Goal: Task Accomplishment & Management: Manage account settings

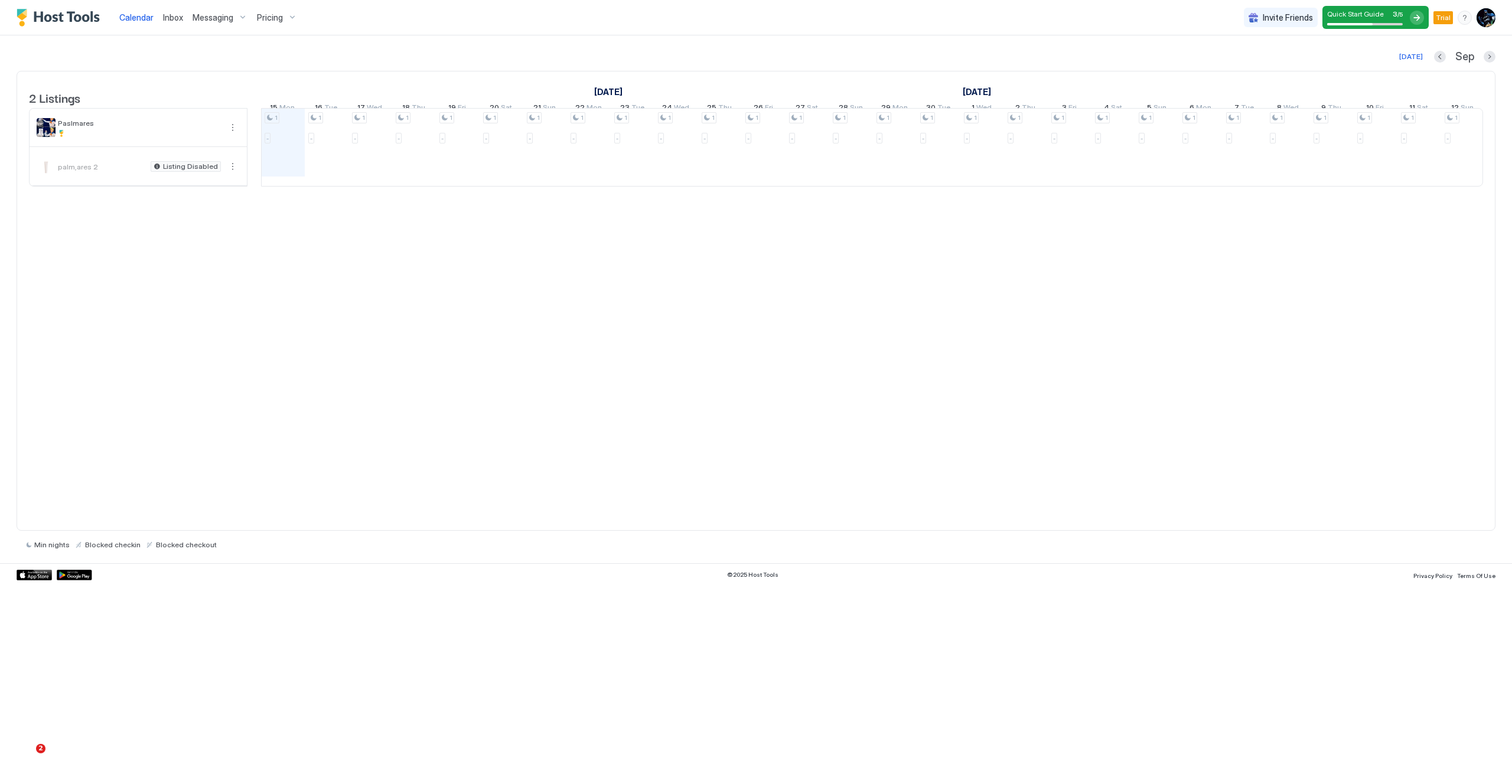
scroll to position [0, 656]
click at [1020, 21] on img "User profile" at bounding box center [1485, 18] width 19 height 19
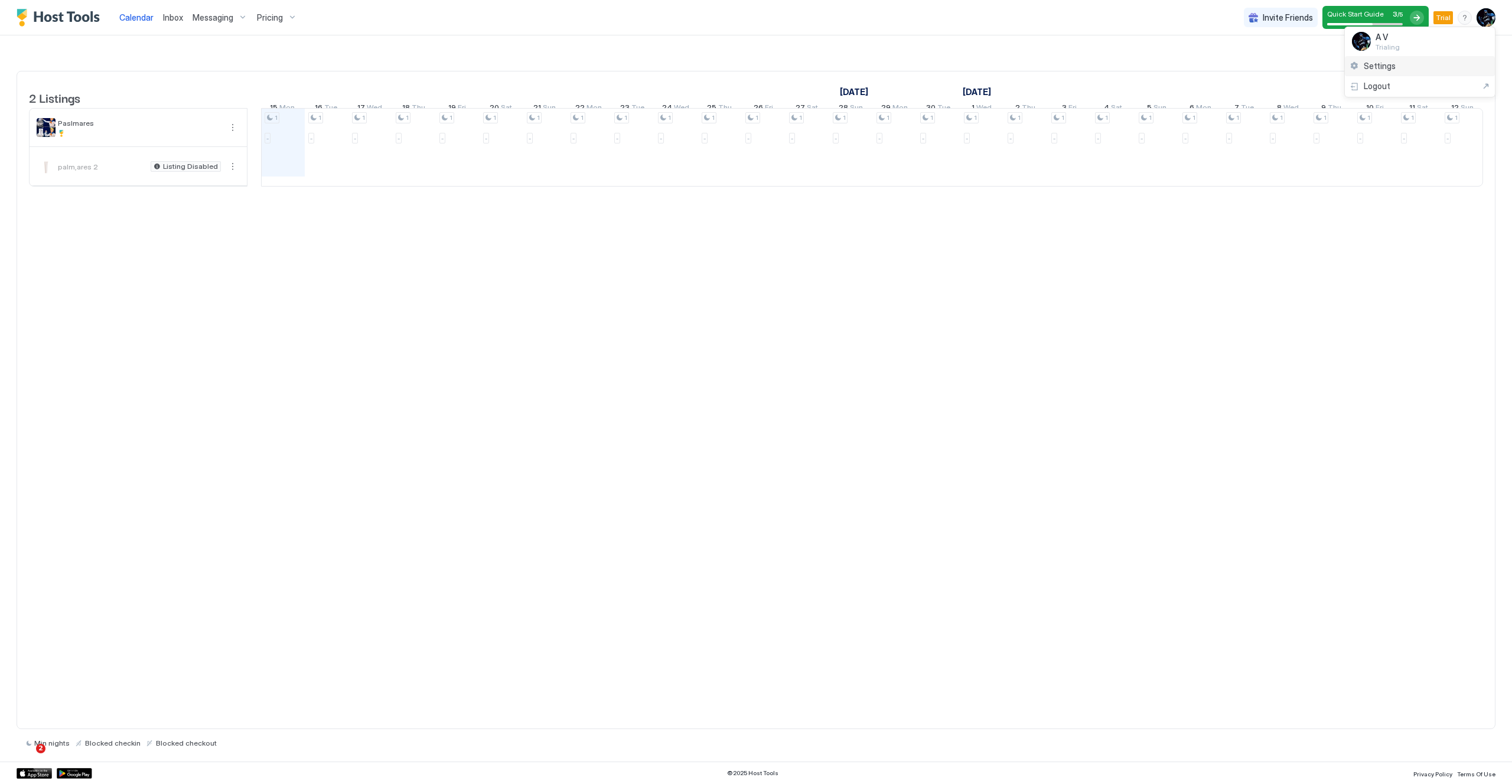
click at [1020, 69] on div "Settings" at bounding box center [1420, 66] width 150 height 21
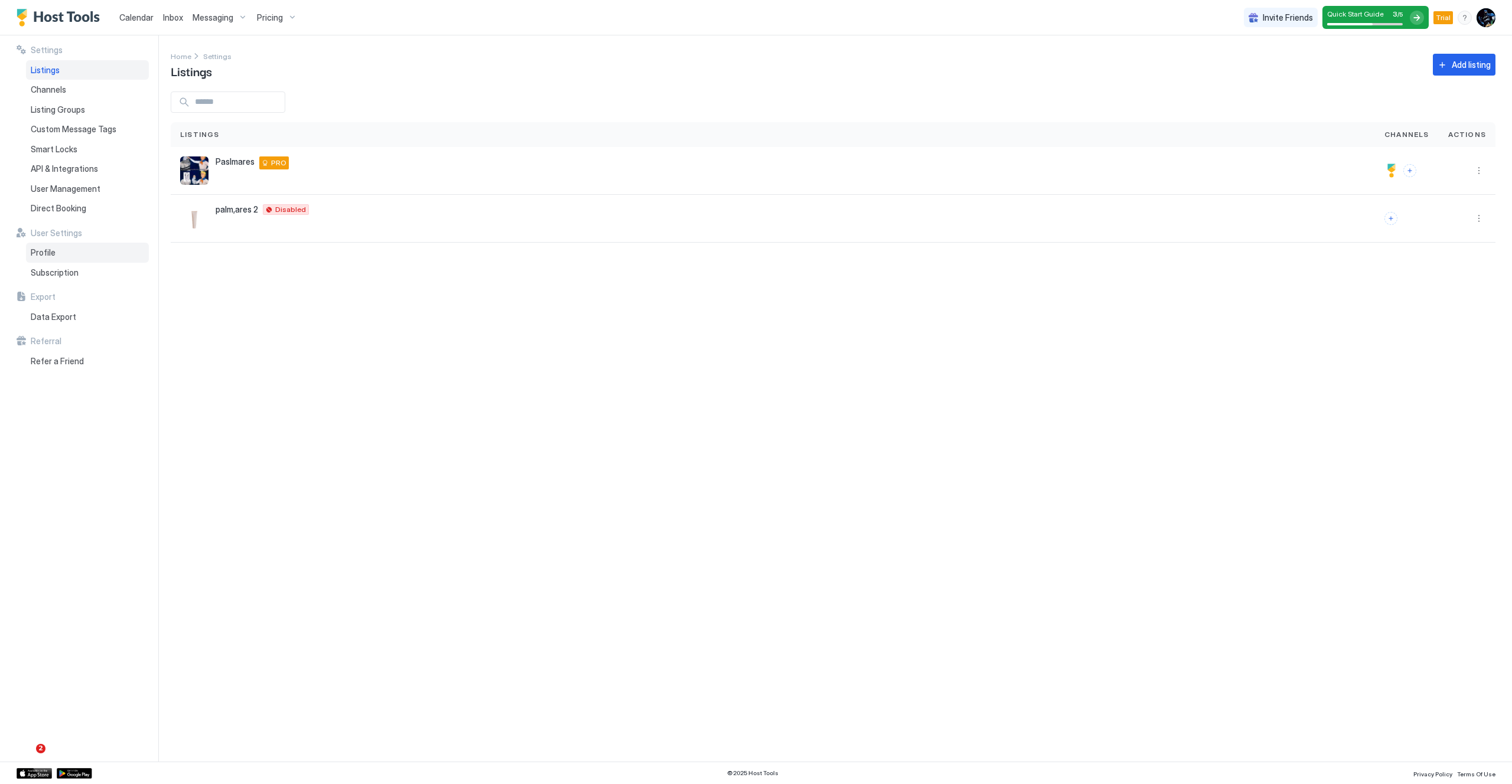
click at [81, 252] on div "Profile" at bounding box center [86, 252] width 123 height 20
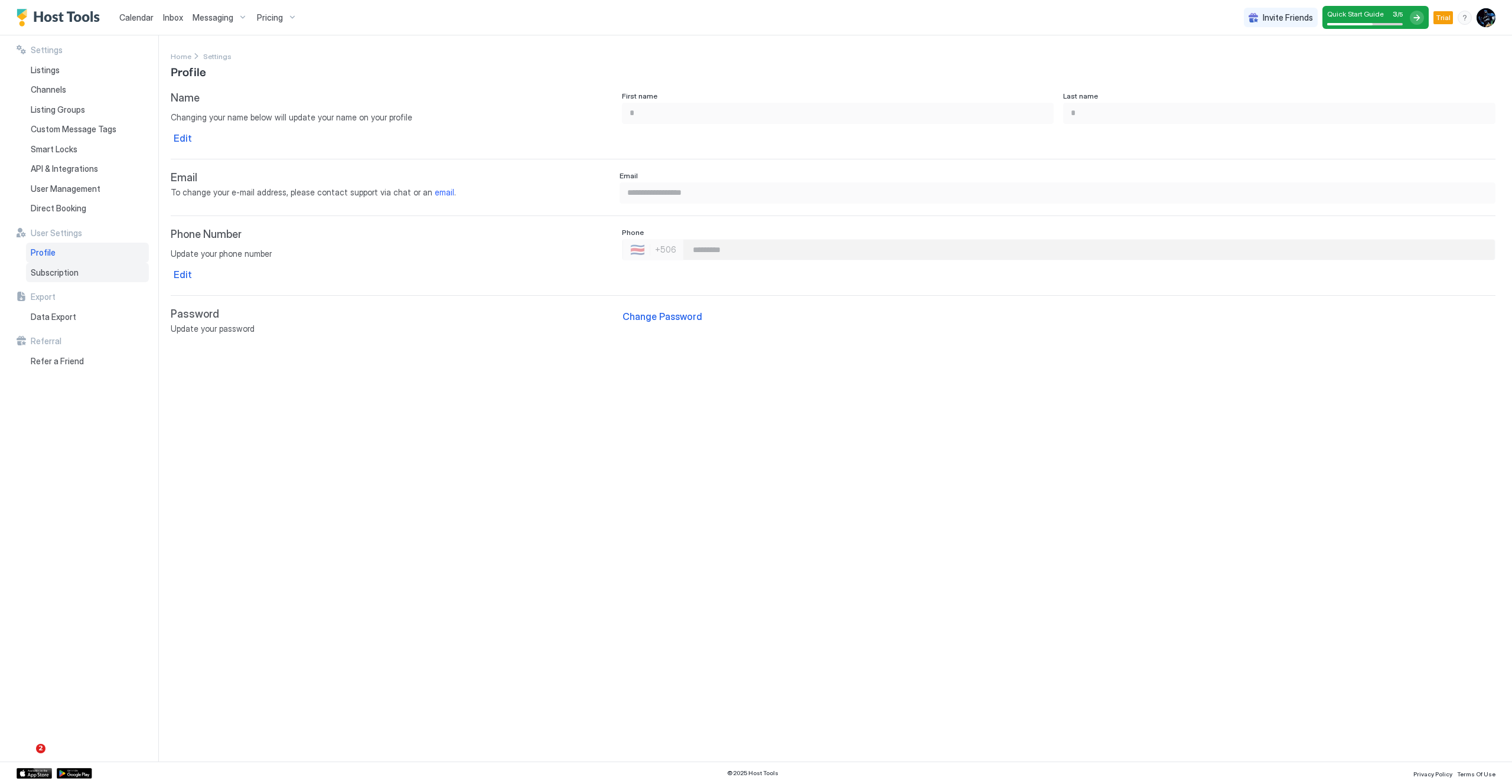
click at [73, 275] on span "Subscription" at bounding box center [54, 272] width 47 height 10
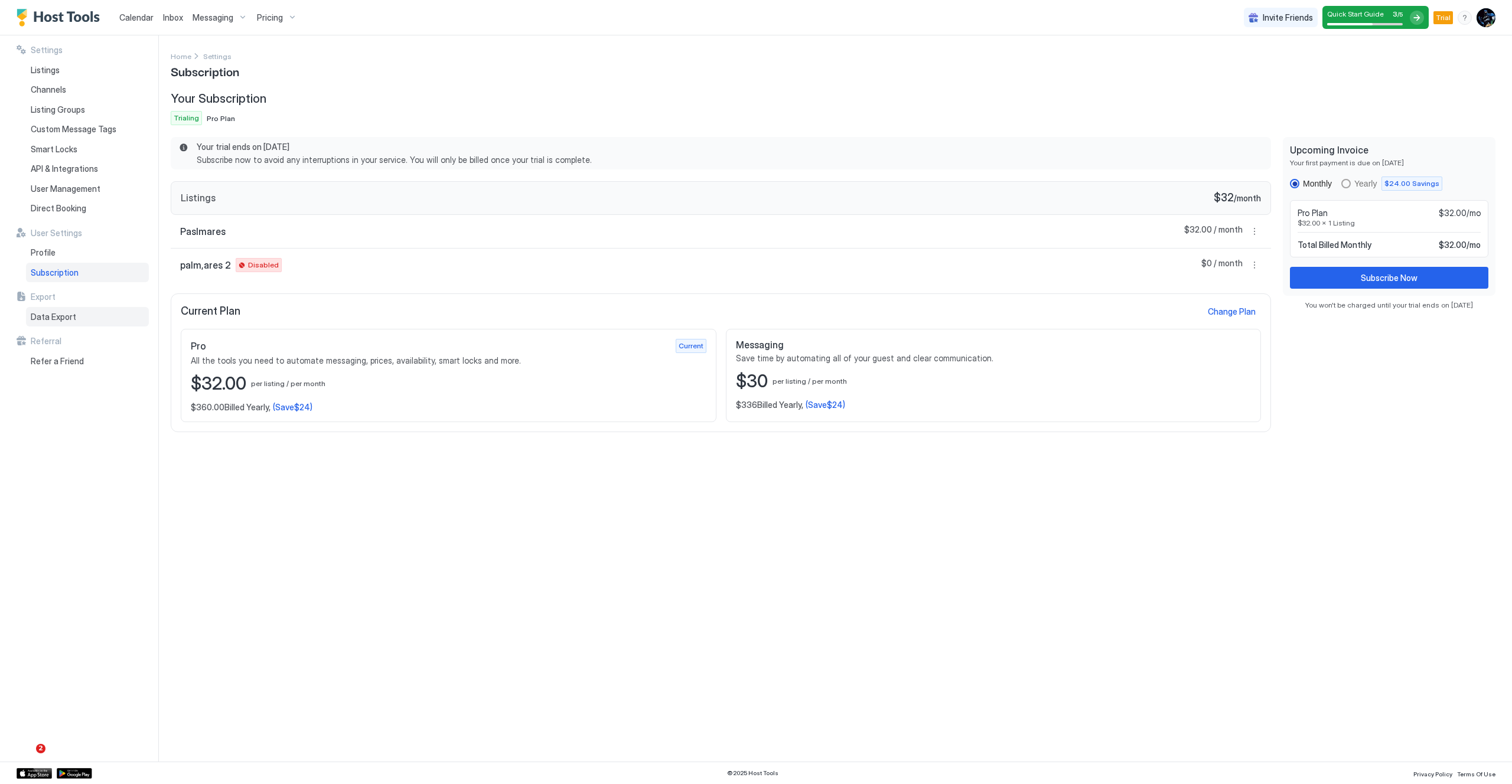
click at [77, 316] on div "Data Export" at bounding box center [86, 316] width 123 height 20
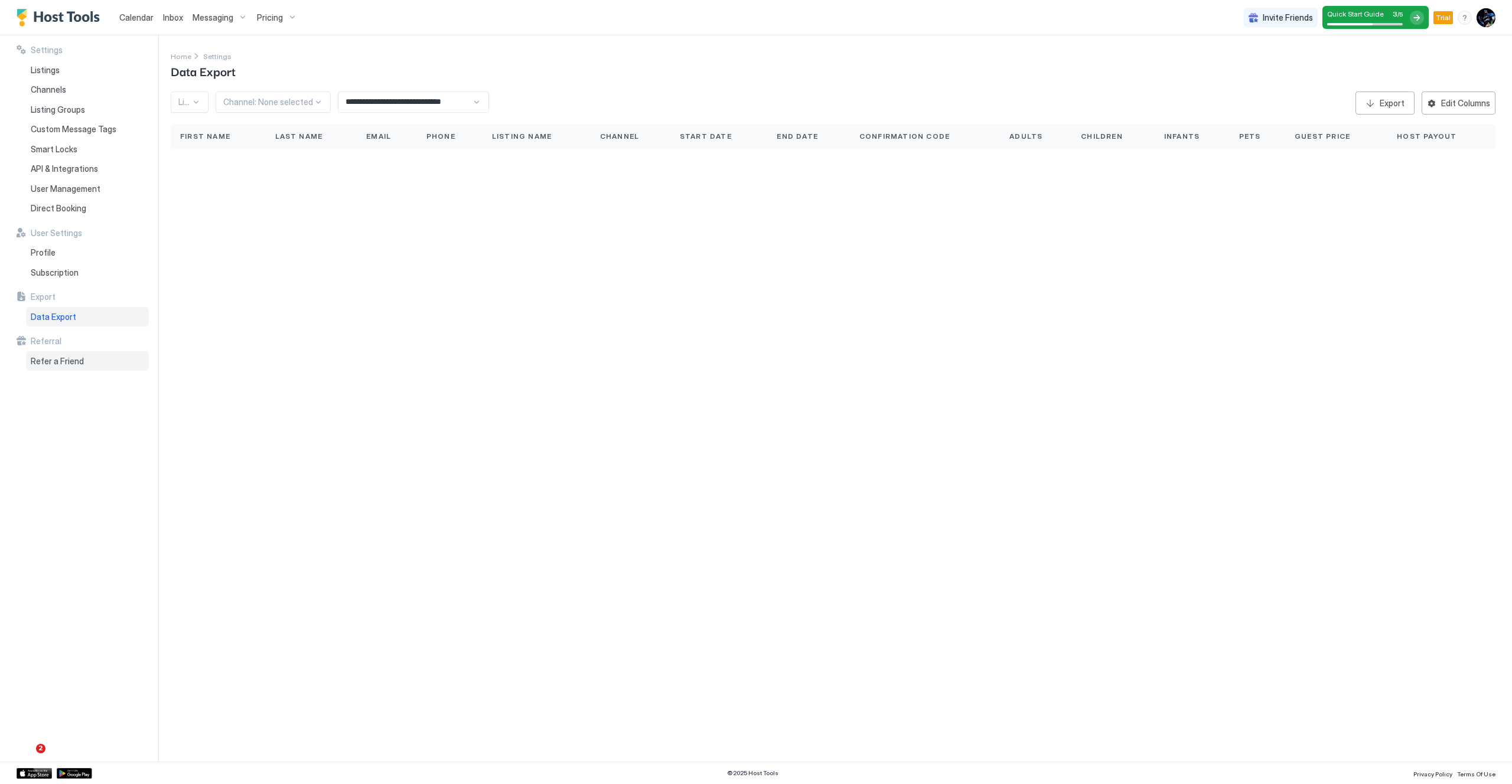
click at [56, 356] on span "Refer a Friend" at bounding box center [57, 361] width 53 height 10
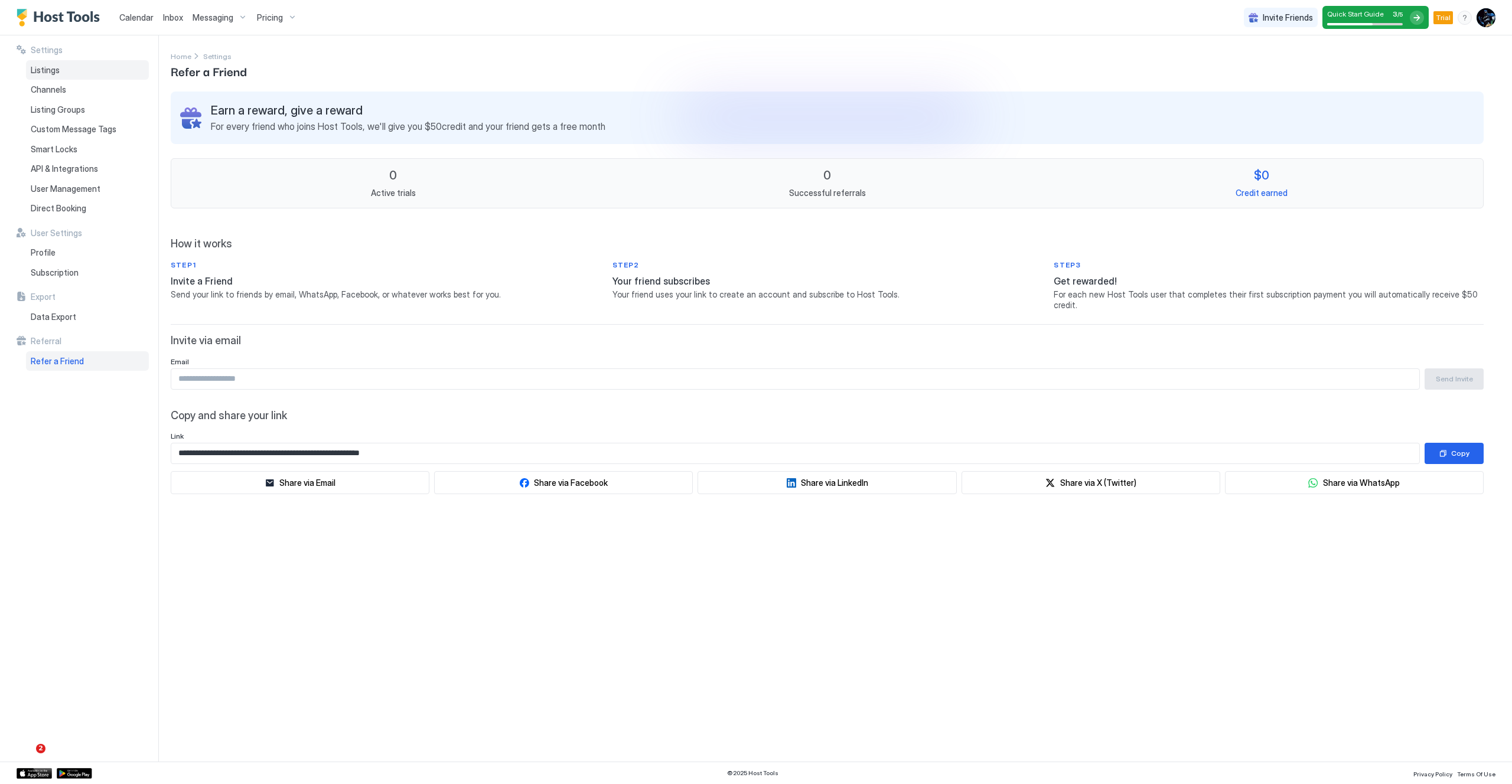
click at [54, 69] on span "Listings" at bounding box center [45, 69] width 28 height 10
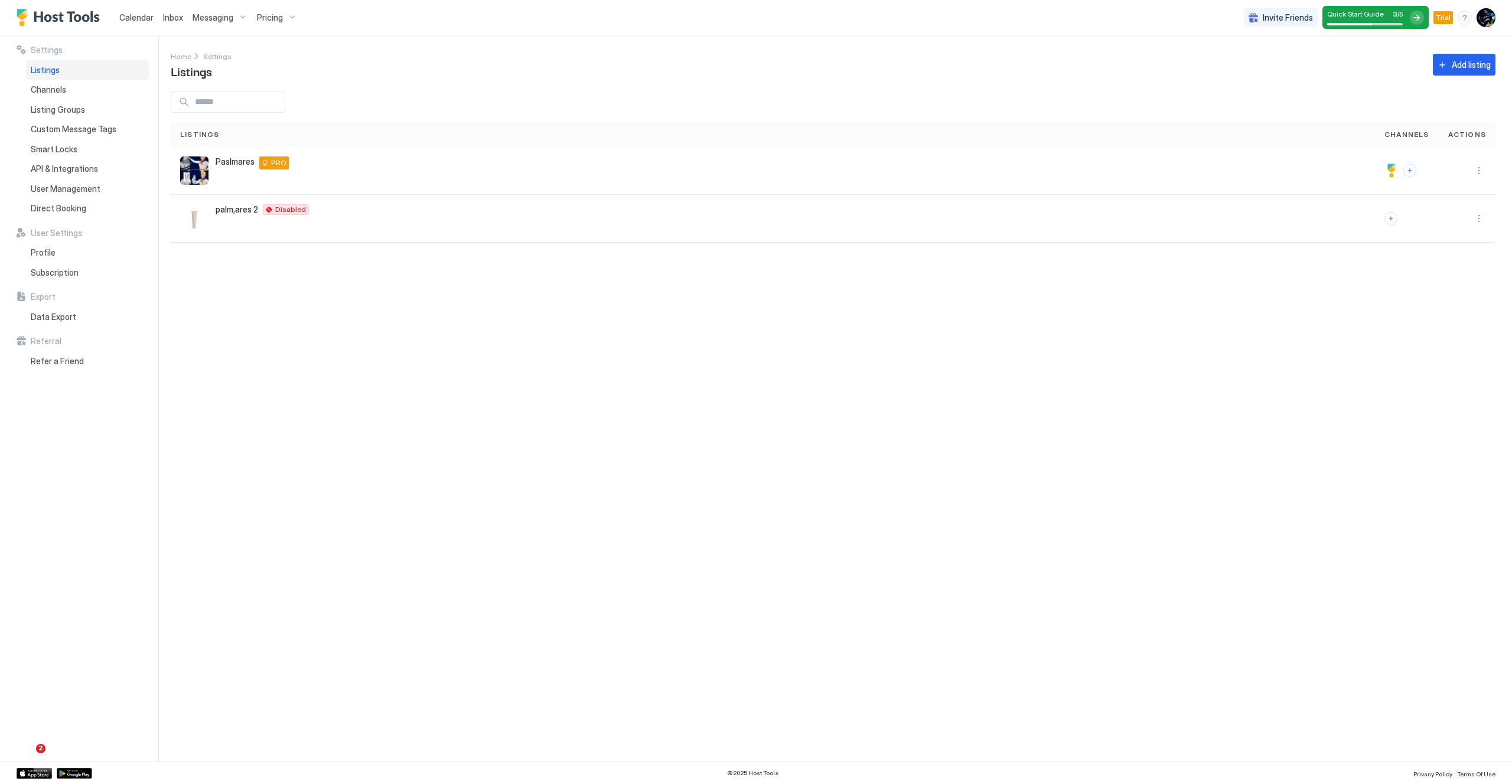
click at [1020, 13] on img "User profile" at bounding box center [1485, 18] width 19 height 19
click at [992, 81] on div at bounding box center [756, 392] width 1512 height 784
click at [50, 98] on div "Channels" at bounding box center [86, 89] width 123 height 20
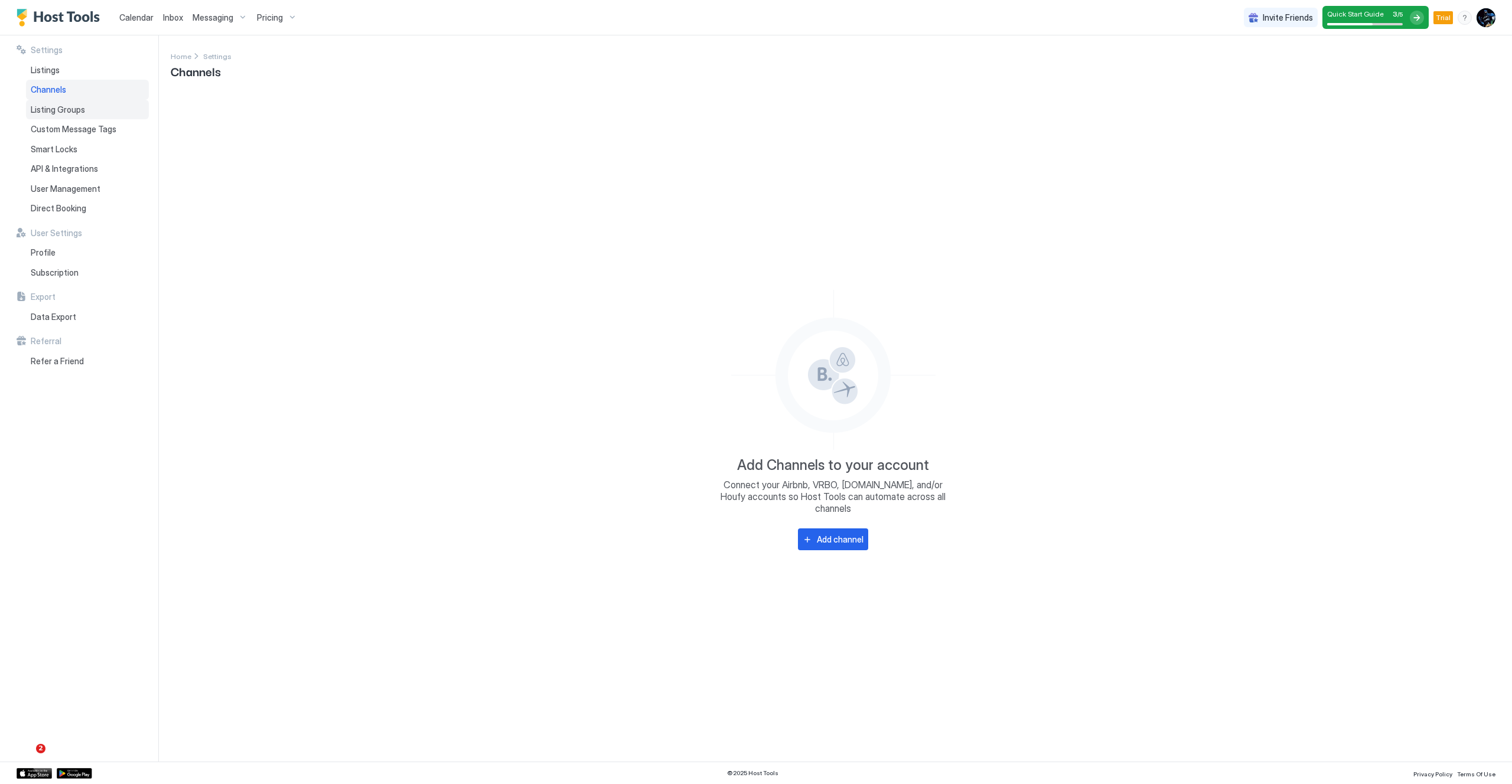
click at [55, 112] on span "Listing Groups" at bounding box center [57, 109] width 54 height 10
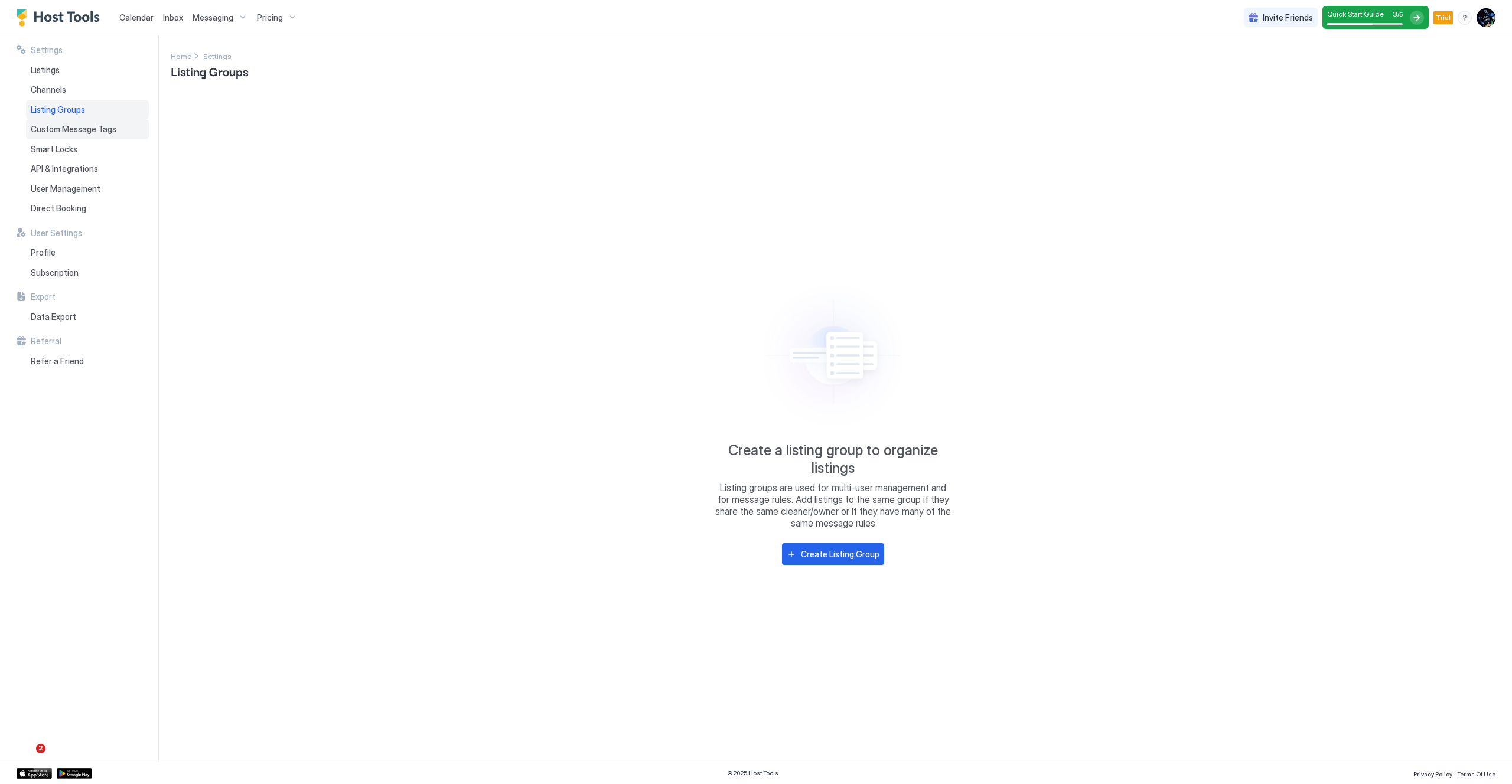
click at [60, 127] on span "Custom Message Tags" at bounding box center [73, 129] width 85 height 10
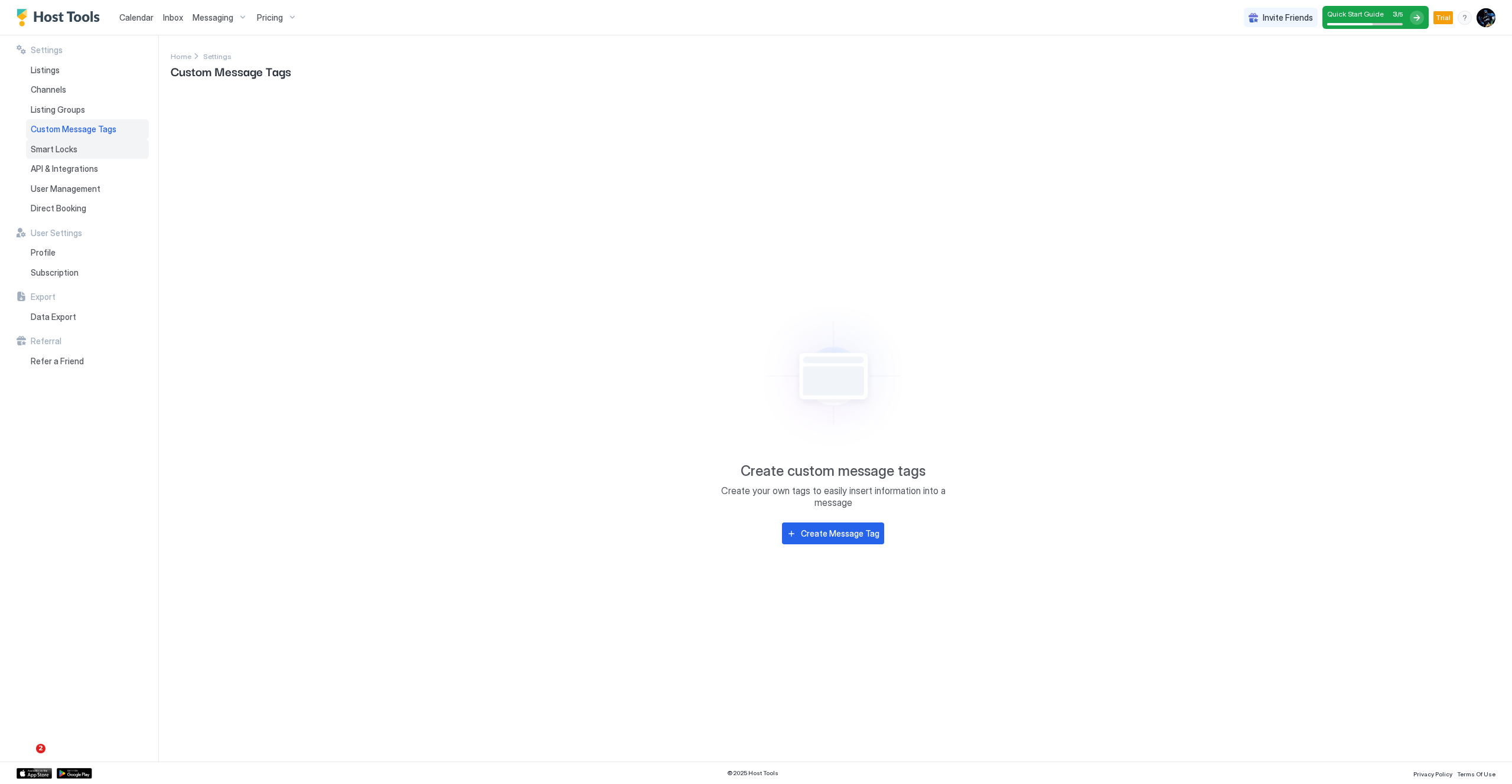
click at [64, 150] on span "Smart Locks" at bounding box center [53, 149] width 47 height 10
click at [94, 166] on span "API & Integrations" at bounding box center [64, 168] width 67 height 10
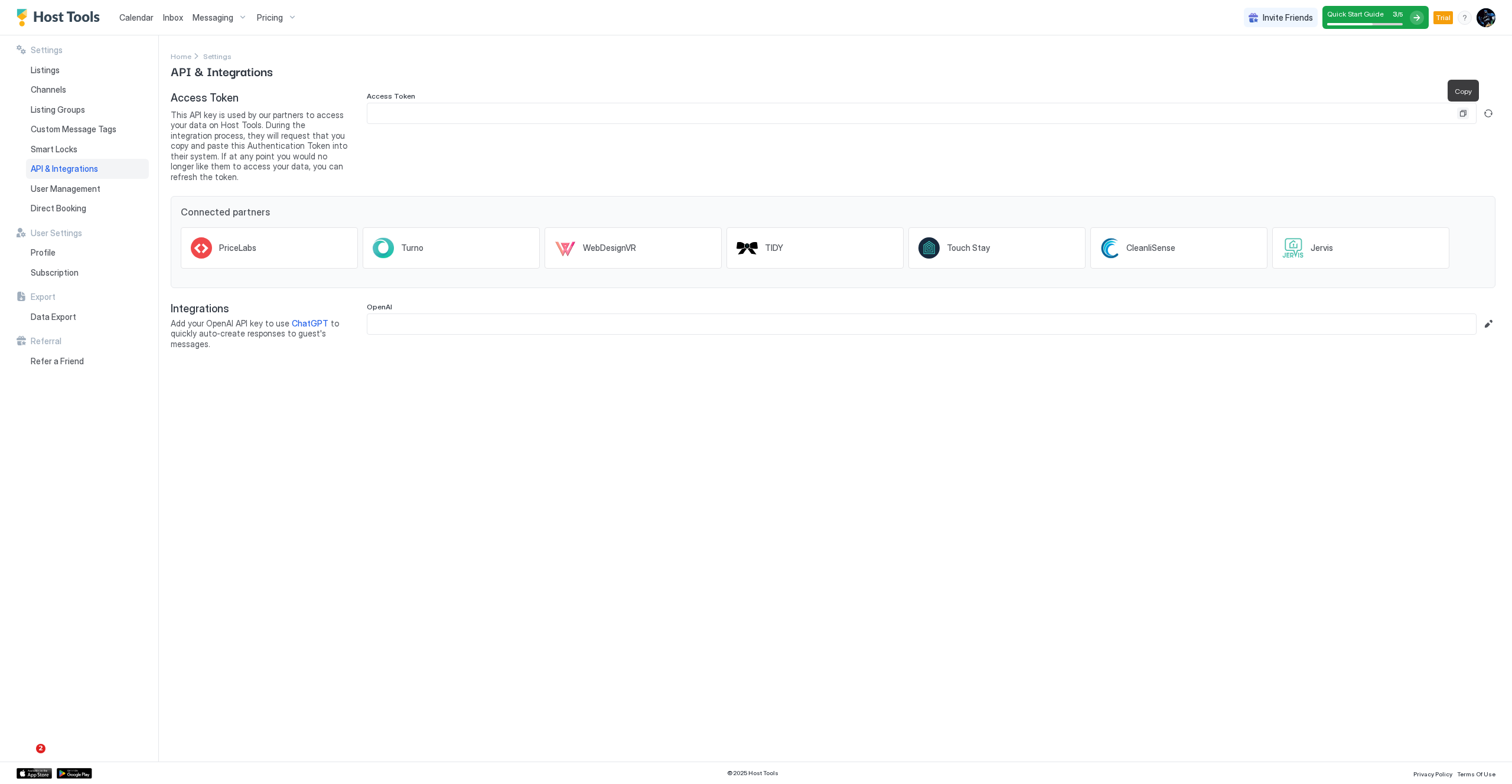
click at [1020, 114] on button "Copy" at bounding box center [1463, 113] width 11 height 11
click at [1020, 112] on button "Generate new token" at bounding box center [1487, 113] width 14 height 14
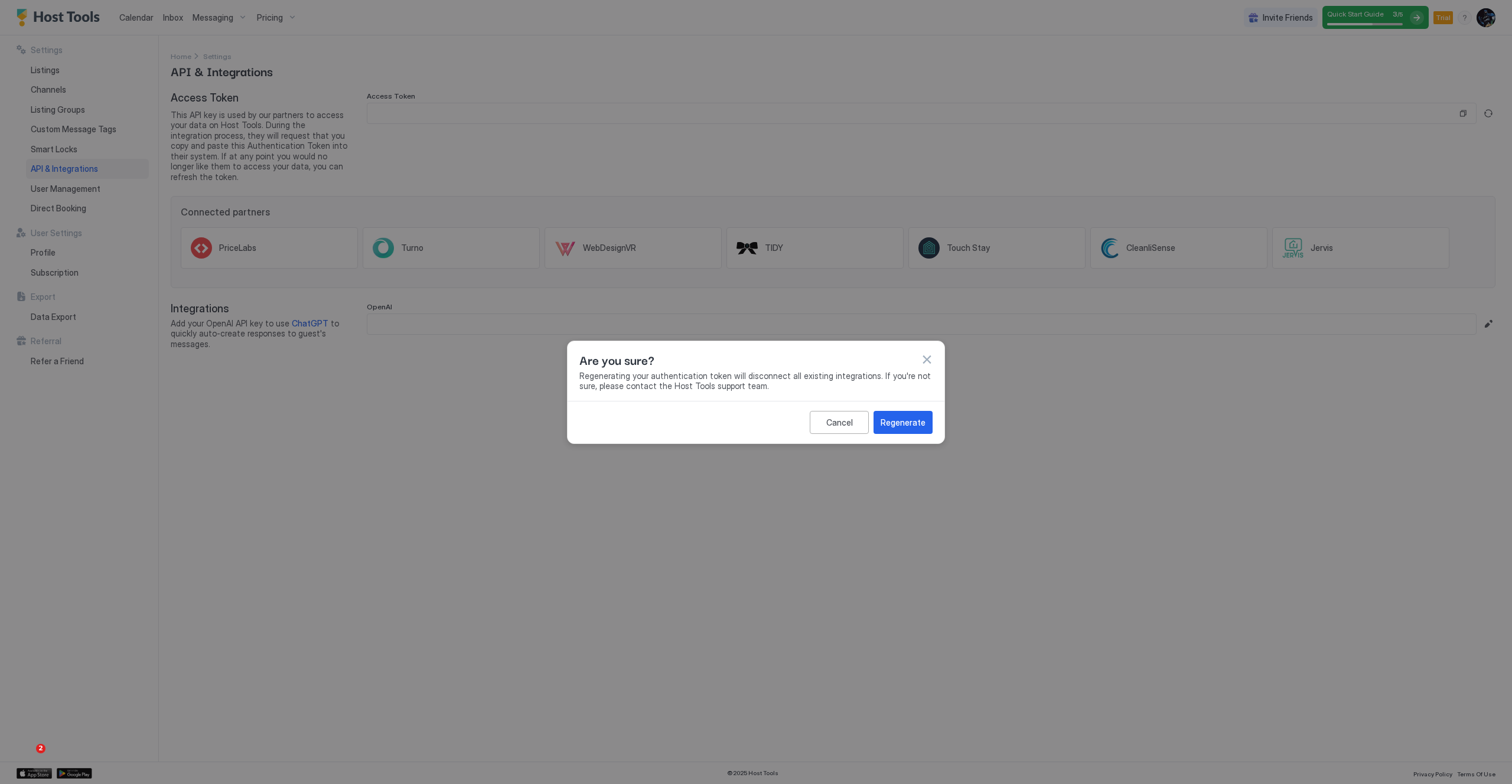
click at [929, 361] on button "button" at bounding box center [926, 359] width 11 height 11
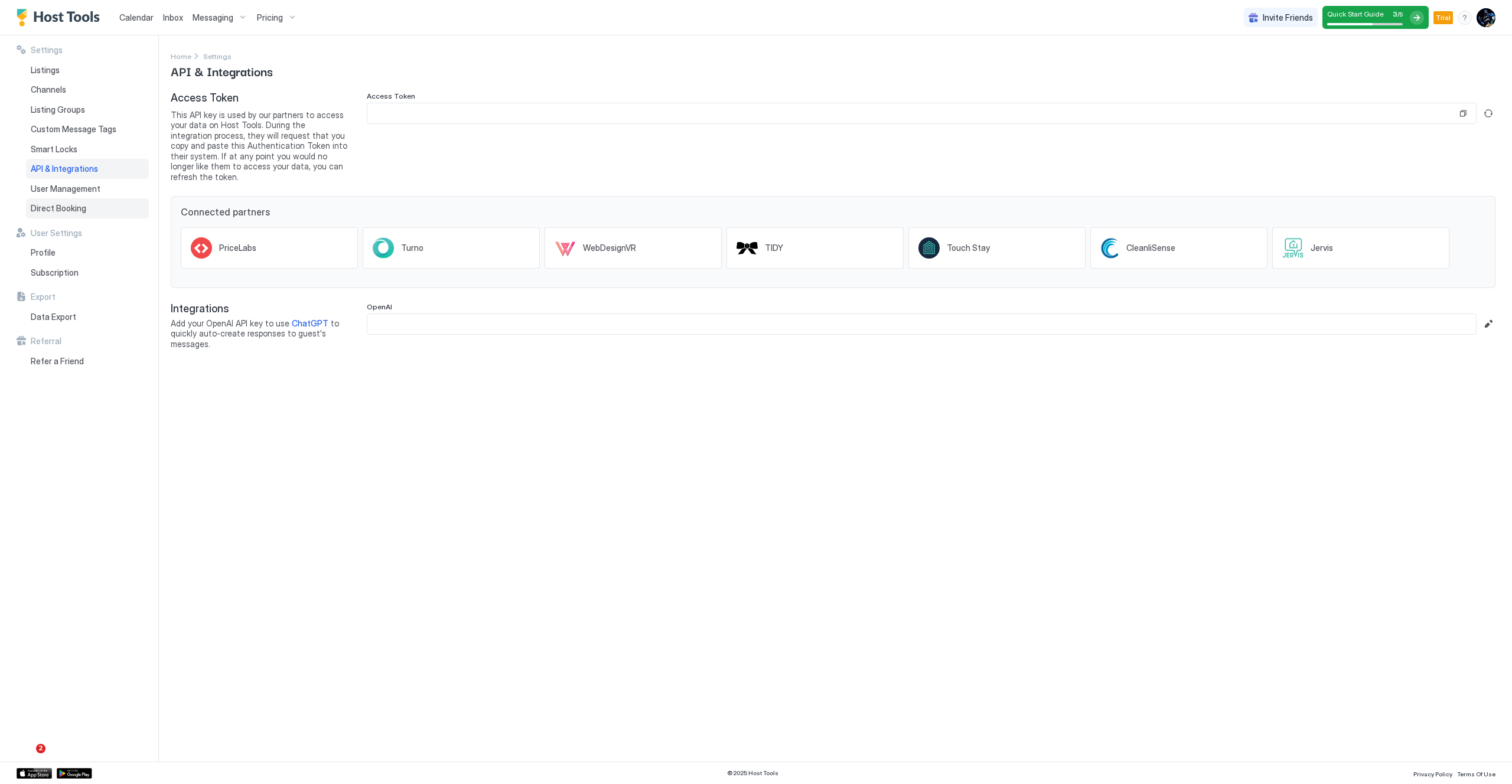
click at [74, 207] on span "Direct Booking" at bounding box center [58, 208] width 55 height 10
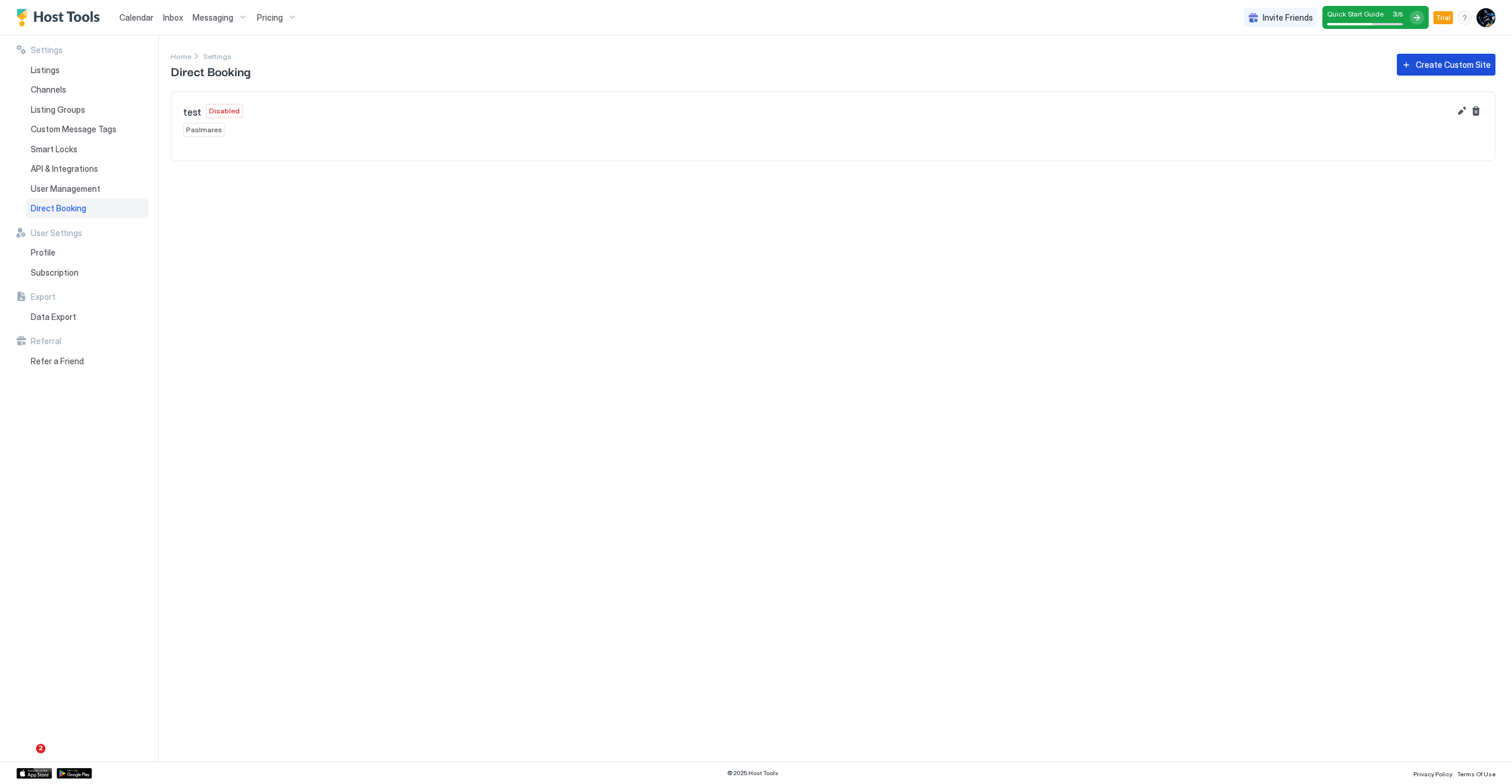
click at [1020, 66] on div "Create Custom Site" at bounding box center [1452, 65] width 75 height 12
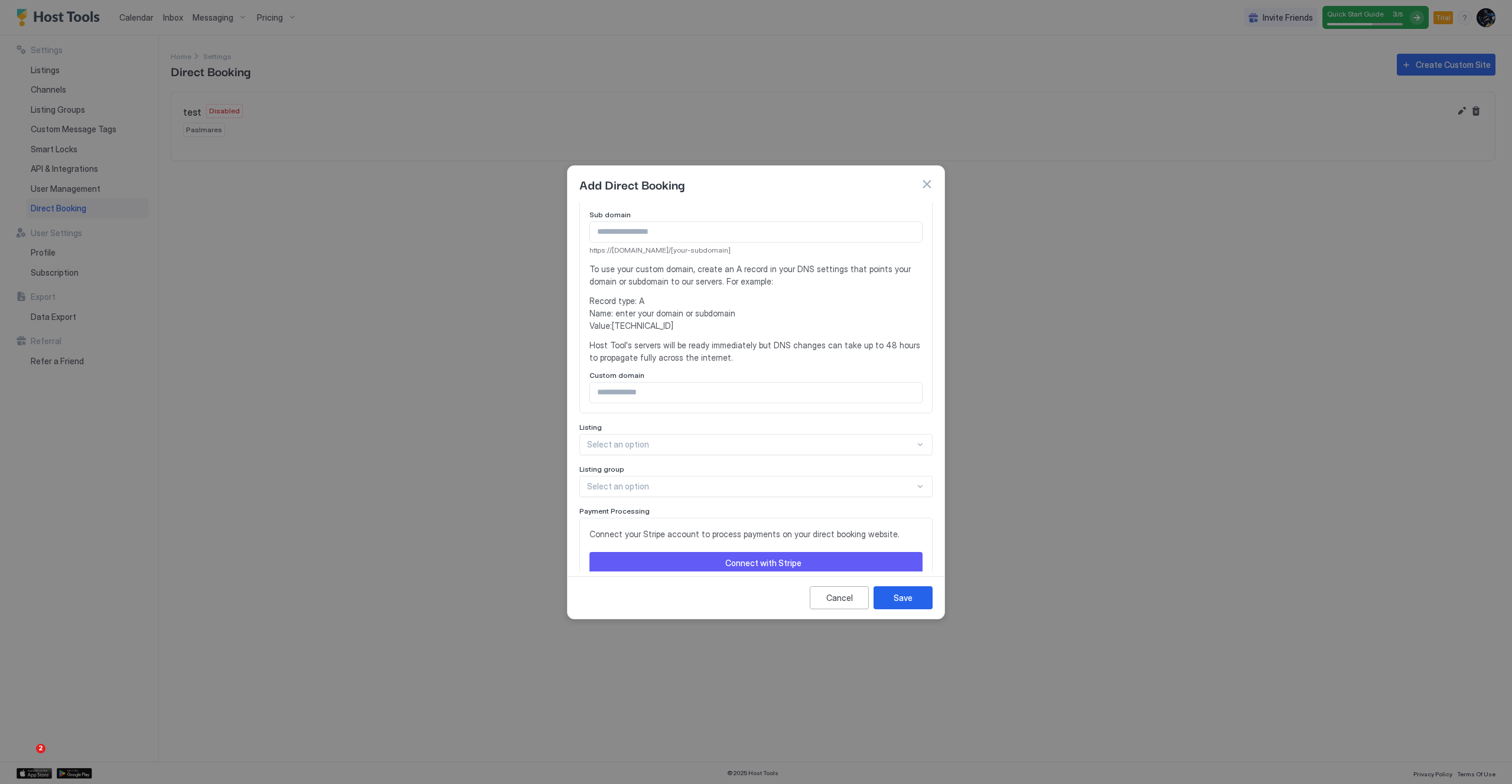
scroll to position [233, 0]
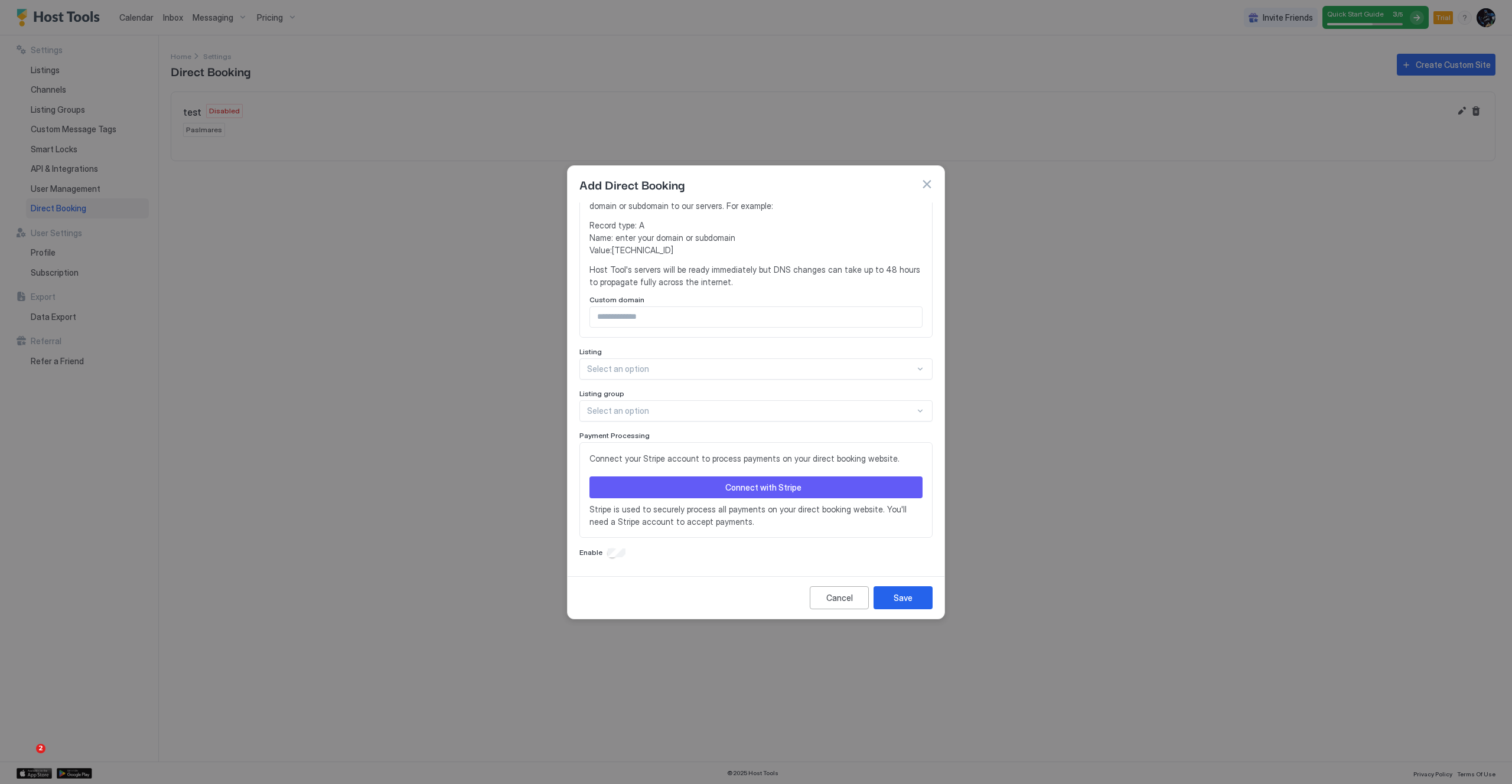
click at [646, 485] on div "Title Logo Drag your image(s) or browse Domain Configuration Configure a custom…" at bounding box center [756, 264] width 353 height 589
click at [716, 389] on div "Listing group" at bounding box center [756, 395] width 353 height 11
click at [671, 367] on div at bounding box center [750, 368] width 328 height 10
click at [638, 414] on div at bounding box center [750, 410] width 328 height 10
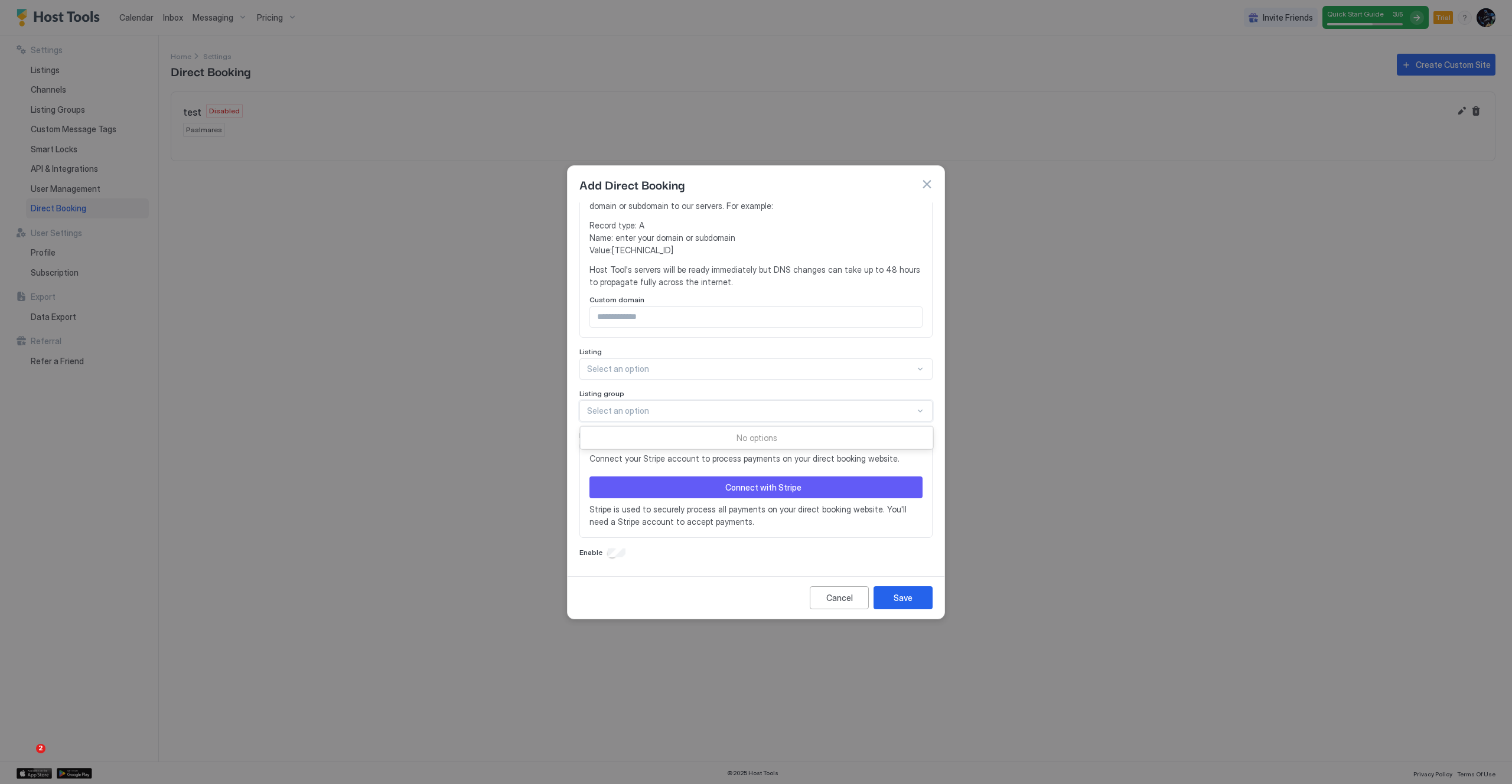
click at [639, 413] on div at bounding box center [750, 410] width 328 height 10
click at [834, 585] on div "Cancel" at bounding box center [840, 597] width 27 height 12
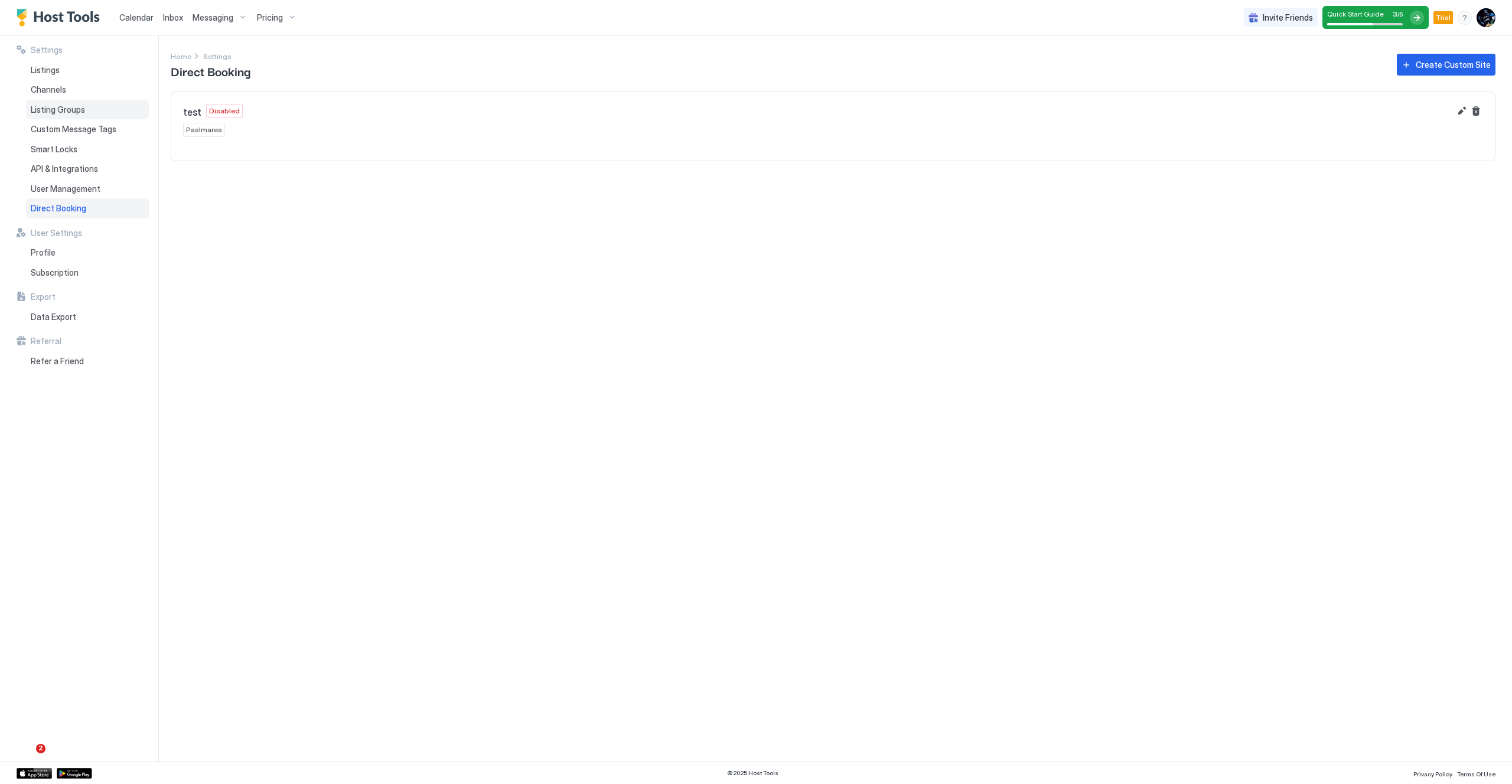
click at [65, 113] on span "Listing Groups" at bounding box center [57, 109] width 54 height 10
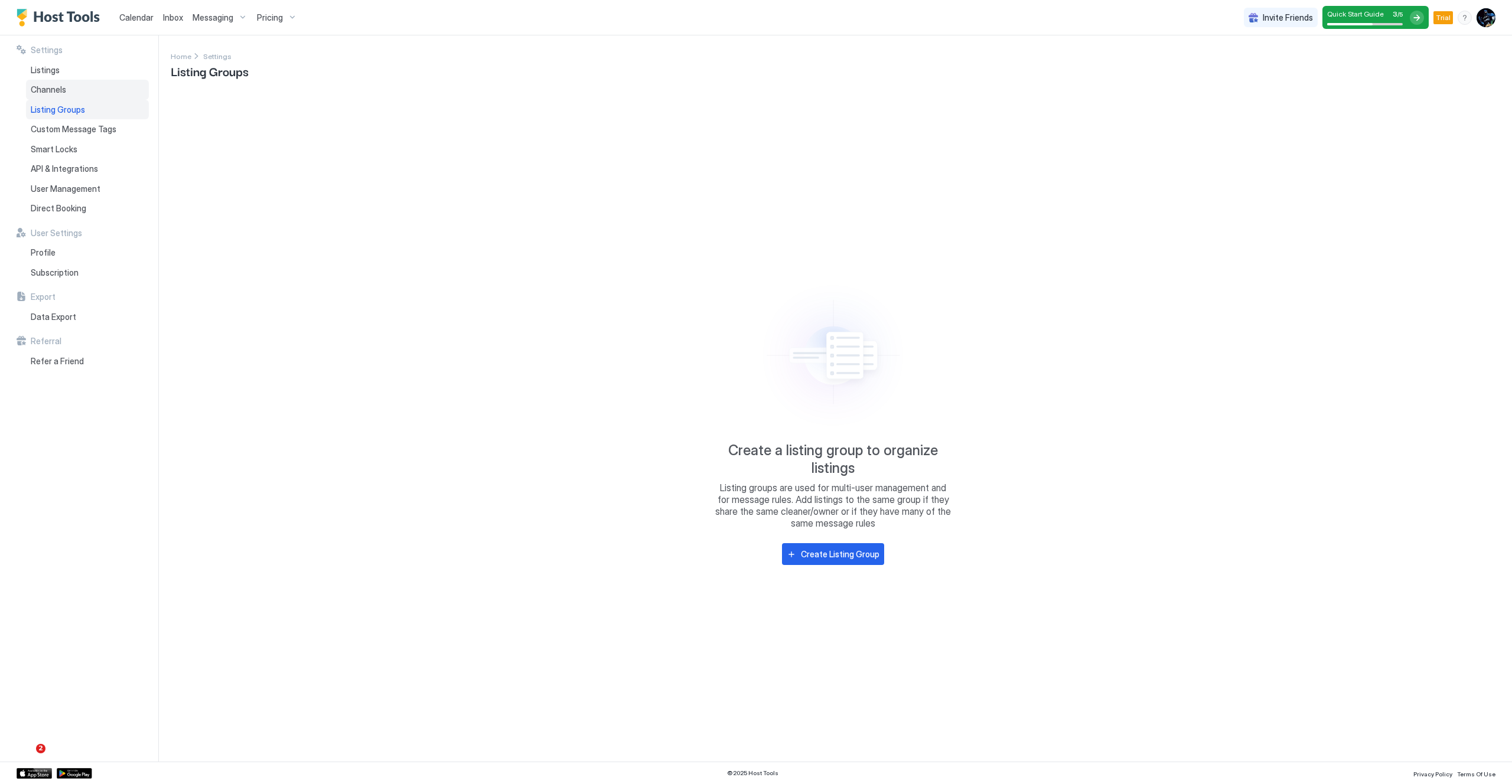
click at [76, 93] on div "Channels" at bounding box center [86, 89] width 123 height 20
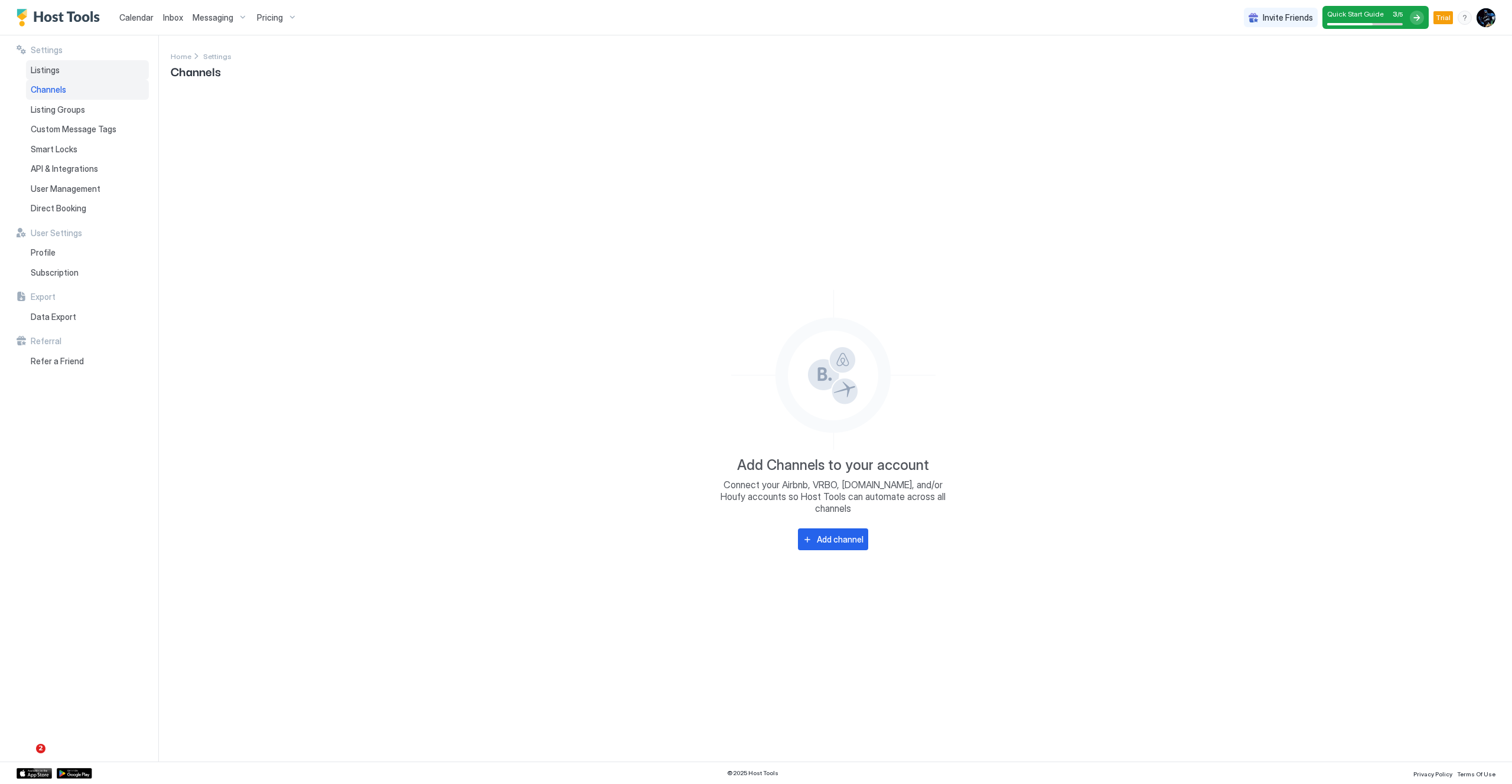
click at [78, 69] on div "Listings" at bounding box center [86, 69] width 123 height 20
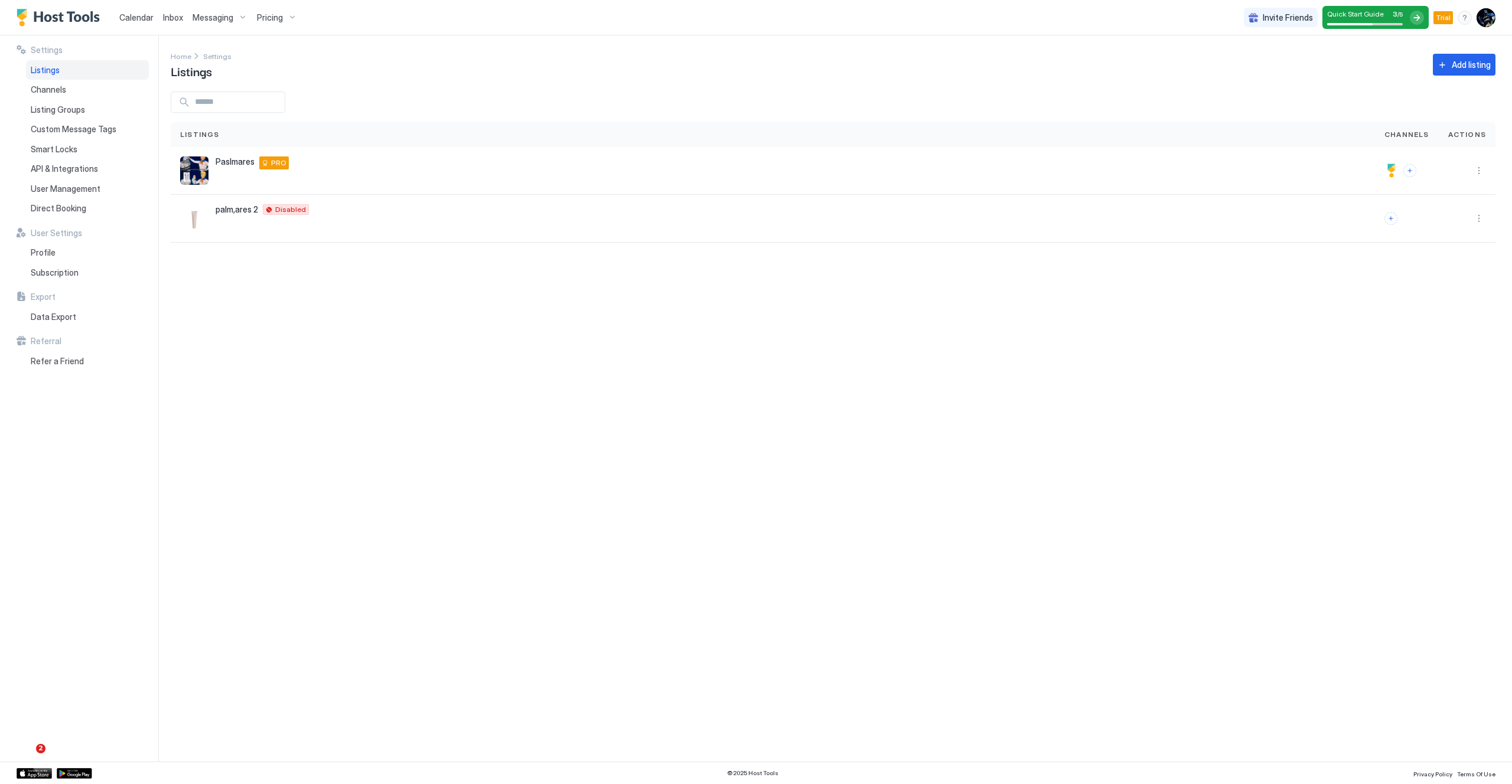
click at [282, 19] on div "Pricing" at bounding box center [276, 17] width 49 height 20
click at [225, 16] on div at bounding box center [756, 392] width 1512 height 784
click at [231, 16] on span "Messaging" at bounding box center [213, 17] width 41 height 10
click at [598, 409] on div at bounding box center [756, 392] width 1512 height 784
click at [67, 257] on div "Profile" at bounding box center [86, 252] width 123 height 20
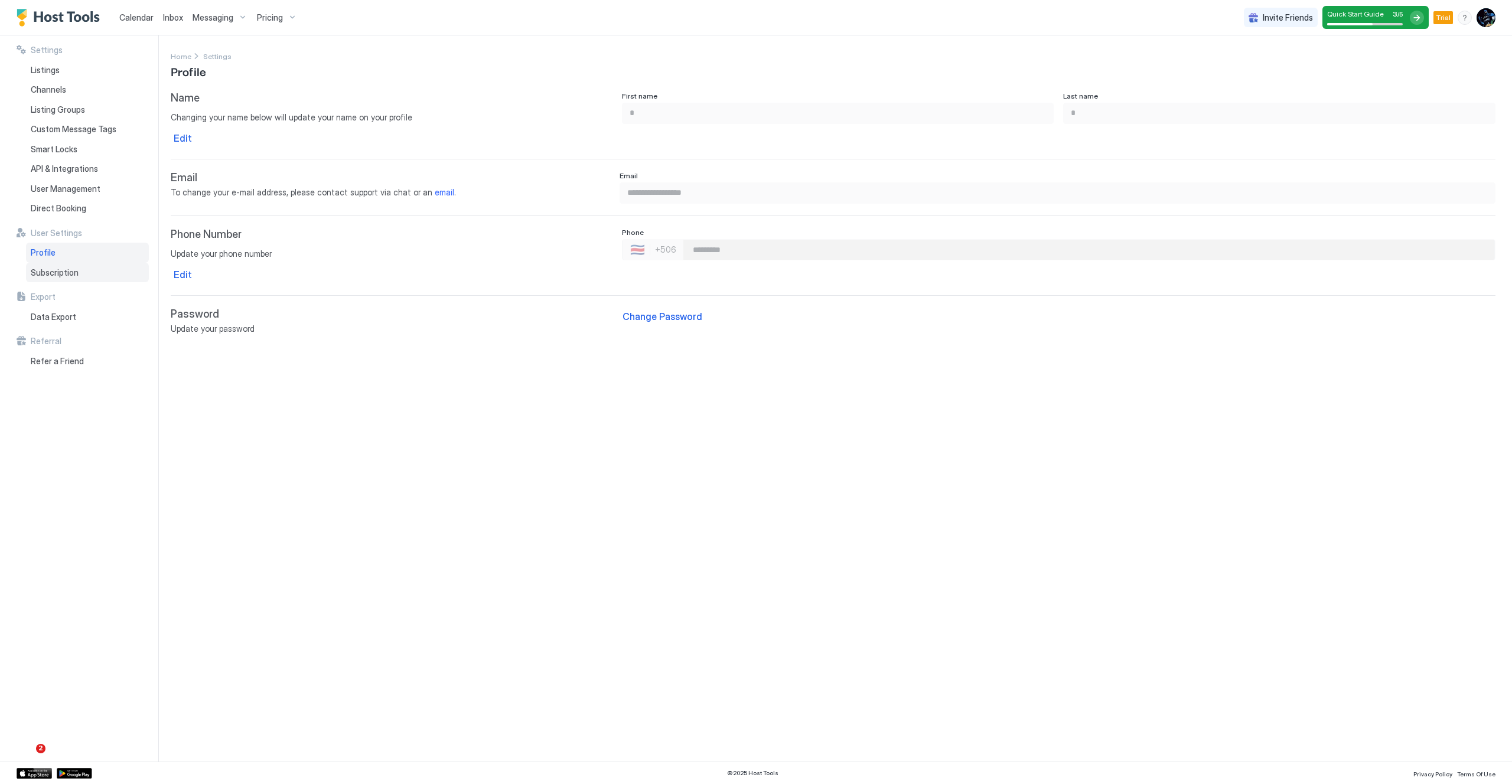
click at [79, 274] on div "Subscription" at bounding box center [86, 272] width 123 height 20
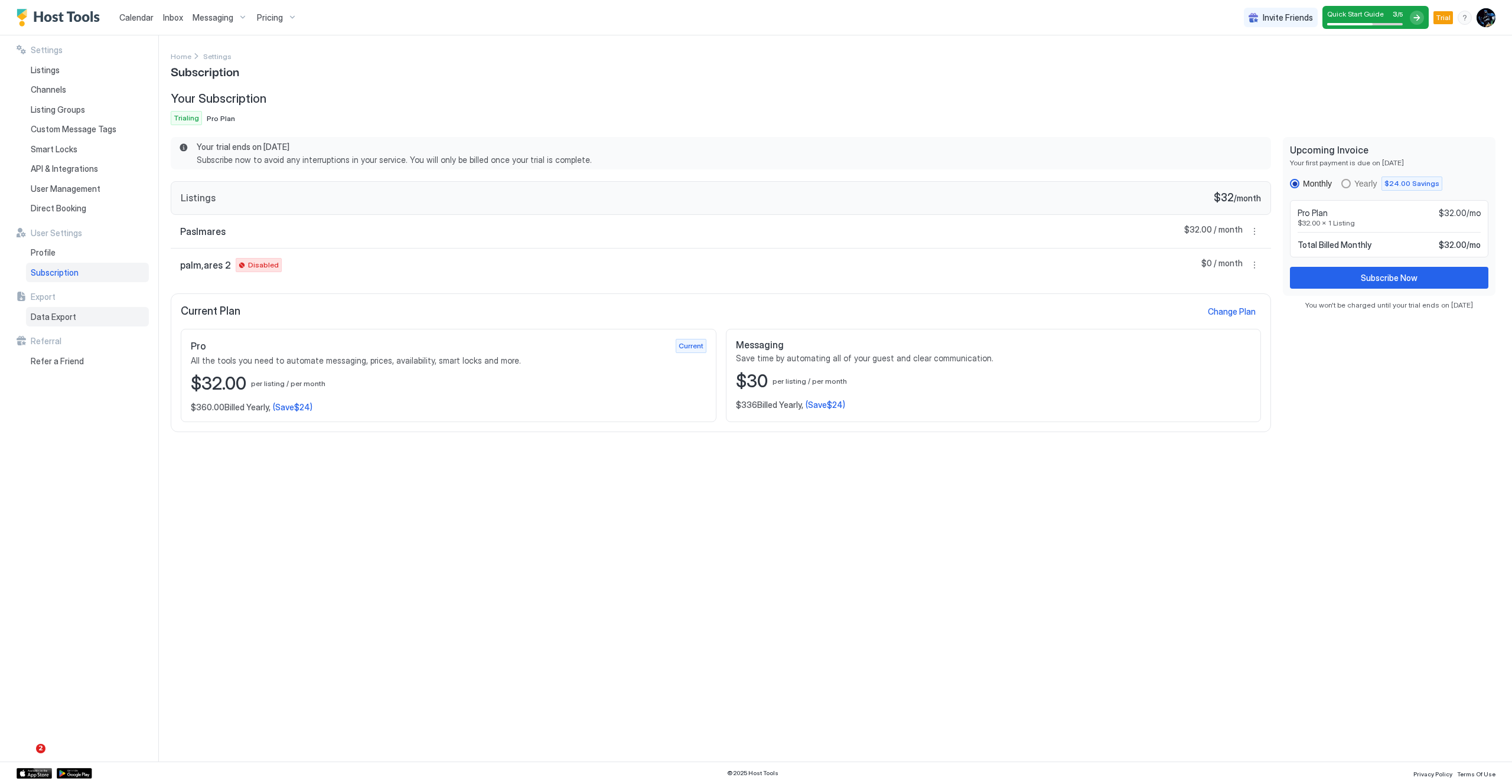
click at [66, 321] on span "Data Export" at bounding box center [53, 316] width 46 height 10
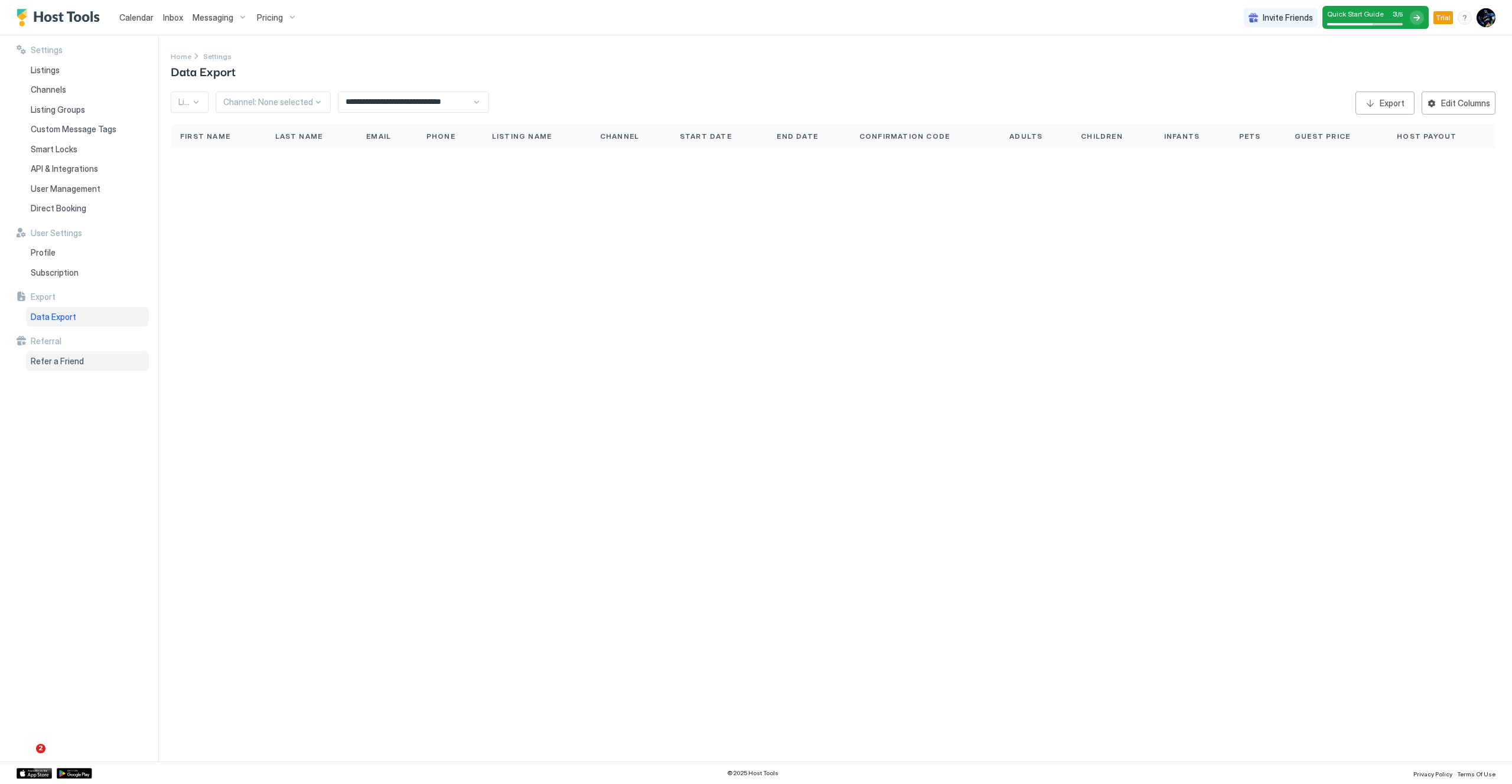
click at [60, 363] on span "Refer a Friend" at bounding box center [57, 361] width 53 height 10
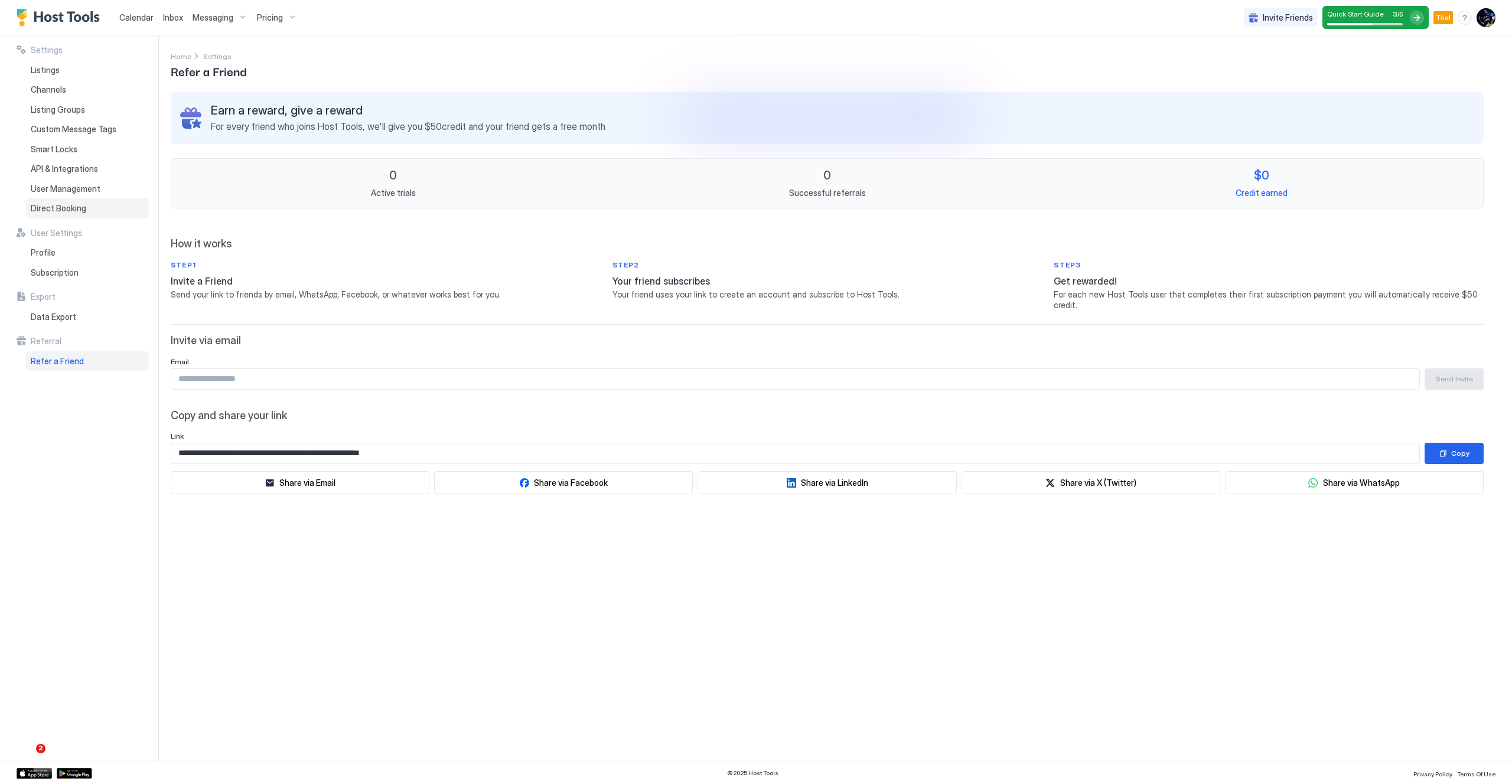
click at [73, 212] on span "Direct Booking" at bounding box center [58, 208] width 55 height 10
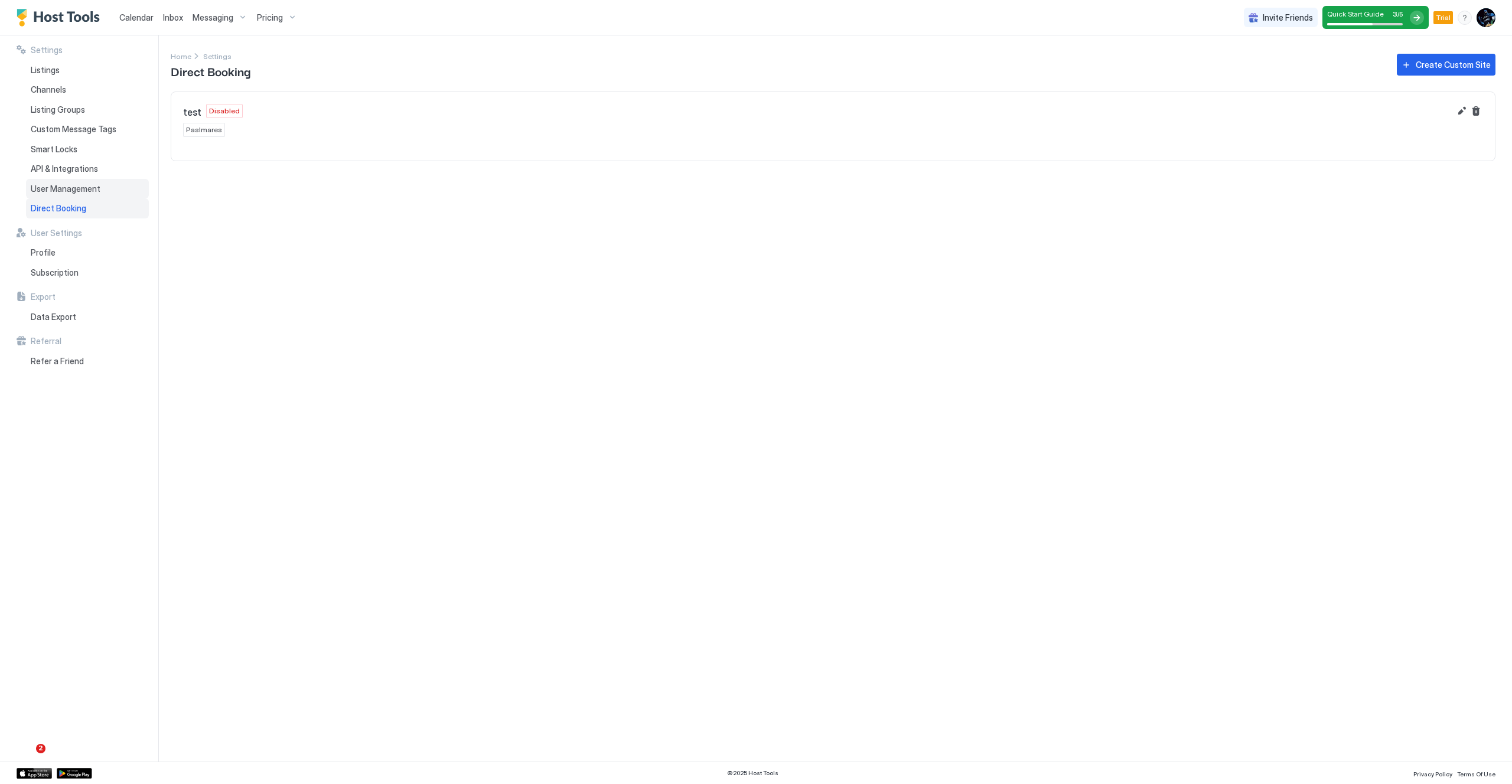
click at [79, 183] on span "User Management" at bounding box center [65, 188] width 69 height 10
click at [84, 173] on span "API & Integrations" at bounding box center [64, 168] width 67 height 10
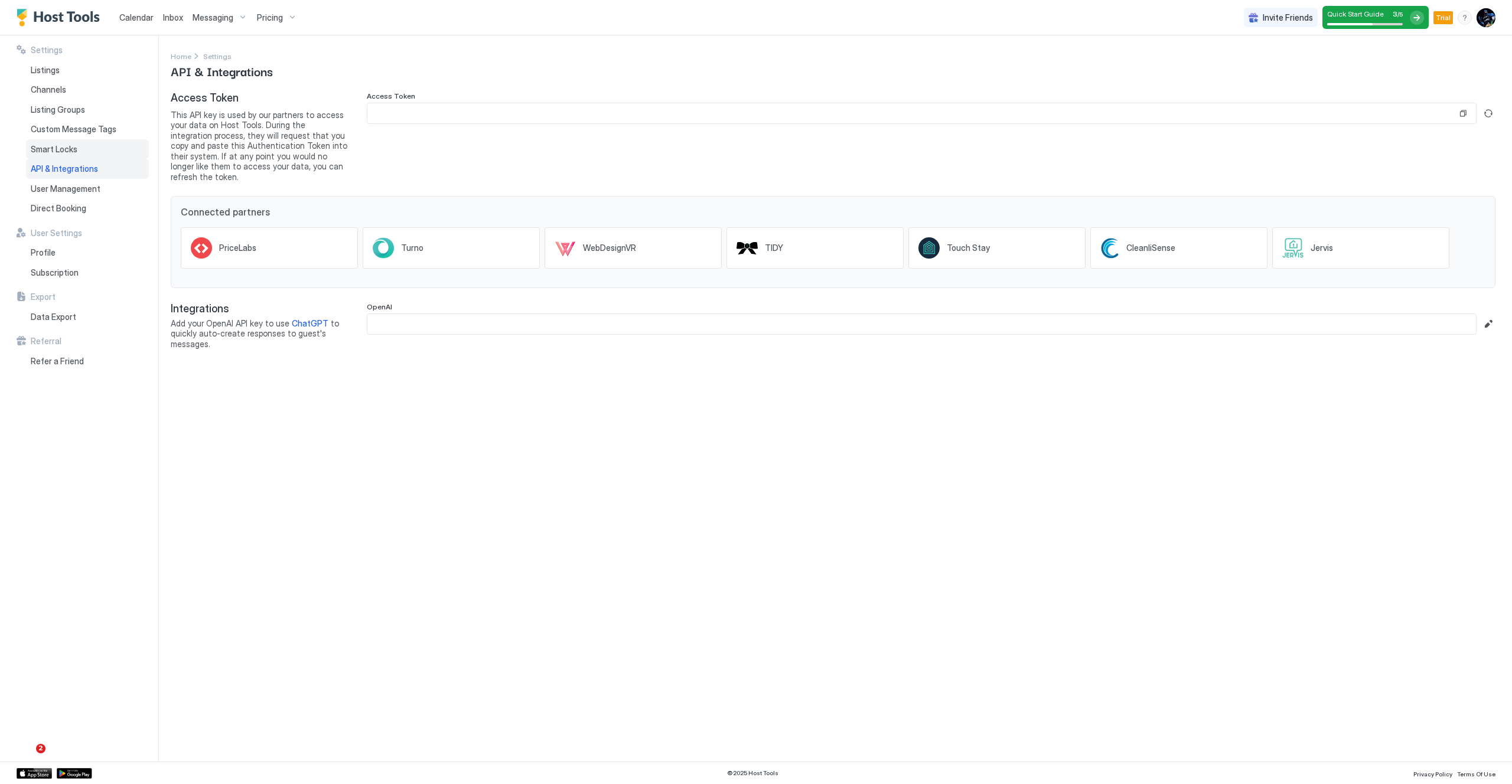
click at [85, 151] on div "Smart Locks" at bounding box center [86, 149] width 123 height 20
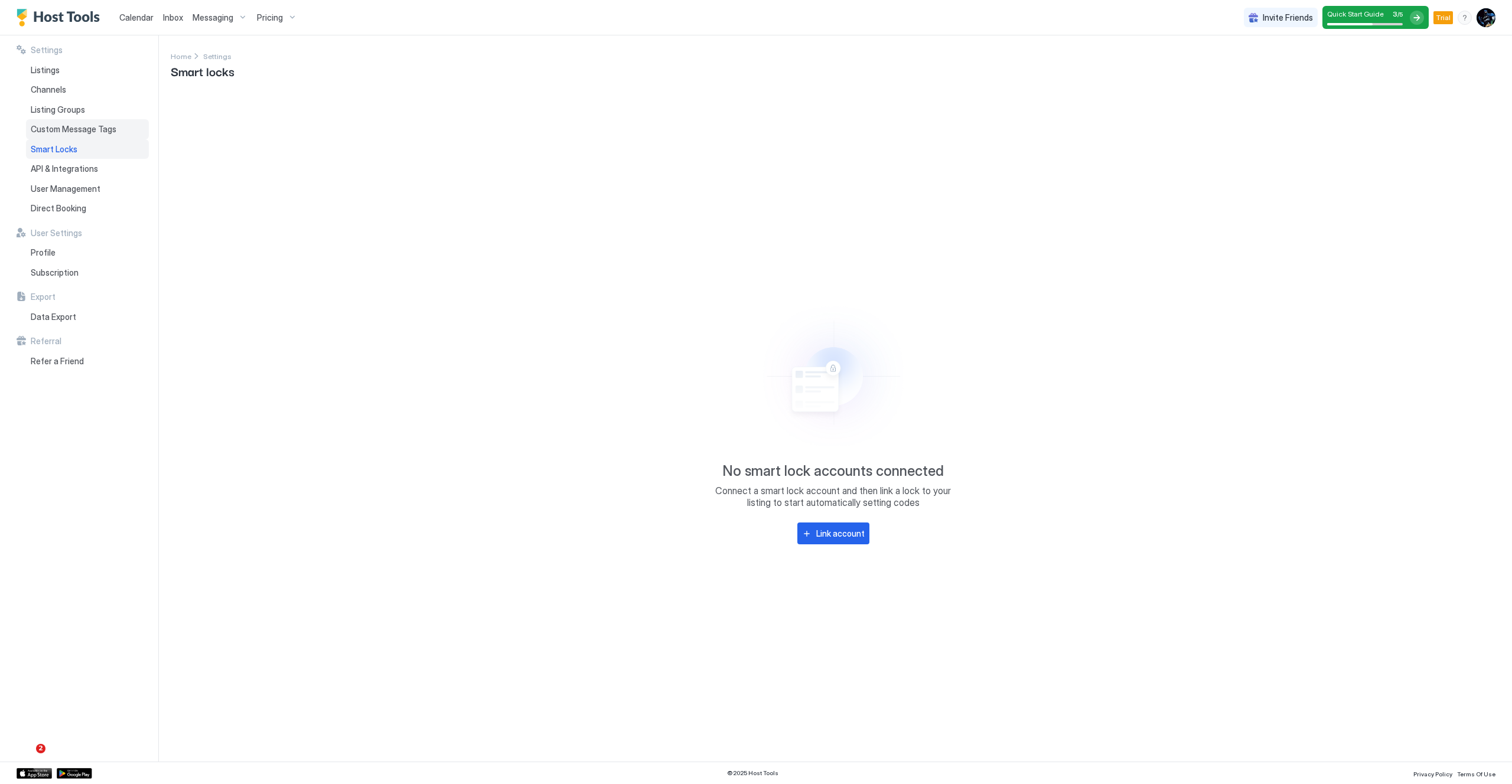
click at [99, 137] on div "Custom Message Tags" at bounding box center [86, 129] width 123 height 20
click at [82, 118] on div "Listing Groups" at bounding box center [86, 109] width 123 height 20
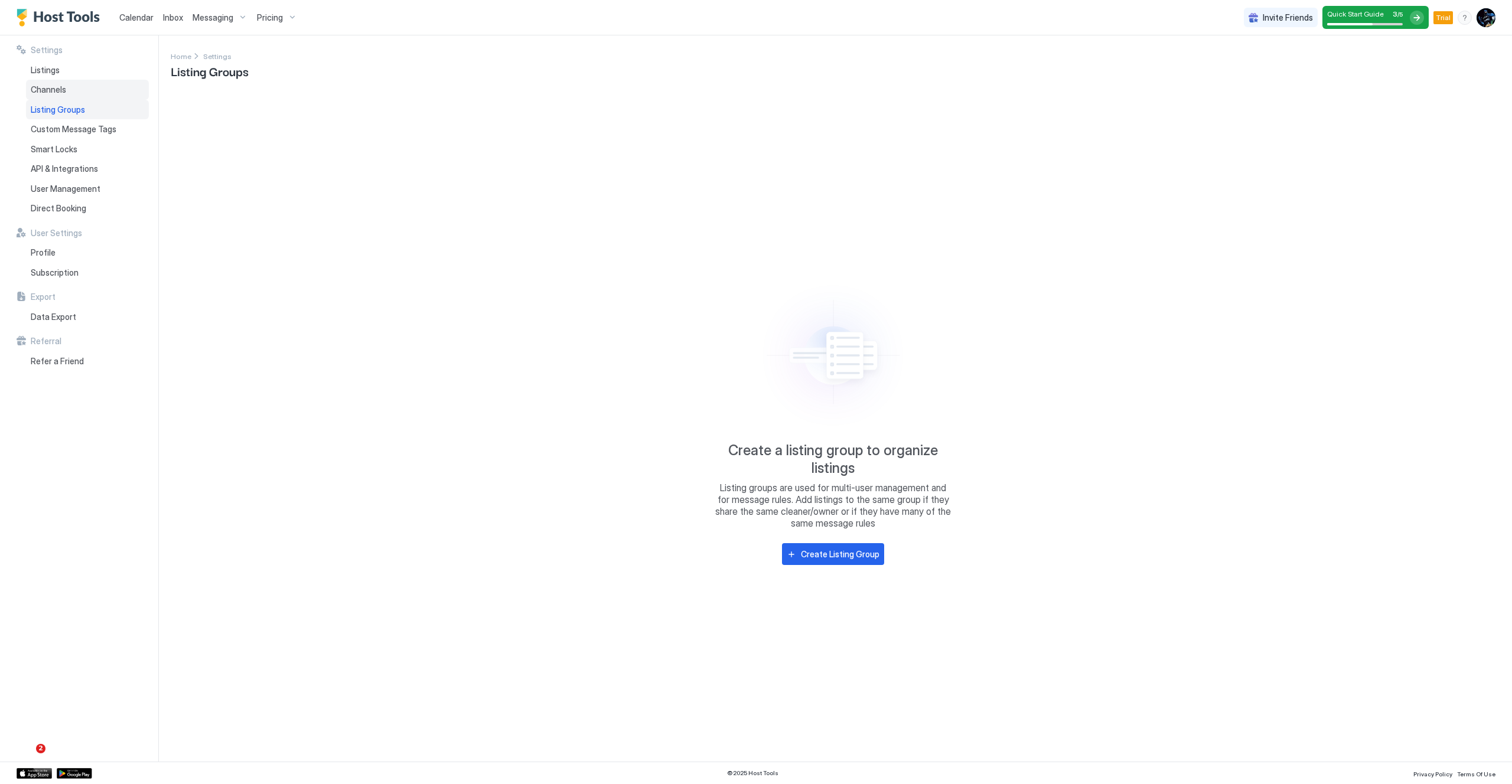
click at [87, 95] on div "Channels" at bounding box center [86, 89] width 123 height 20
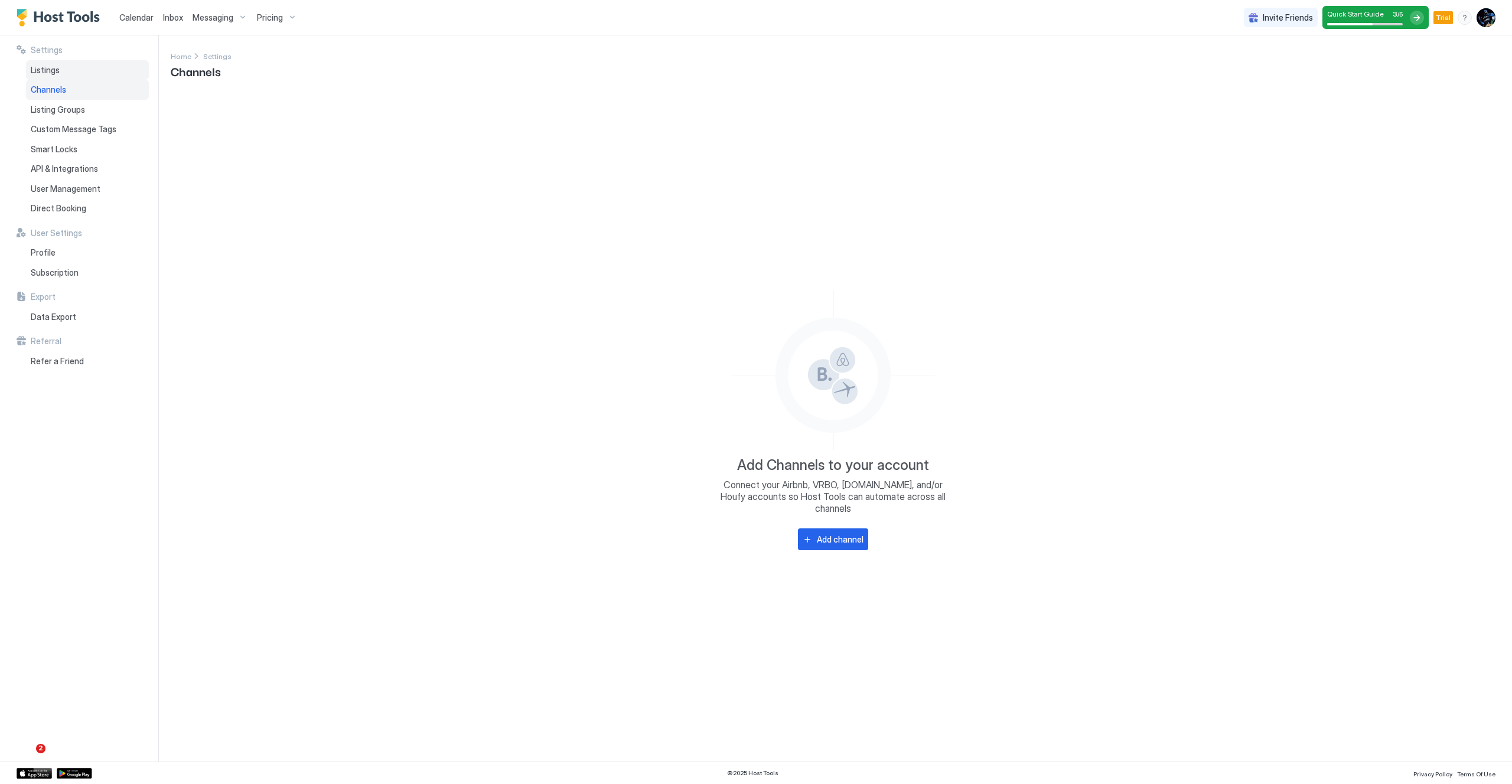
click at [85, 67] on div "Listings" at bounding box center [86, 69] width 123 height 20
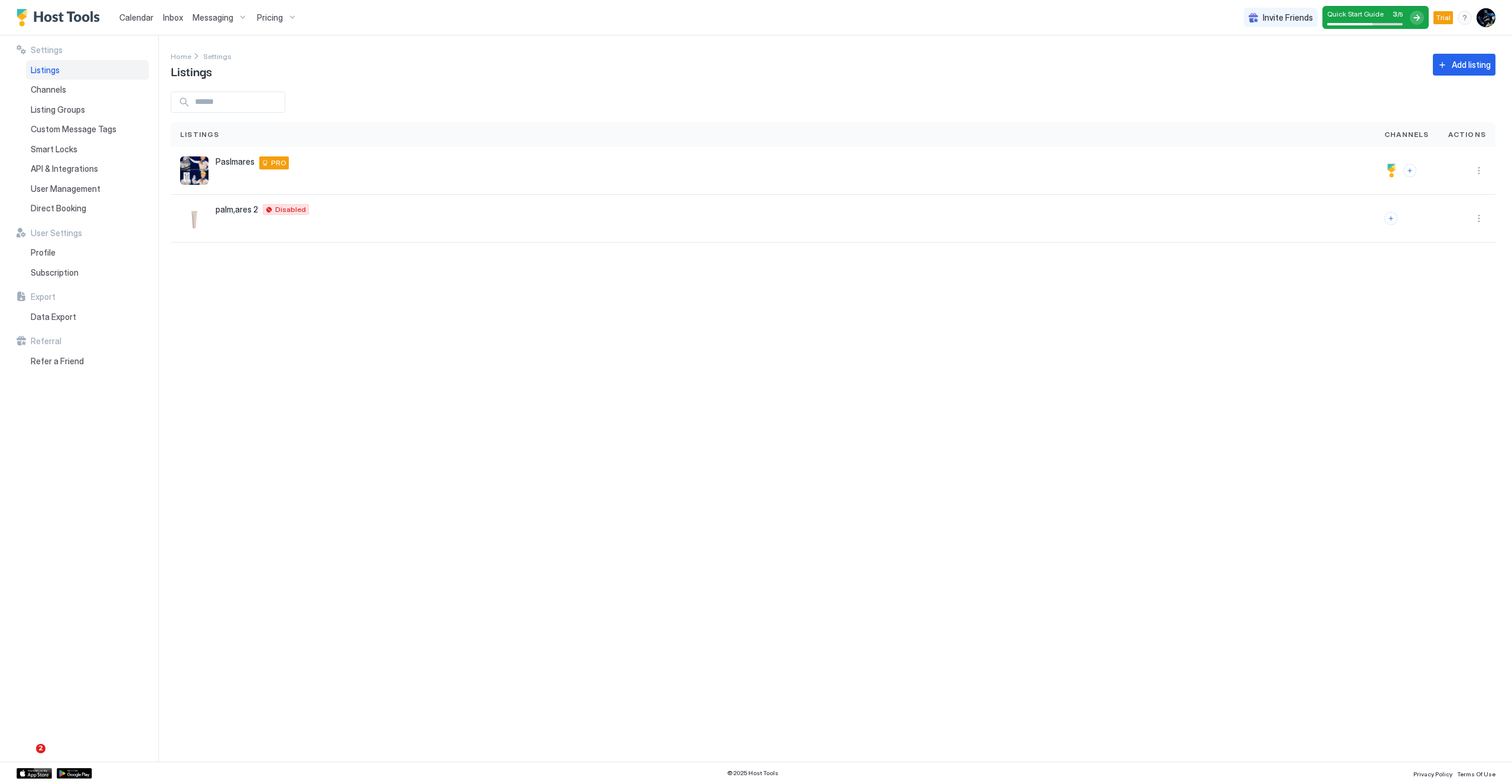
click at [179, 19] on span "Inbox" at bounding box center [173, 17] width 20 height 10
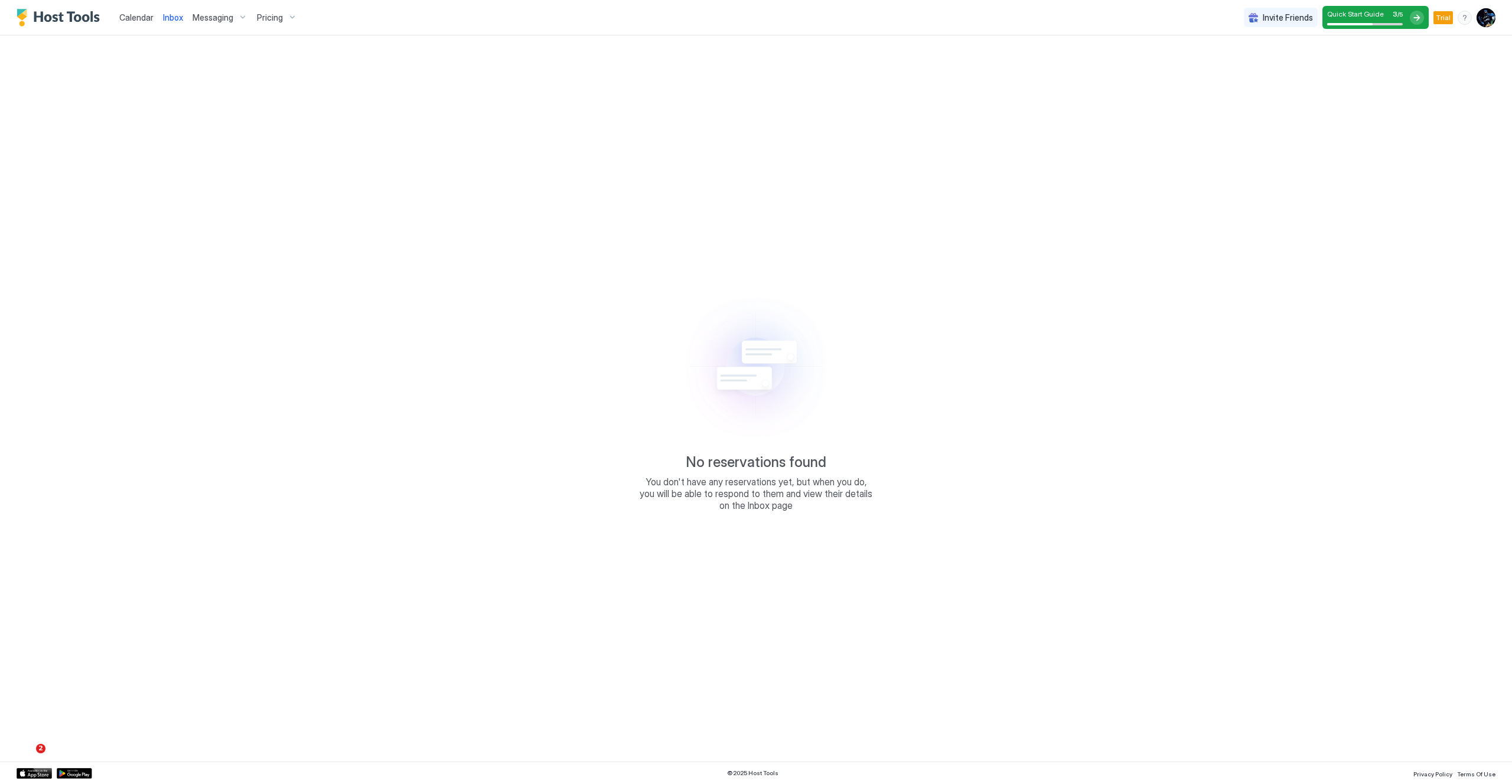
click at [201, 20] on span "Messaging" at bounding box center [213, 17] width 41 height 10
click at [274, 23] on div at bounding box center [756, 392] width 1512 height 784
click at [266, 16] on span "Pricing" at bounding box center [269, 17] width 26 height 10
click at [71, 20] on div at bounding box center [756, 392] width 1512 height 784
click at [142, 21] on span "Calendar" at bounding box center [137, 17] width 34 height 10
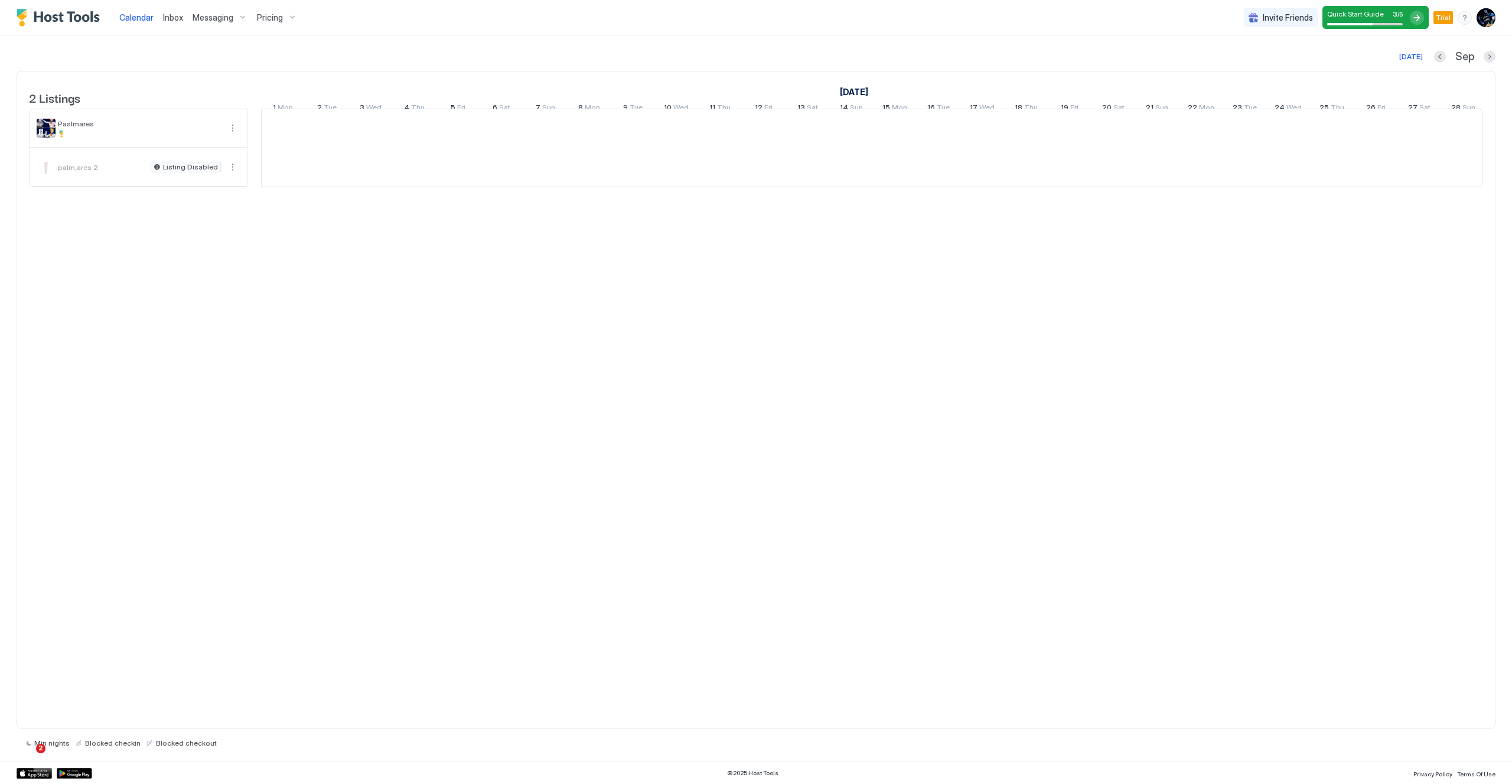
scroll to position [0, 656]
click at [41, 21] on img "Host Tools Logo" at bounding box center [60, 17] width 88 height 18
click at [1020, 18] on img "User profile" at bounding box center [1485, 18] width 19 height 19
click at [1020, 65] on div "Settings" at bounding box center [1420, 66] width 150 height 21
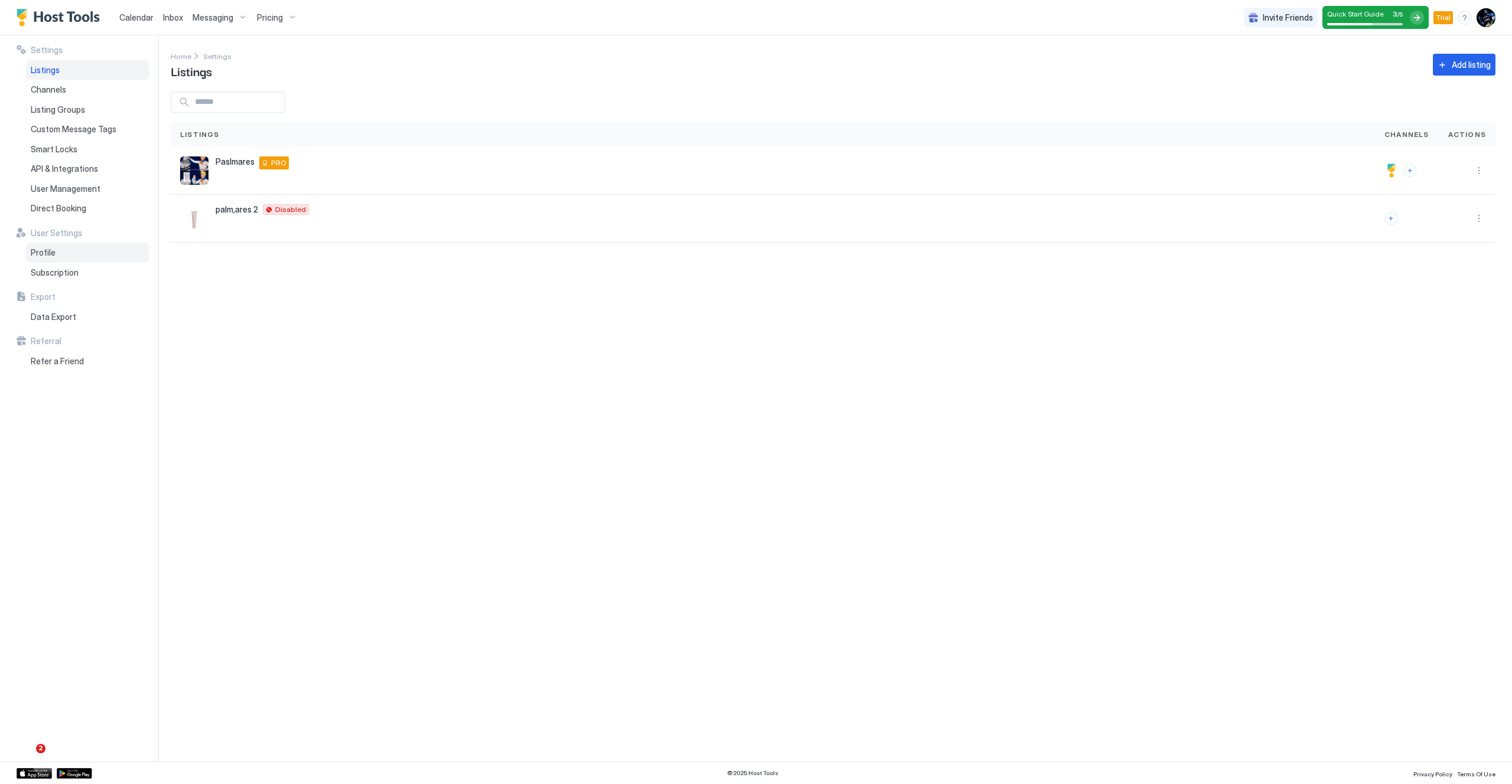
click at [59, 256] on div "Profile" at bounding box center [86, 252] width 123 height 20
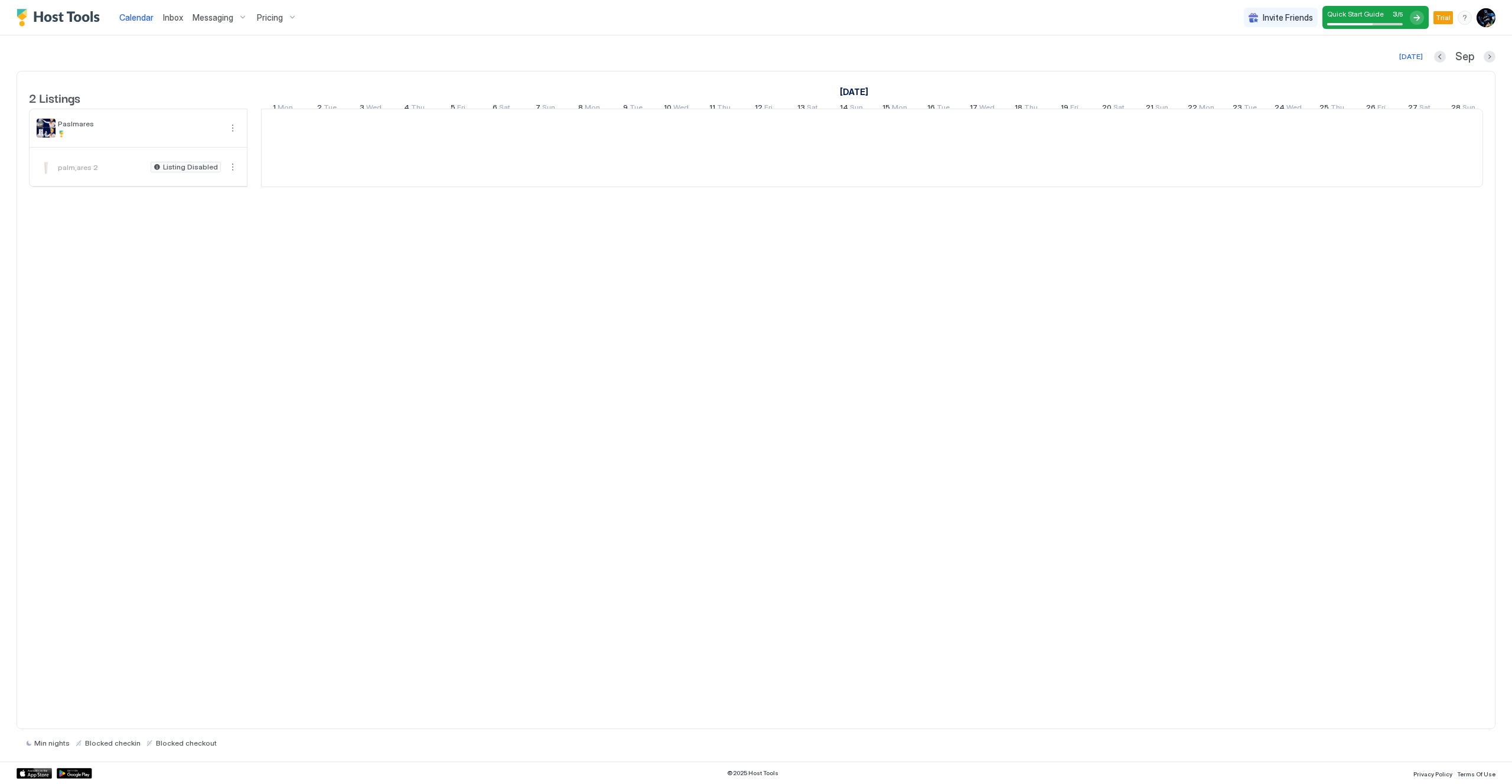
scroll to position [0, 656]
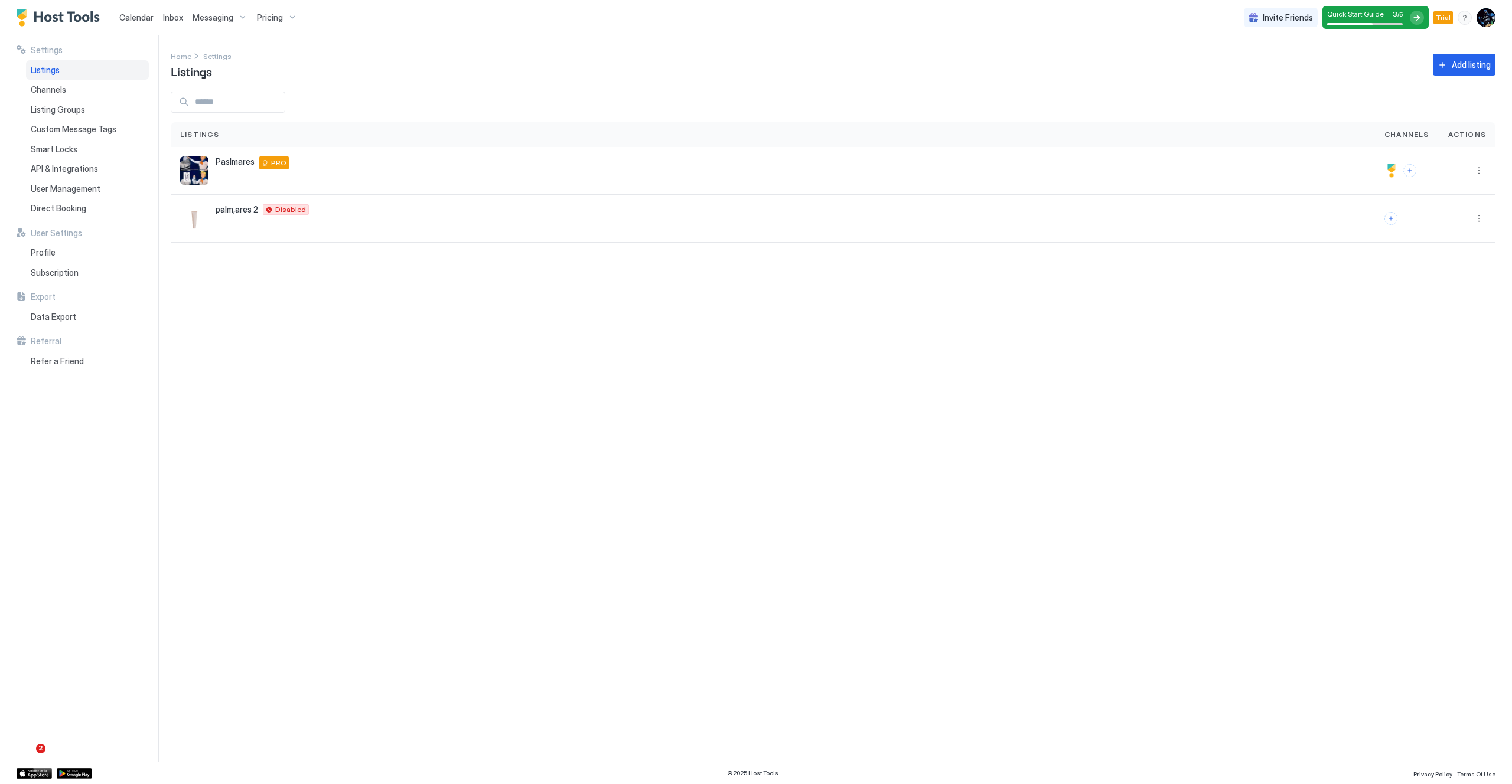
click at [1465, 17] on div "menu" at bounding box center [1464, 17] width 14 height 14
click at [1260, 60] on div at bounding box center [756, 392] width 1512 height 784
click at [50, 252] on span "Profile" at bounding box center [43, 252] width 25 height 10
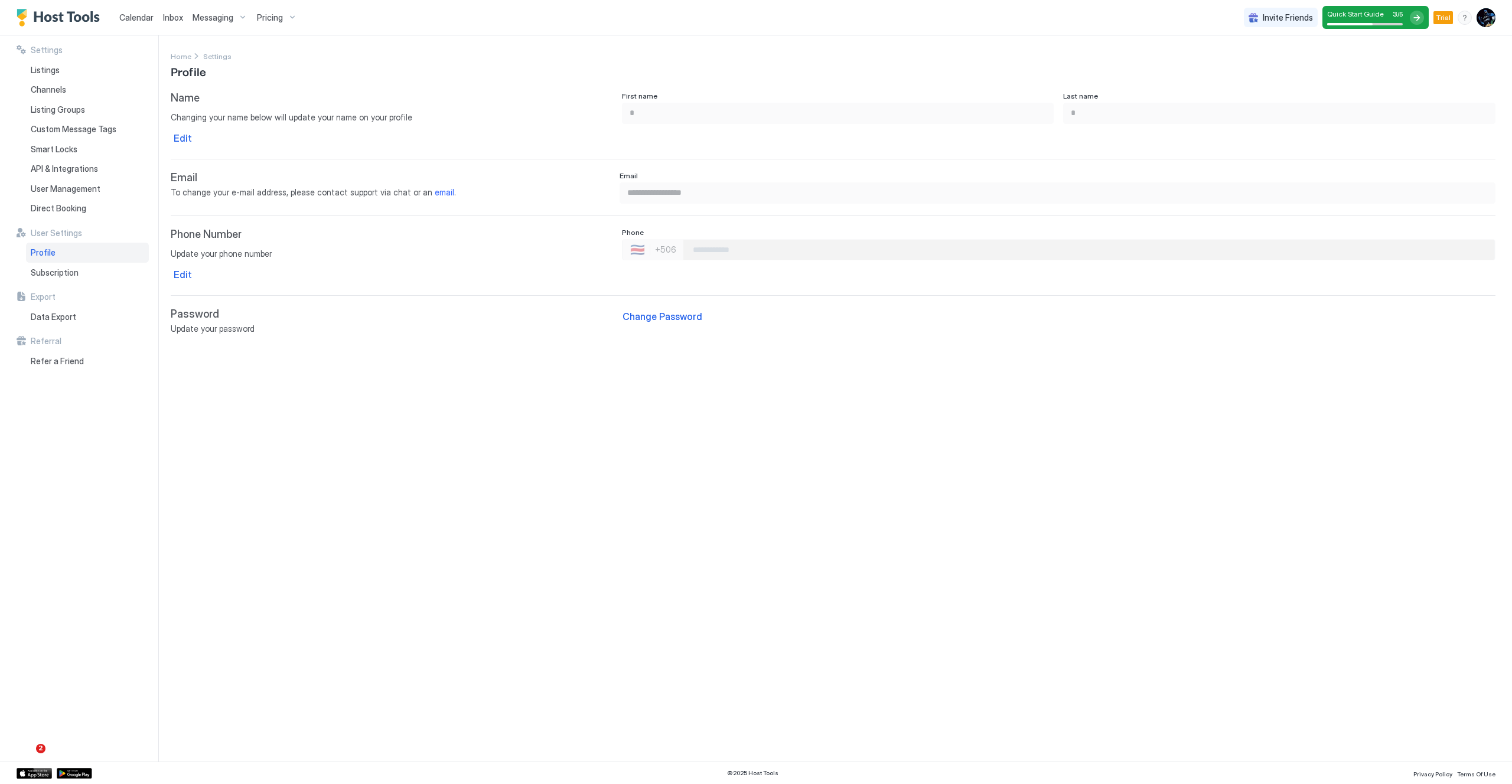
type input "*********"
click at [261, 17] on span "Pricing" at bounding box center [269, 17] width 26 height 10
click at [386, 43] on div at bounding box center [756, 392] width 1512 height 784
click at [72, 272] on span "Subscription" at bounding box center [54, 272] width 47 height 10
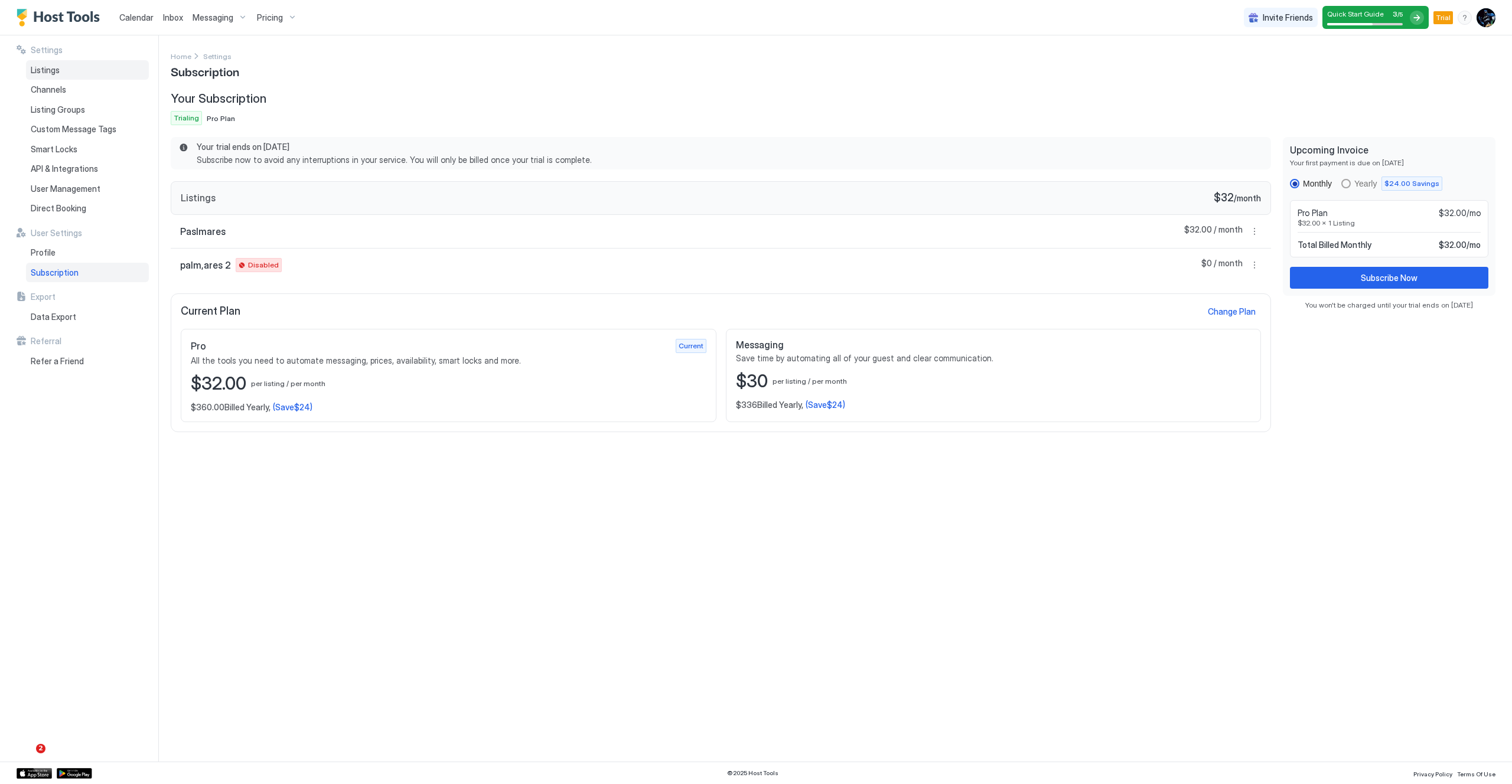
click at [64, 67] on div "Listings" at bounding box center [86, 69] width 123 height 20
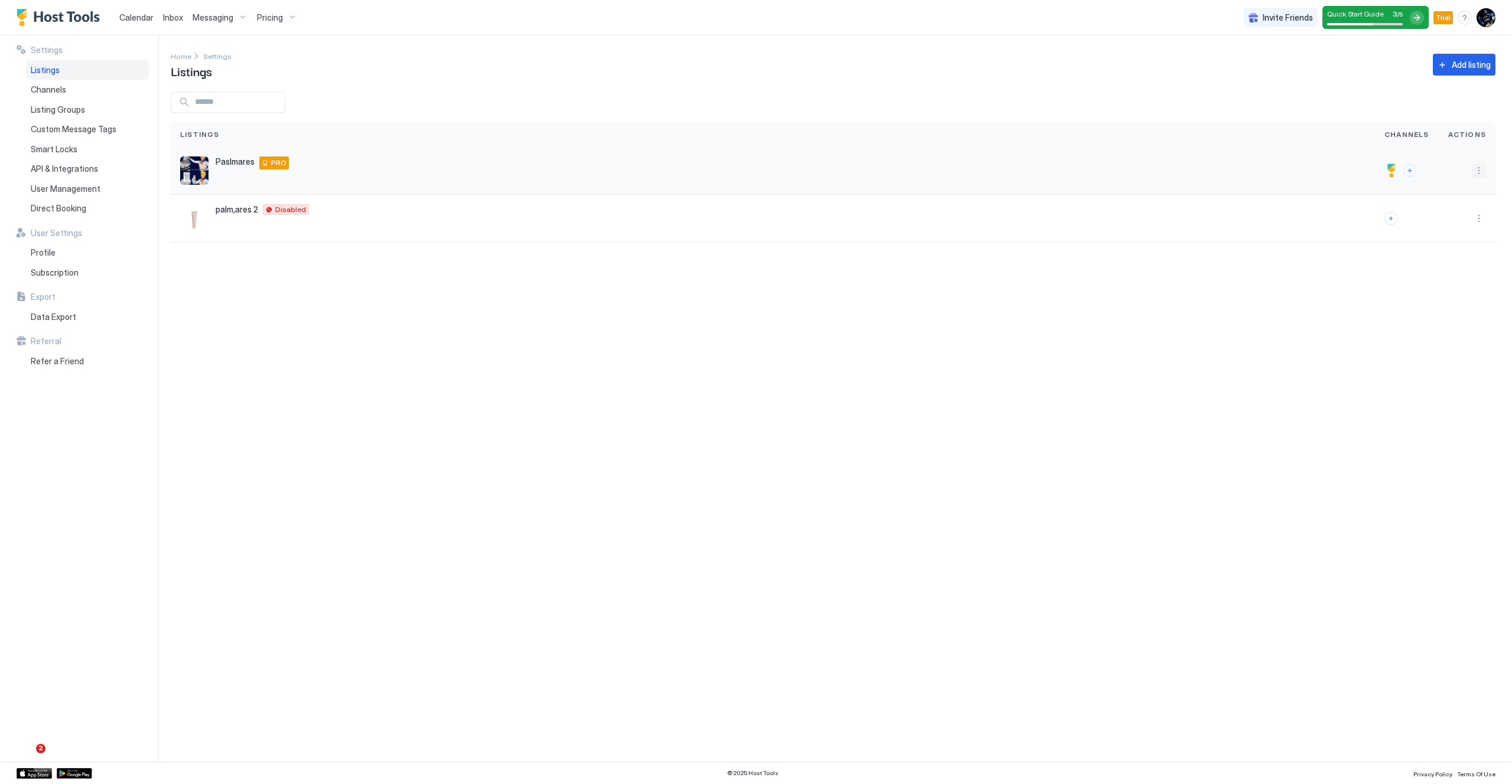
click at [1481, 166] on button "More options" at bounding box center [1478, 170] width 14 height 14
click at [1441, 223] on span "Listing Settings" at bounding box center [1451, 225] width 52 height 9
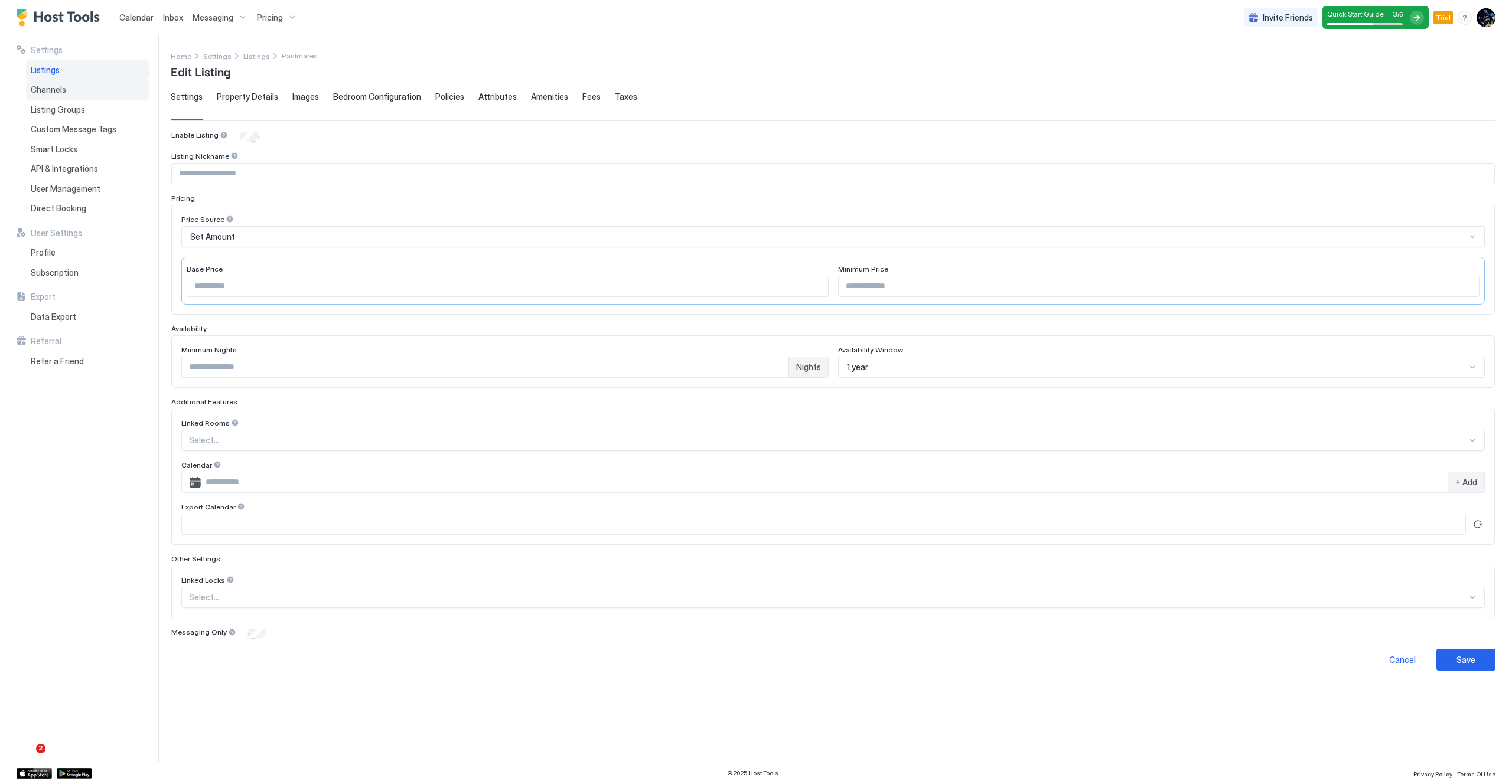
click at [52, 89] on span "Channels" at bounding box center [47, 89] width 35 height 10
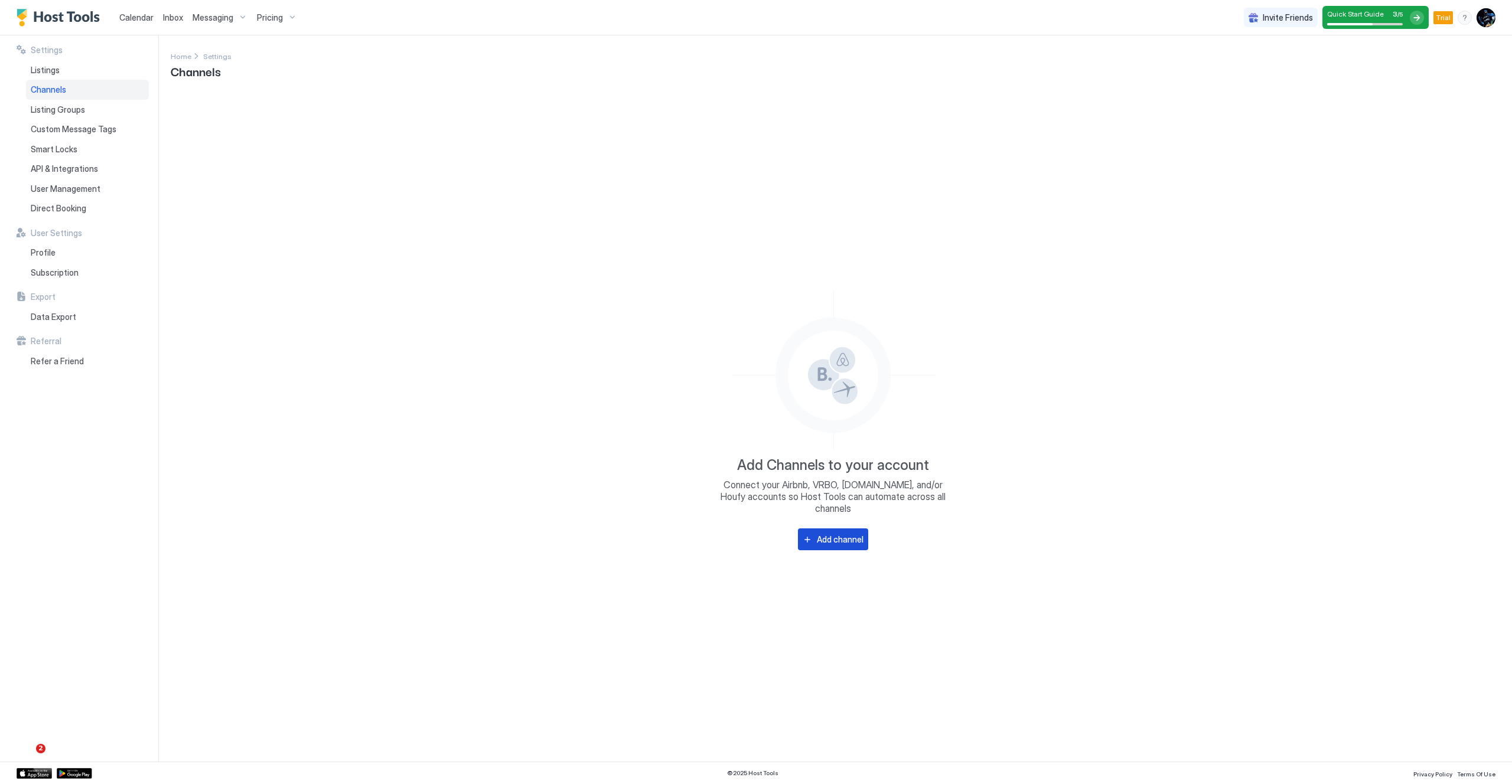
click at [856, 532] on div "Add channel" at bounding box center [840, 538] width 47 height 12
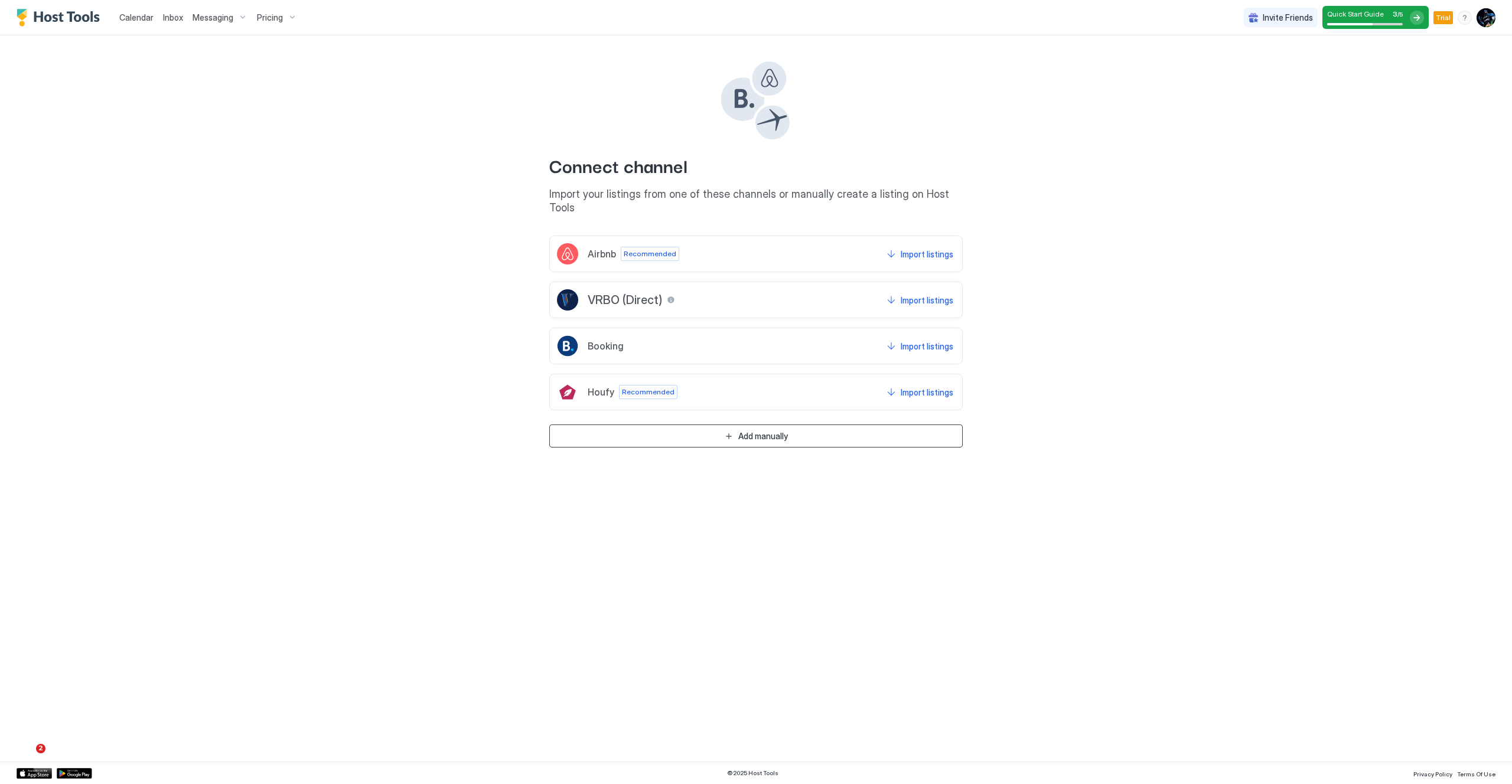
click at [761, 430] on div "Add manually" at bounding box center [763, 436] width 49 height 12
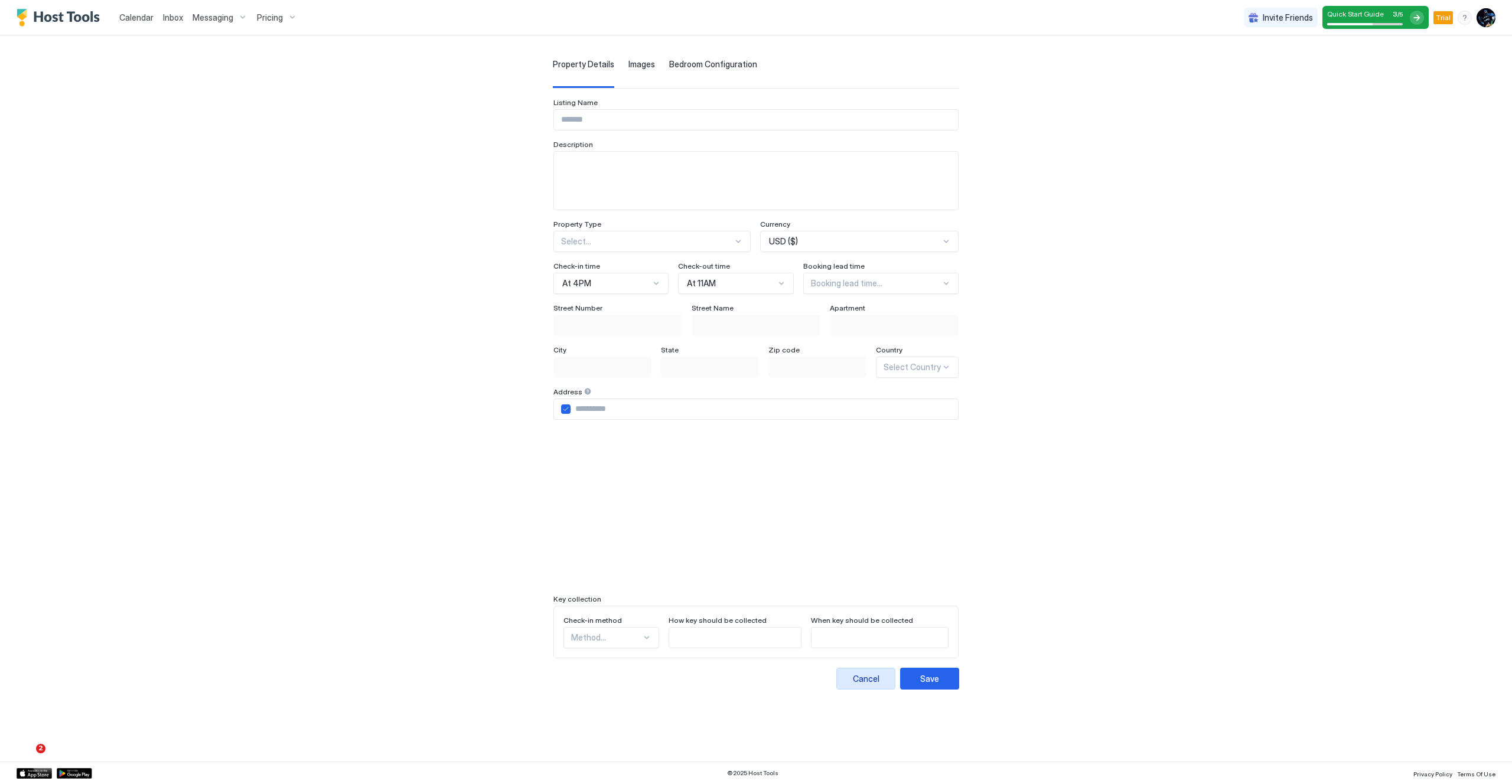
click at [876, 681] on div "Cancel" at bounding box center [866, 678] width 27 height 12
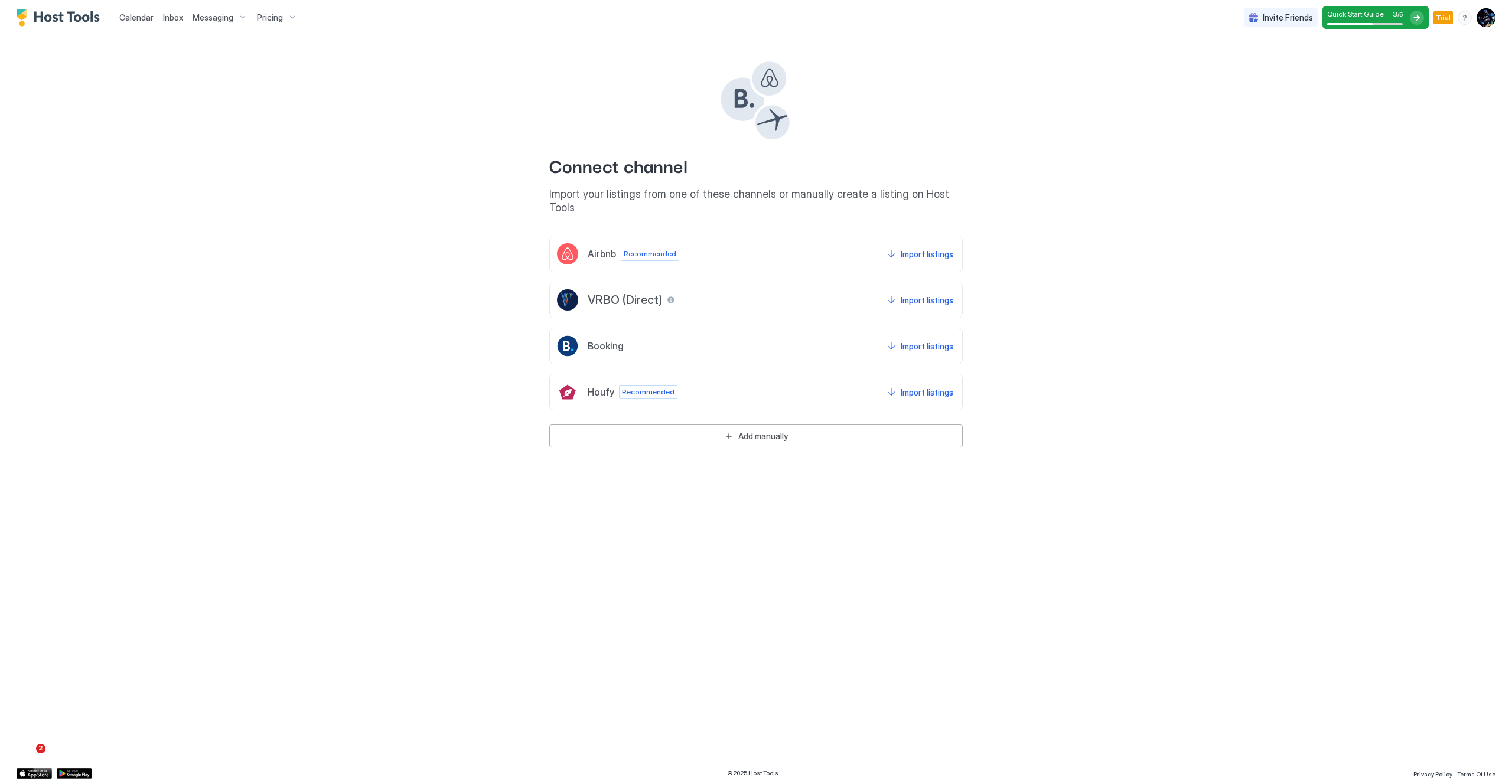
click at [74, 23] on img "Host Tools Logo" at bounding box center [60, 17] width 88 height 18
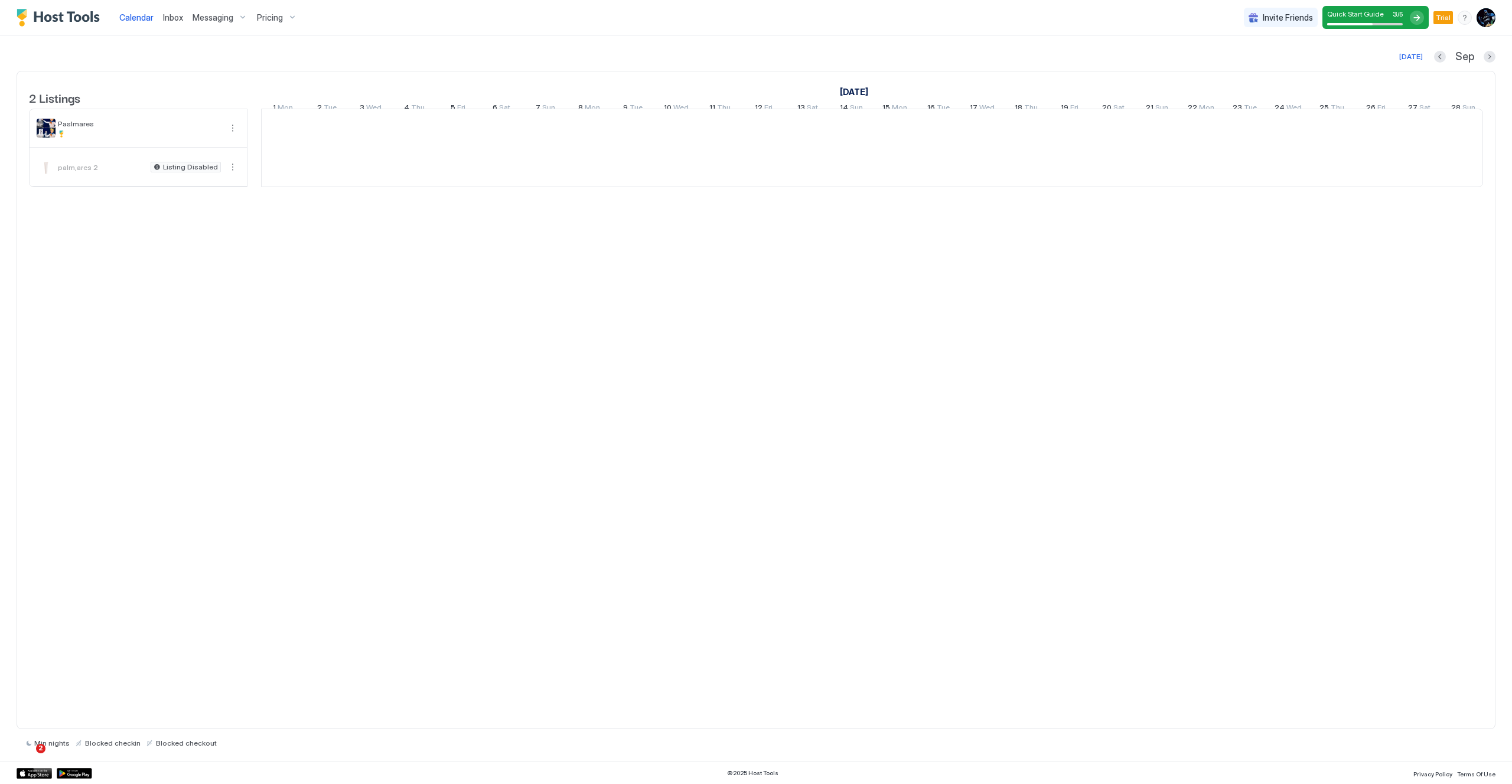
scroll to position [0, 656]
click at [232, 135] on button "More options" at bounding box center [232, 127] width 14 height 14
click at [200, 191] on span "Listing Settings" at bounding box center [212, 191] width 52 height 9
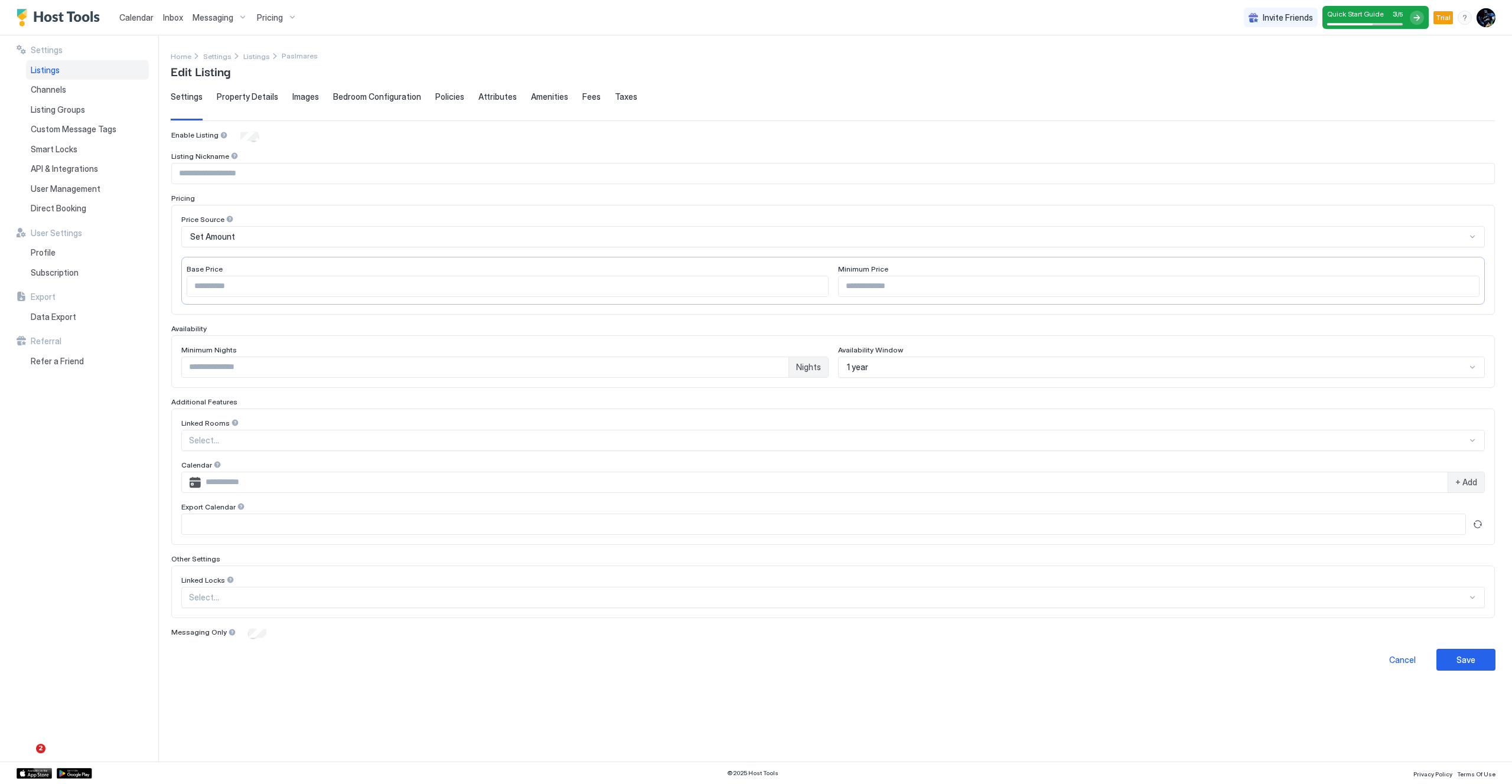
click at [251, 98] on span "Property Details" at bounding box center [247, 96] width 62 height 10
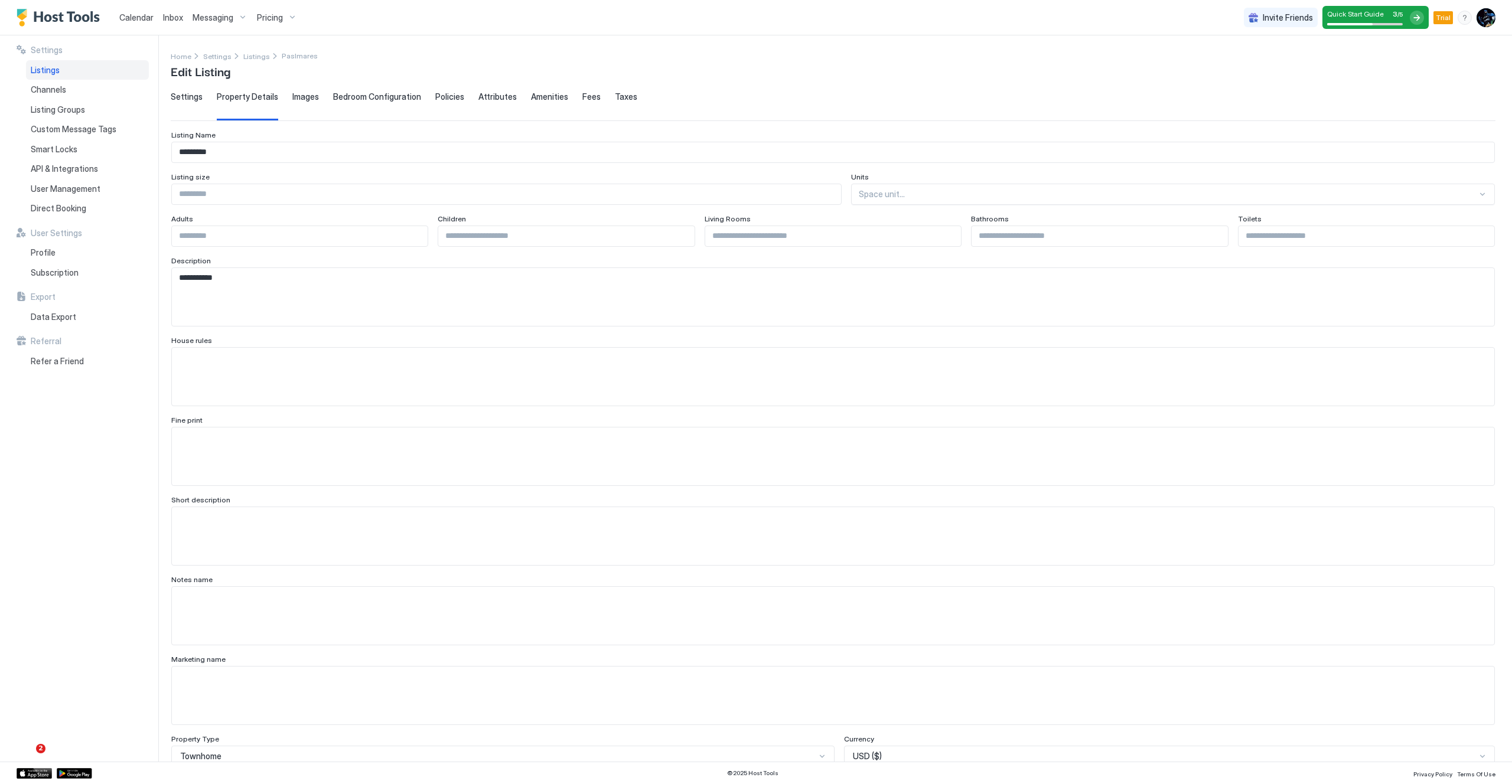
click at [299, 102] on span "Images" at bounding box center [306, 96] width 27 height 10
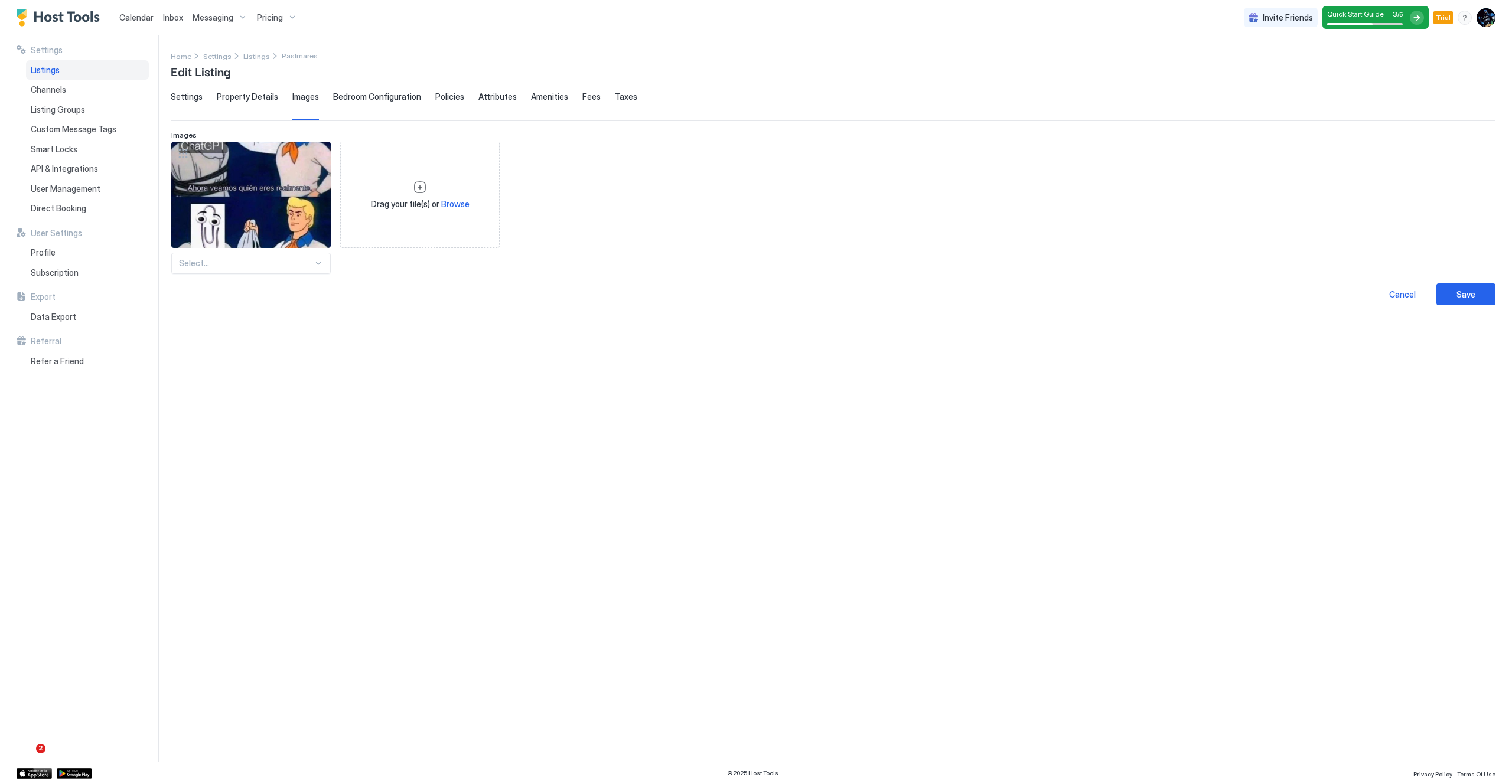
click at [343, 103] on div "Bedroom Configuration" at bounding box center [377, 105] width 88 height 28
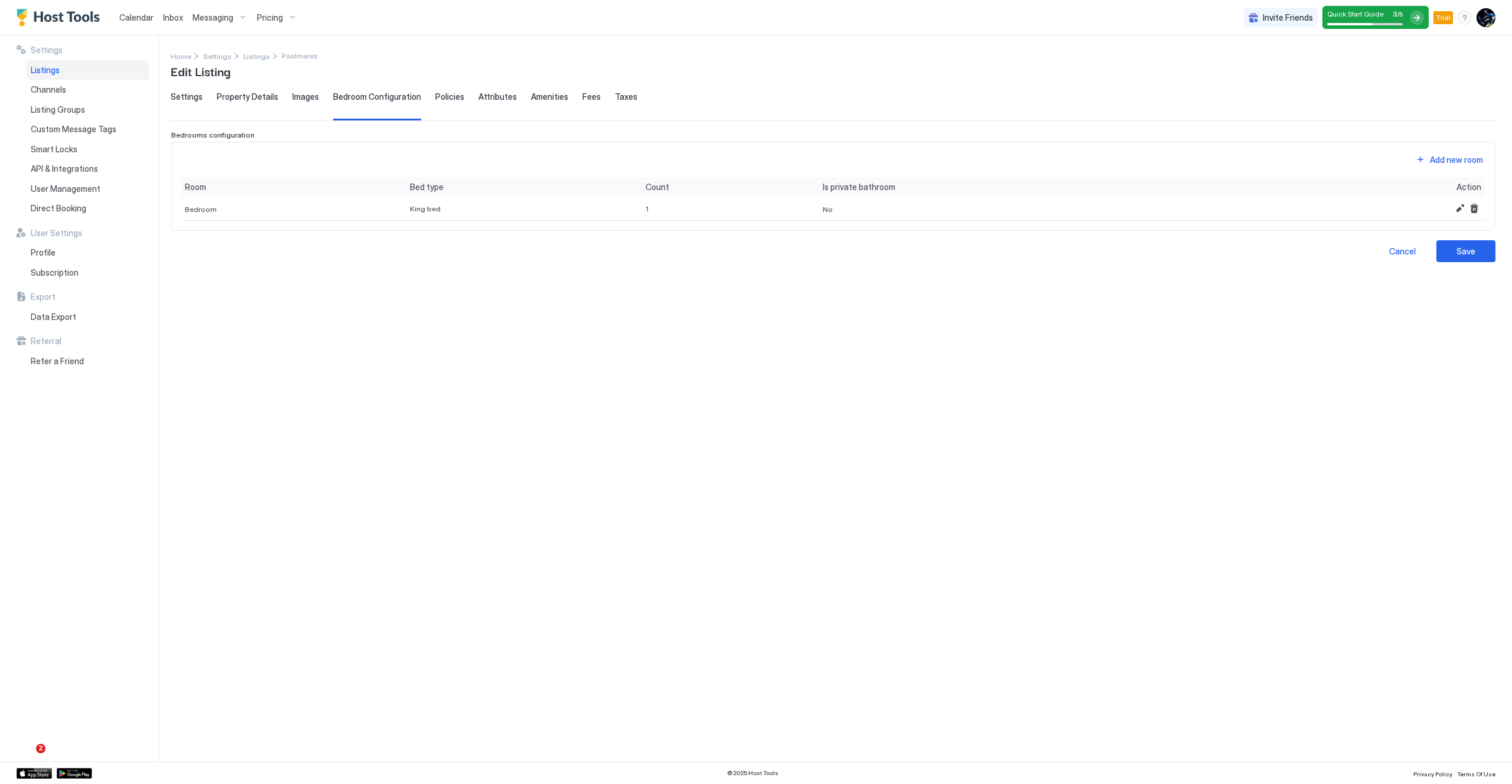
click at [445, 102] on span "Policies" at bounding box center [449, 96] width 28 height 10
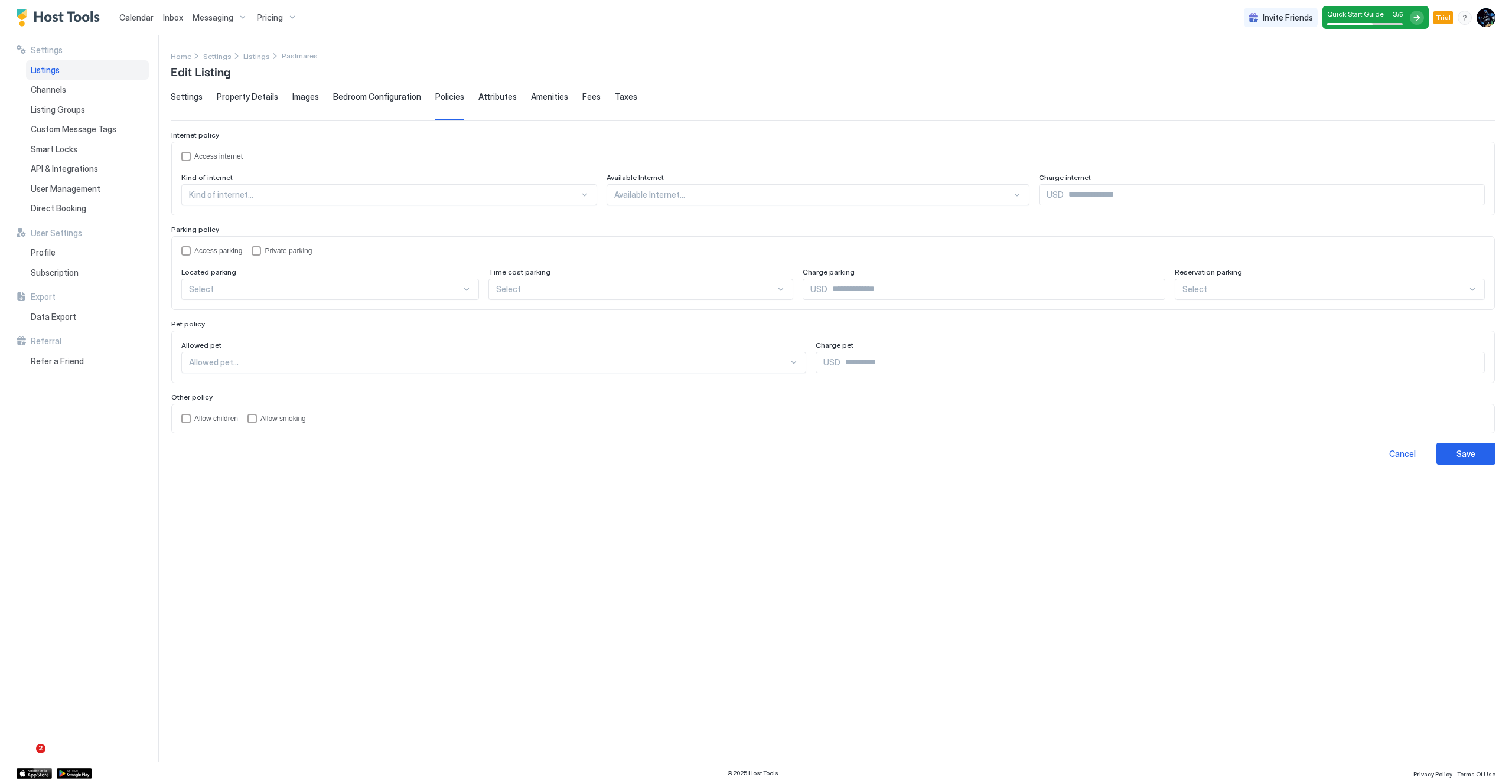
click at [493, 103] on div "Attributes" at bounding box center [498, 105] width 38 height 28
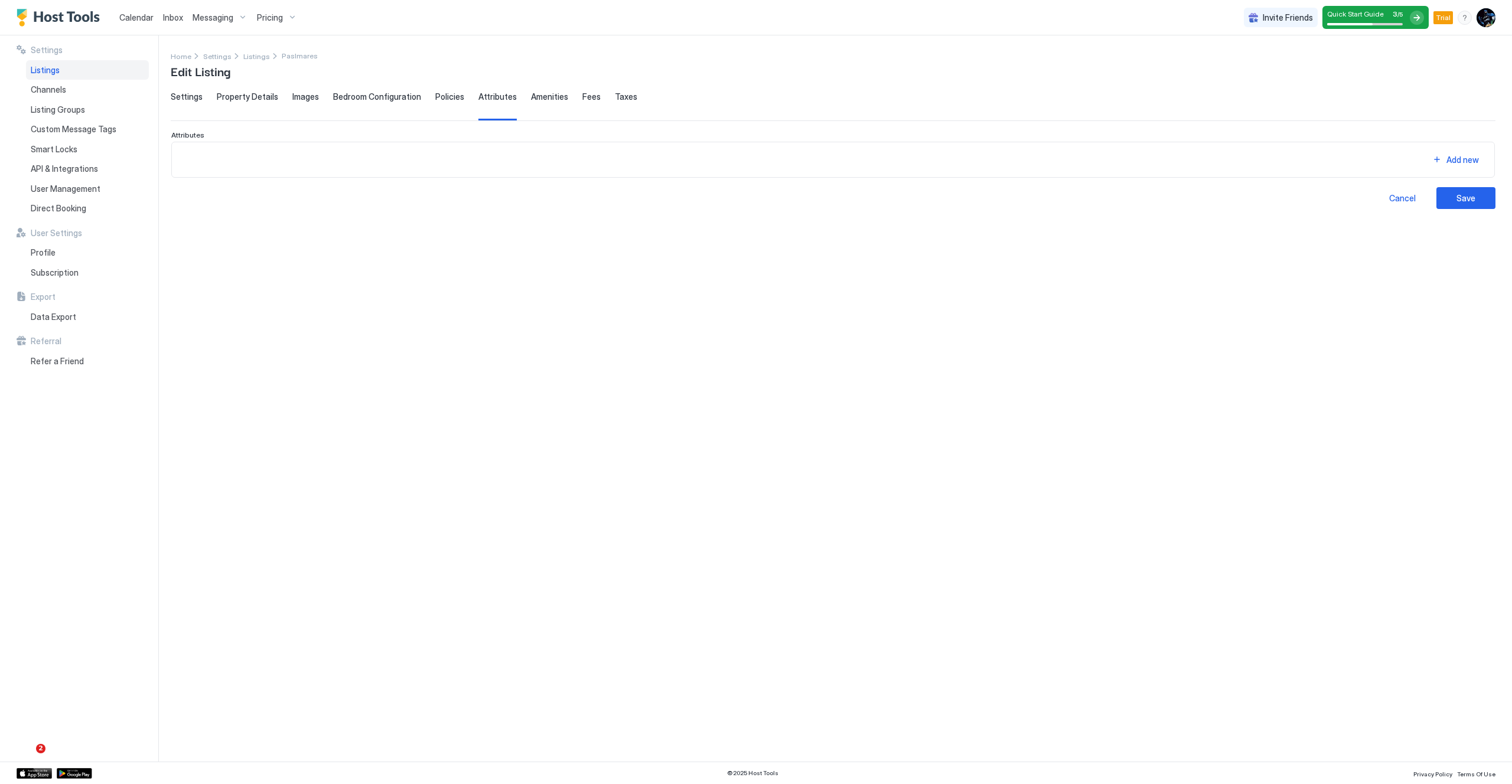
click at [535, 101] on span "Amenities" at bounding box center [549, 96] width 37 height 10
click at [582, 100] on span "Fees" at bounding box center [591, 96] width 18 height 10
click at [617, 101] on span "Taxes" at bounding box center [626, 96] width 23 height 10
click at [62, 111] on span "Listing Groups" at bounding box center [57, 109] width 54 height 10
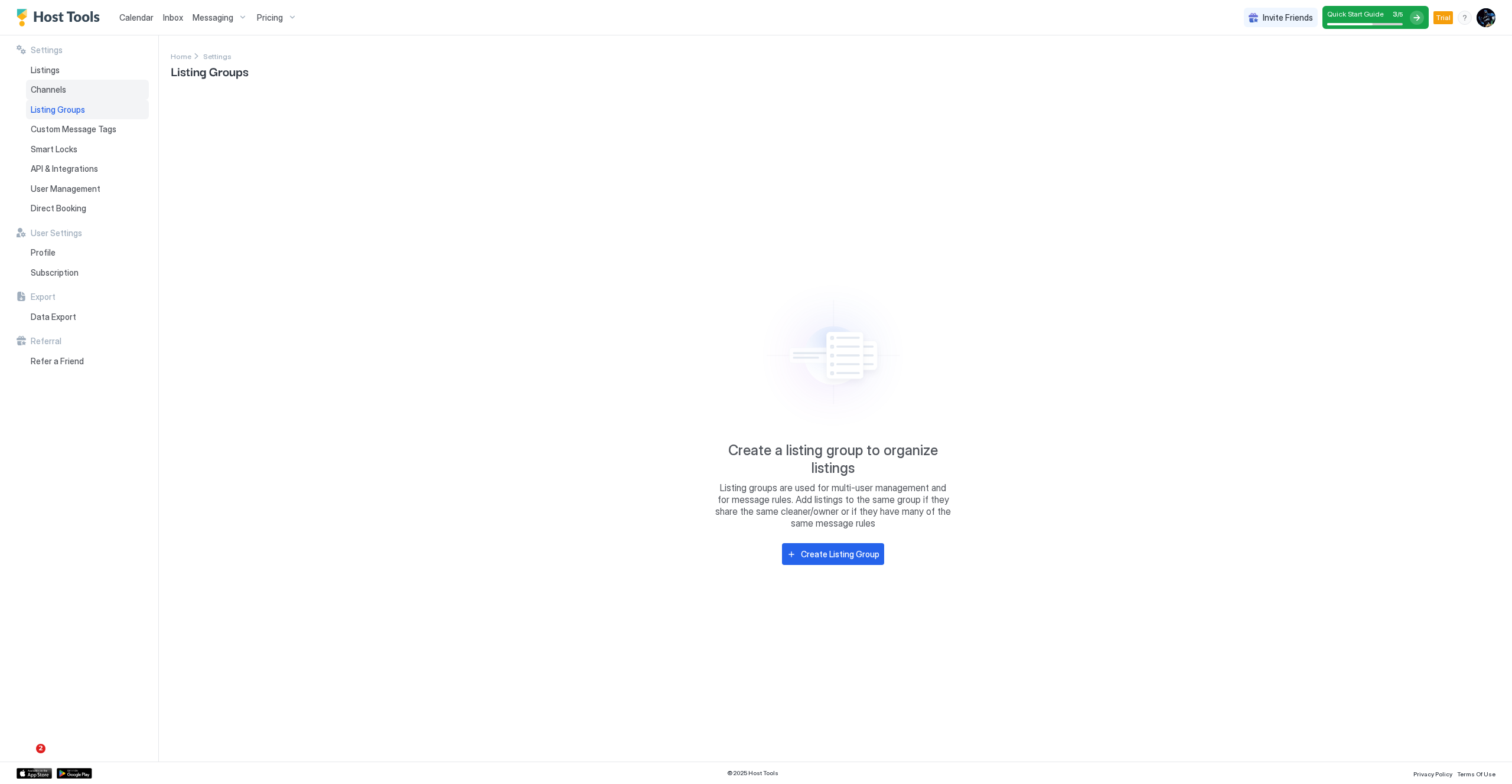
click at [71, 92] on div "Channels" at bounding box center [86, 89] width 123 height 20
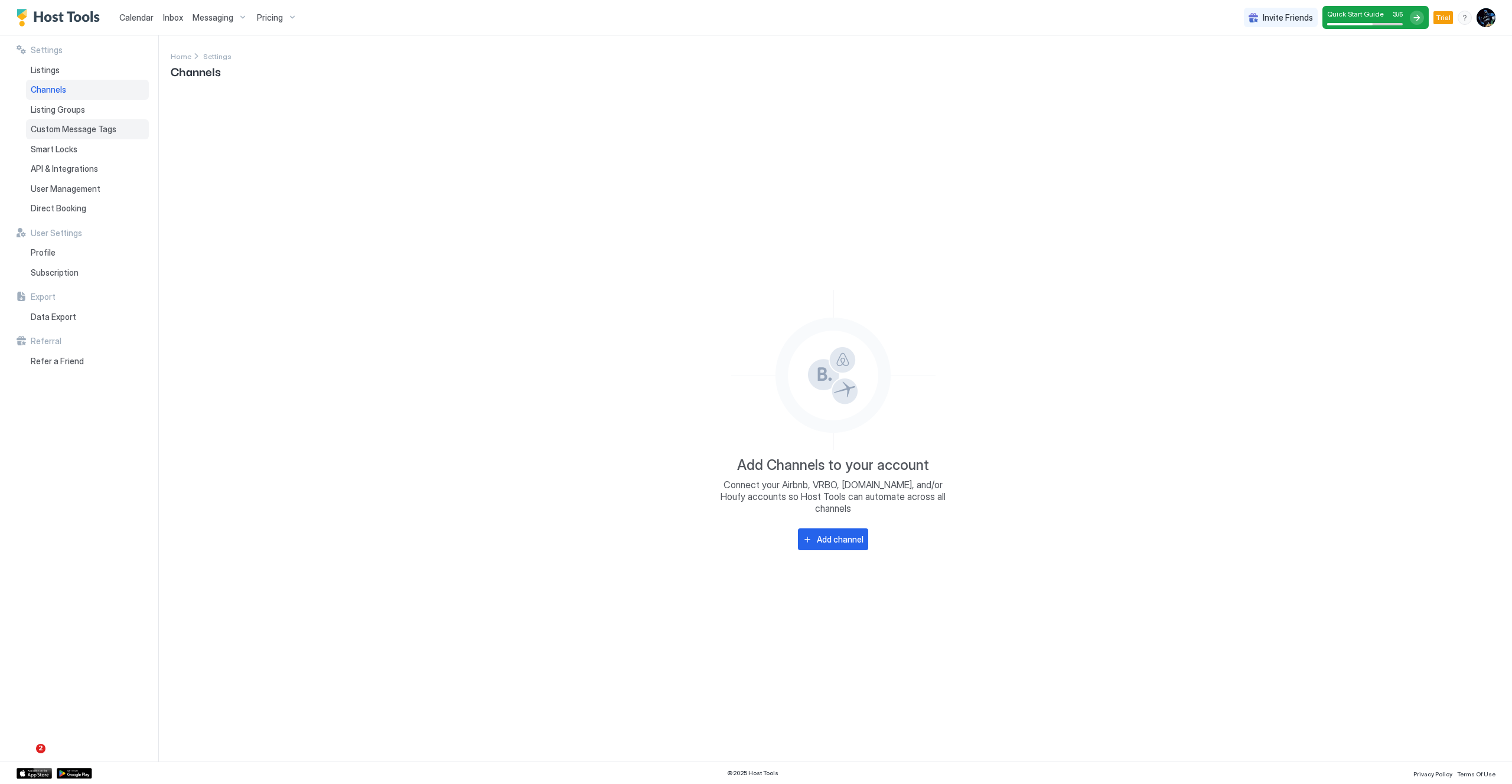
click at [65, 127] on span "Custom Message Tags" at bounding box center [73, 129] width 85 height 10
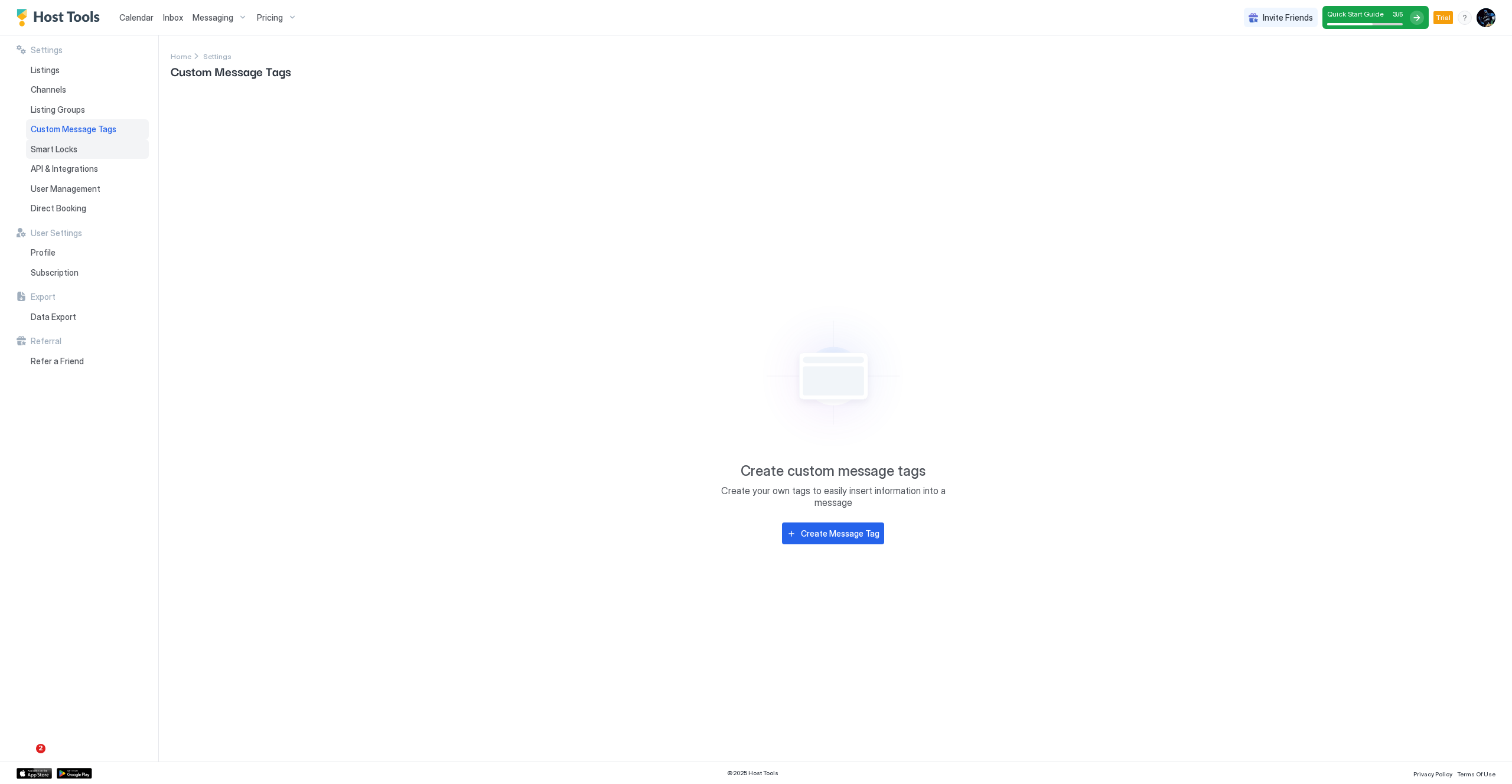
click at [64, 147] on span "Smart Locks" at bounding box center [53, 149] width 47 height 10
click at [80, 170] on span "API & Integrations" at bounding box center [64, 168] width 67 height 10
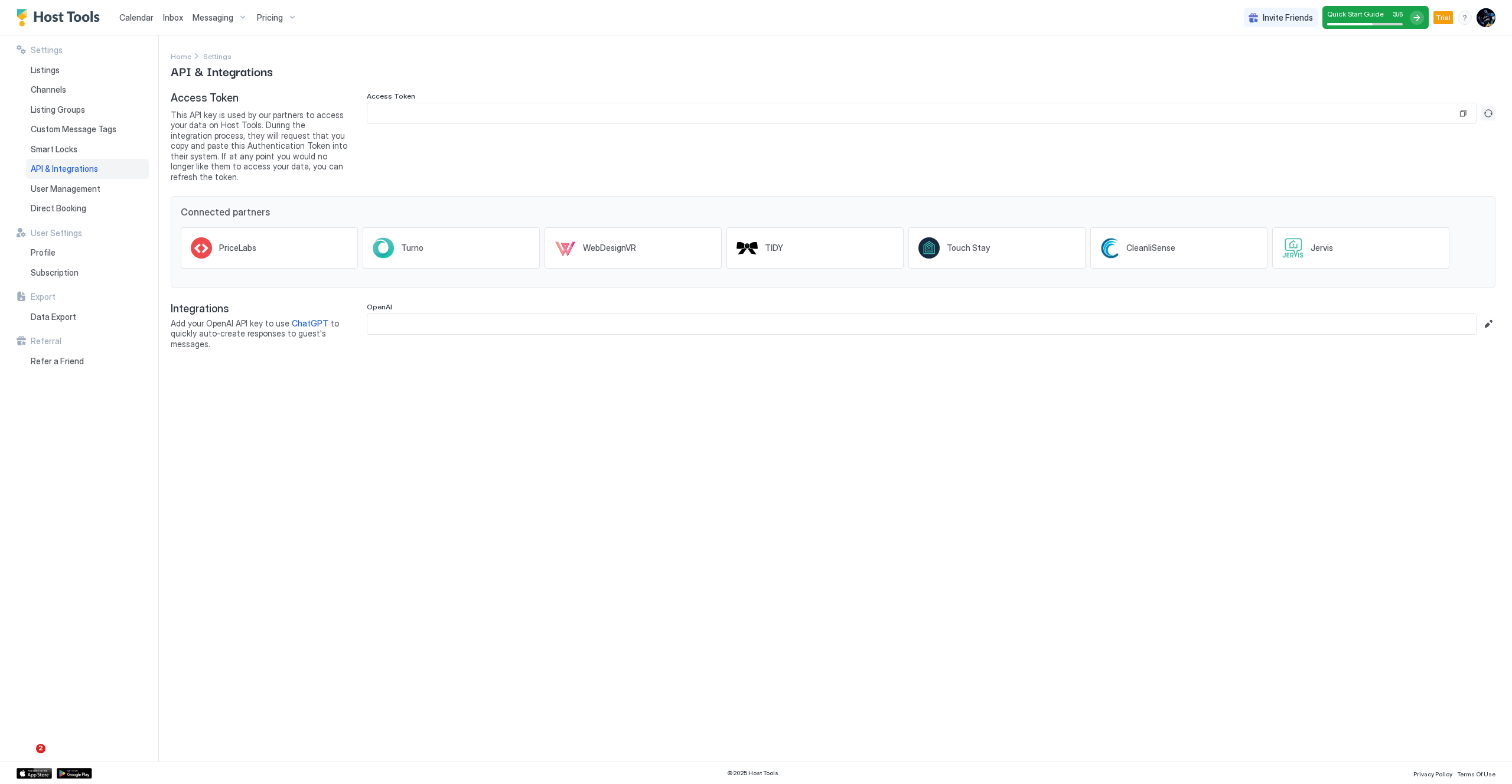
click at [1490, 114] on button "Generate new token" at bounding box center [1487, 113] width 14 height 14
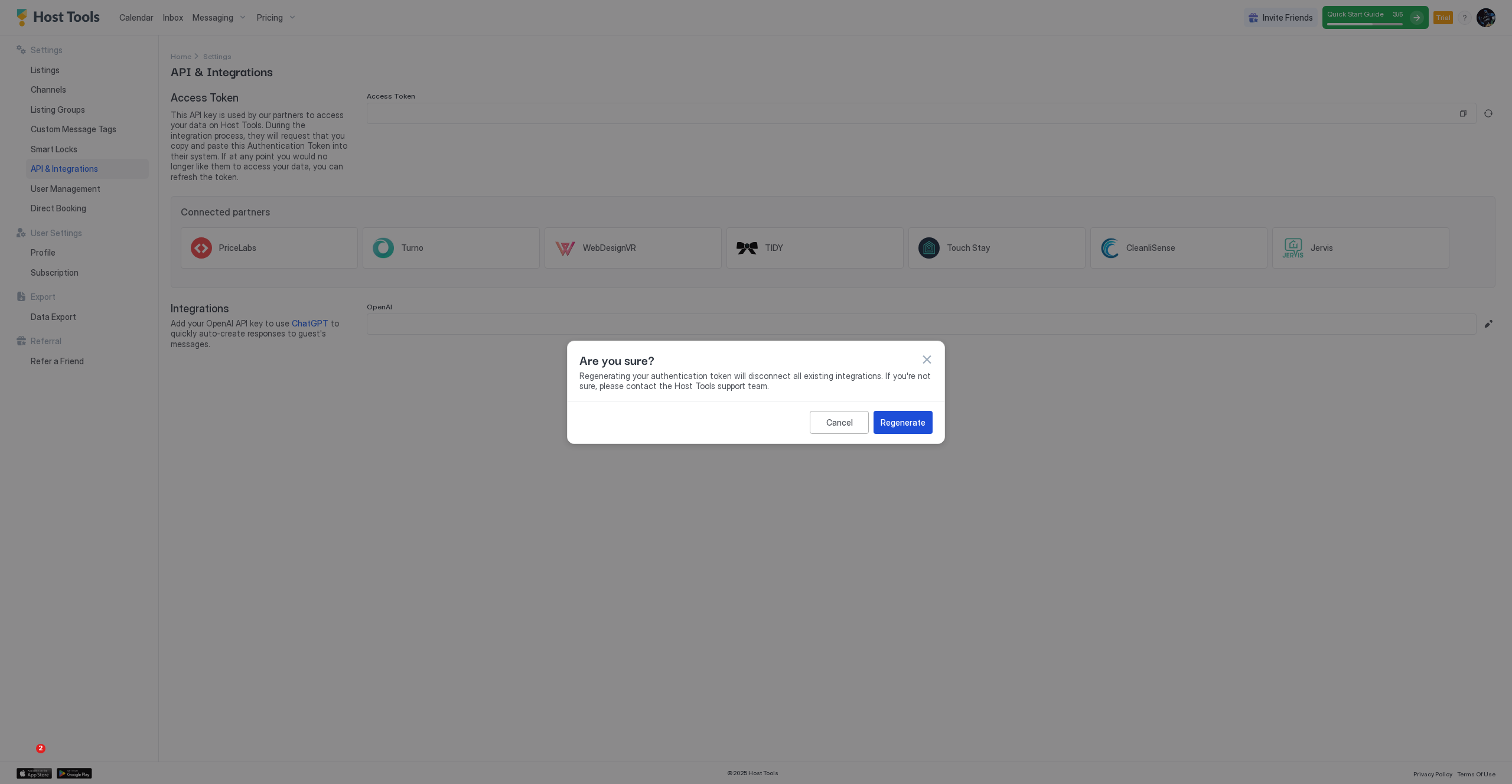
click at [903, 424] on div "Regenerate" at bounding box center [902, 421] width 45 height 12
type input "**********"
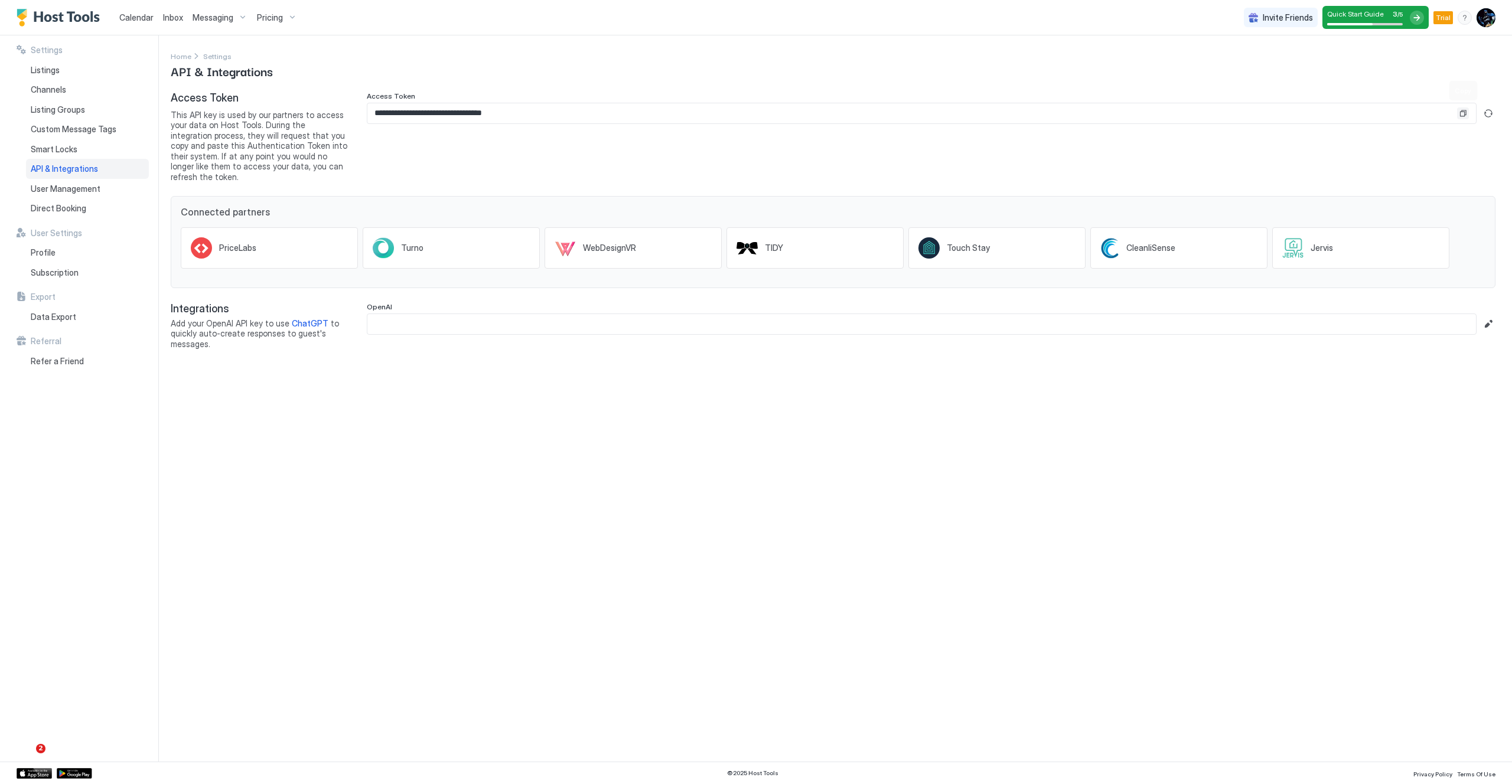
click at [1460, 113] on button "Copy" at bounding box center [1463, 113] width 11 height 11
click at [91, 191] on span "User Management" at bounding box center [65, 188] width 69 height 10
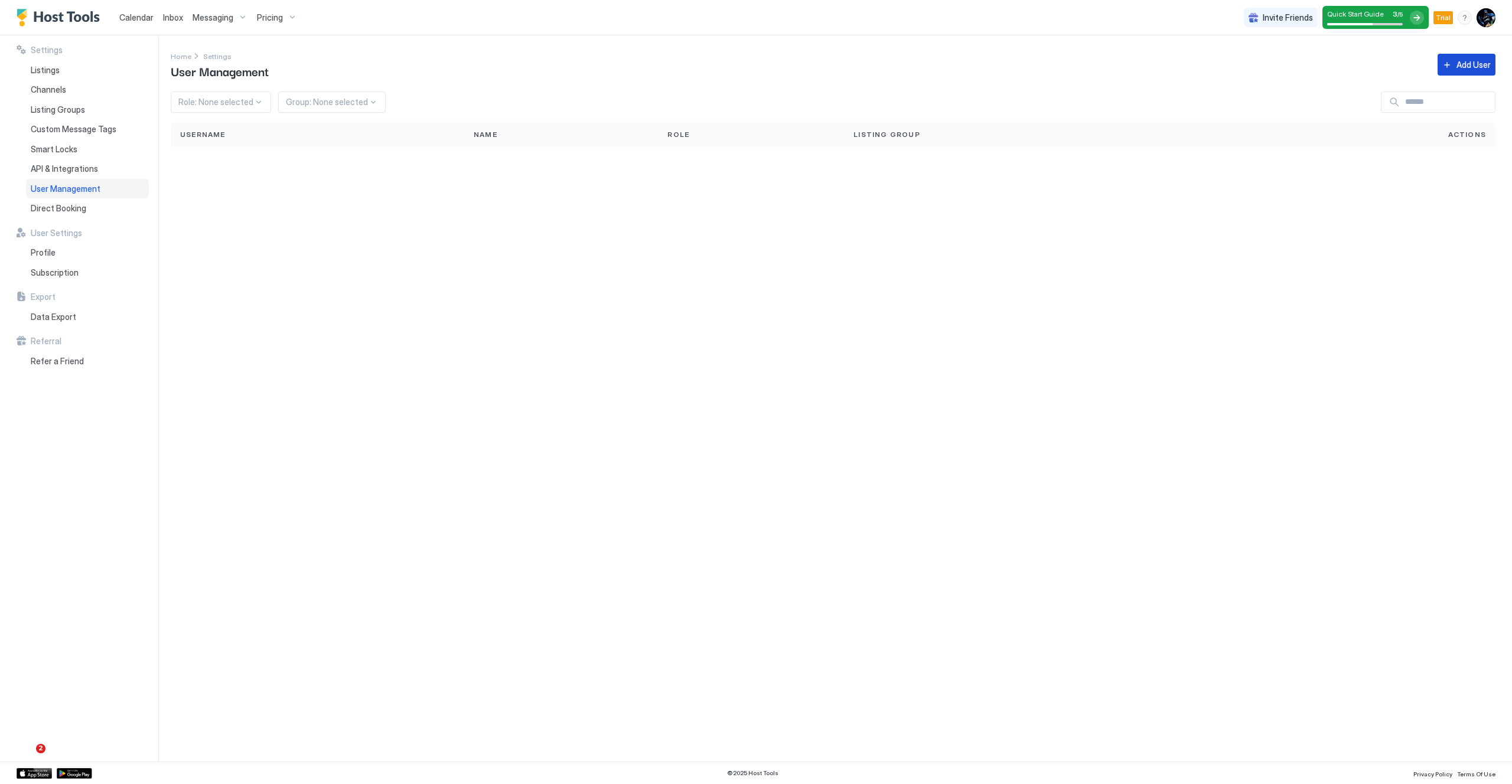
click at [1465, 64] on div "Add User" at bounding box center [1473, 65] width 34 height 12
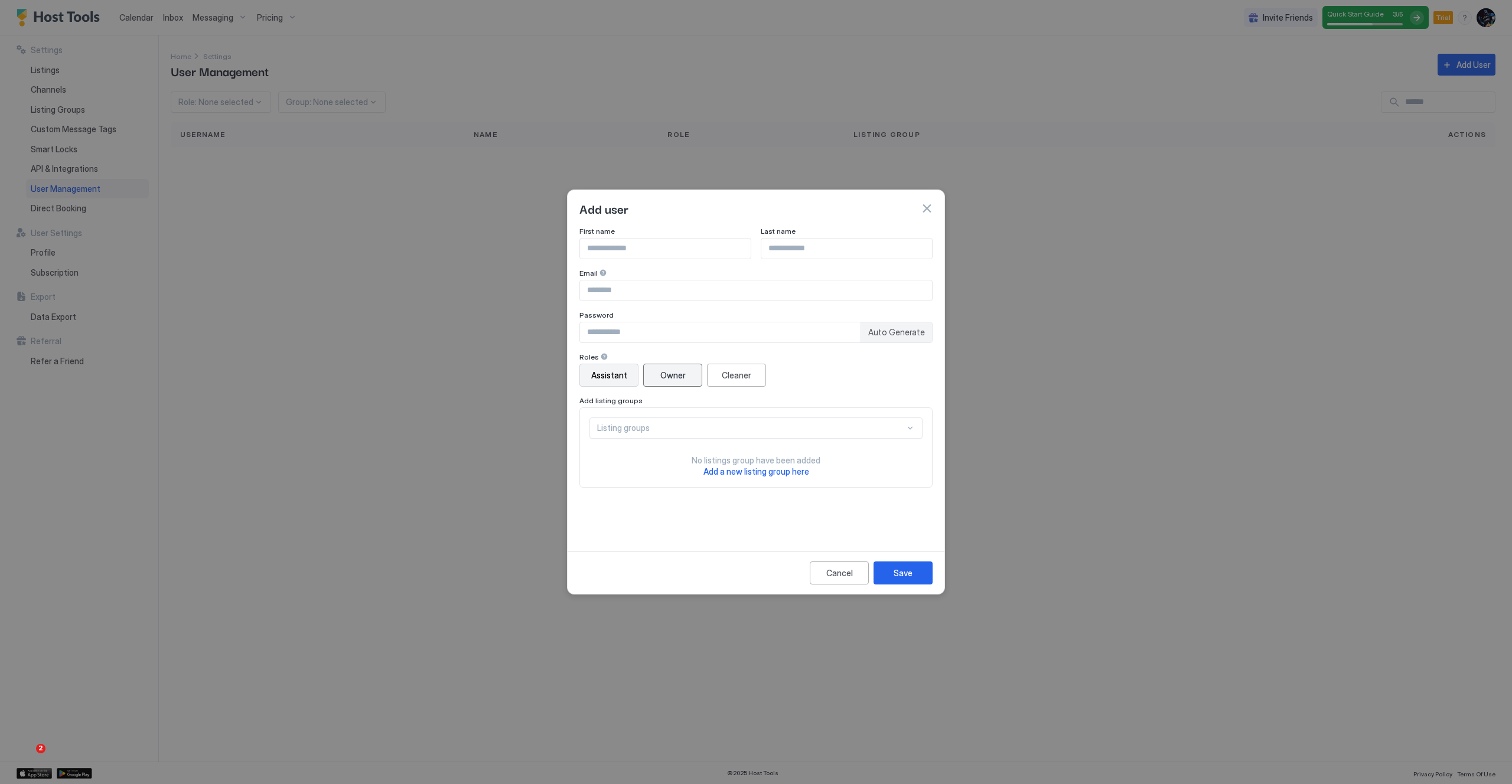
click at [678, 377] on div "Owner" at bounding box center [672, 375] width 26 height 12
click at [646, 251] on input "Input Field" at bounding box center [665, 248] width 171 height 20
drag, startPoint x: 824, startPoint y: 280, endPoint x: 836, endPoint y: 294, distance: 18.4
click at [824, 280] on input "Input Field" at bounding box center [755, 289] width 352 height 20
click at [883, 330] on span "Auto Generate" at bounding box center [897, 331] width 57 height 10
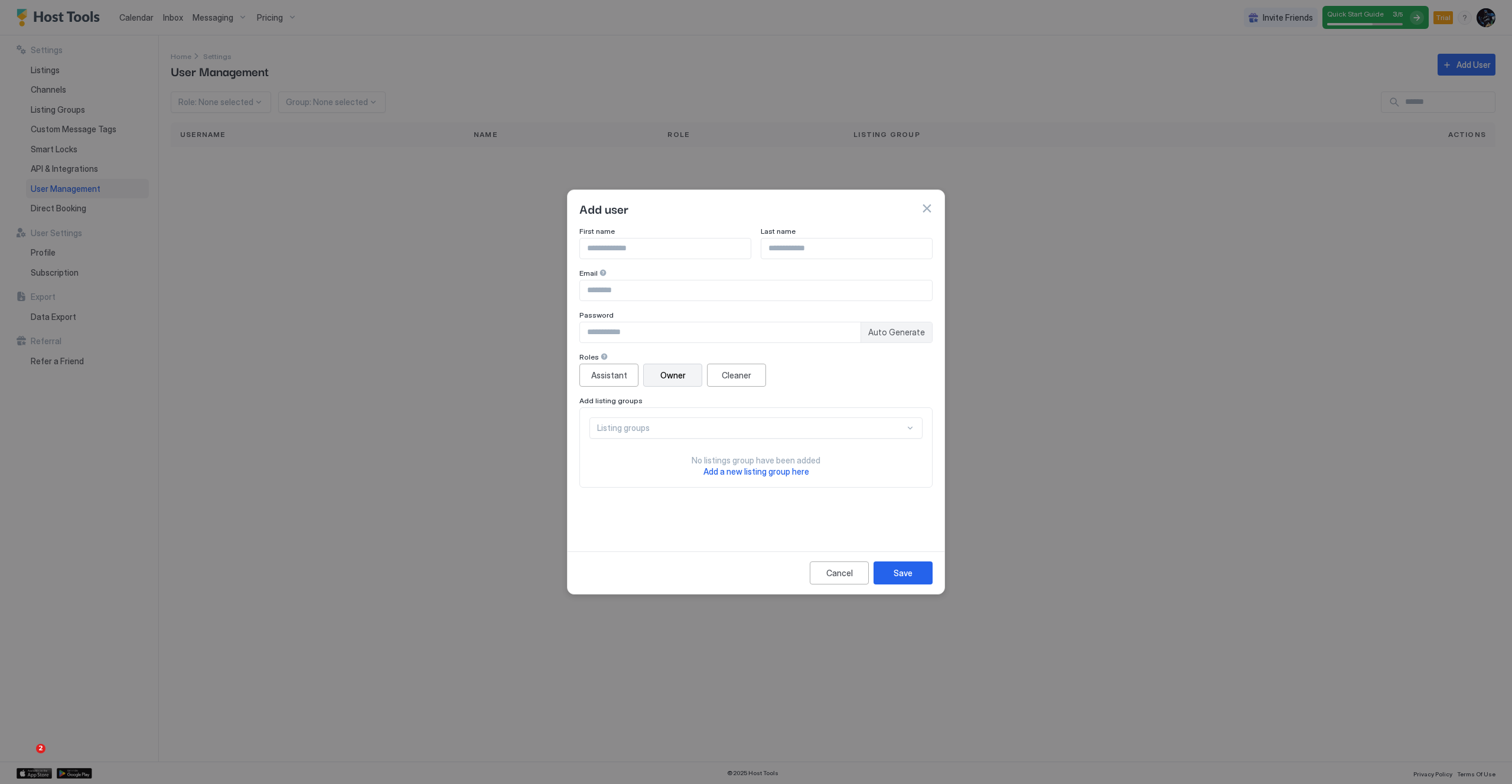
click at [898, 334] on span "Auto Generate" at bounding box center [897, 331] width 57 height 10
type input "********"
click at [929, 207] on button "button" at bounding box center [926, 208] width 11 height 11
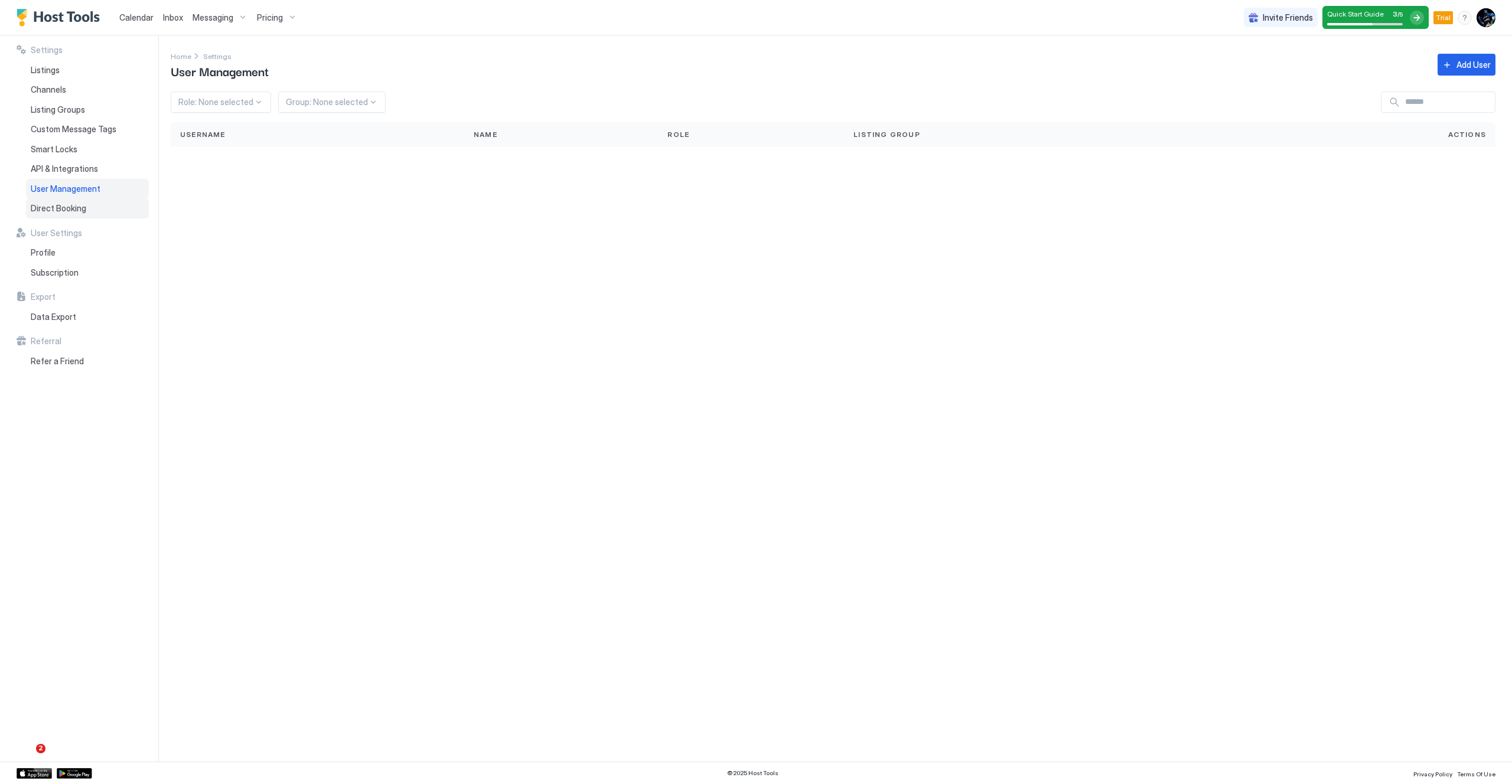
click at [88, 200] on div "Direct Booking" at bounding box center [86, 208] width 123 height 20
click at [1465, 111] on button "Edit" at bounding box center [1461, 110] width 14 height 14
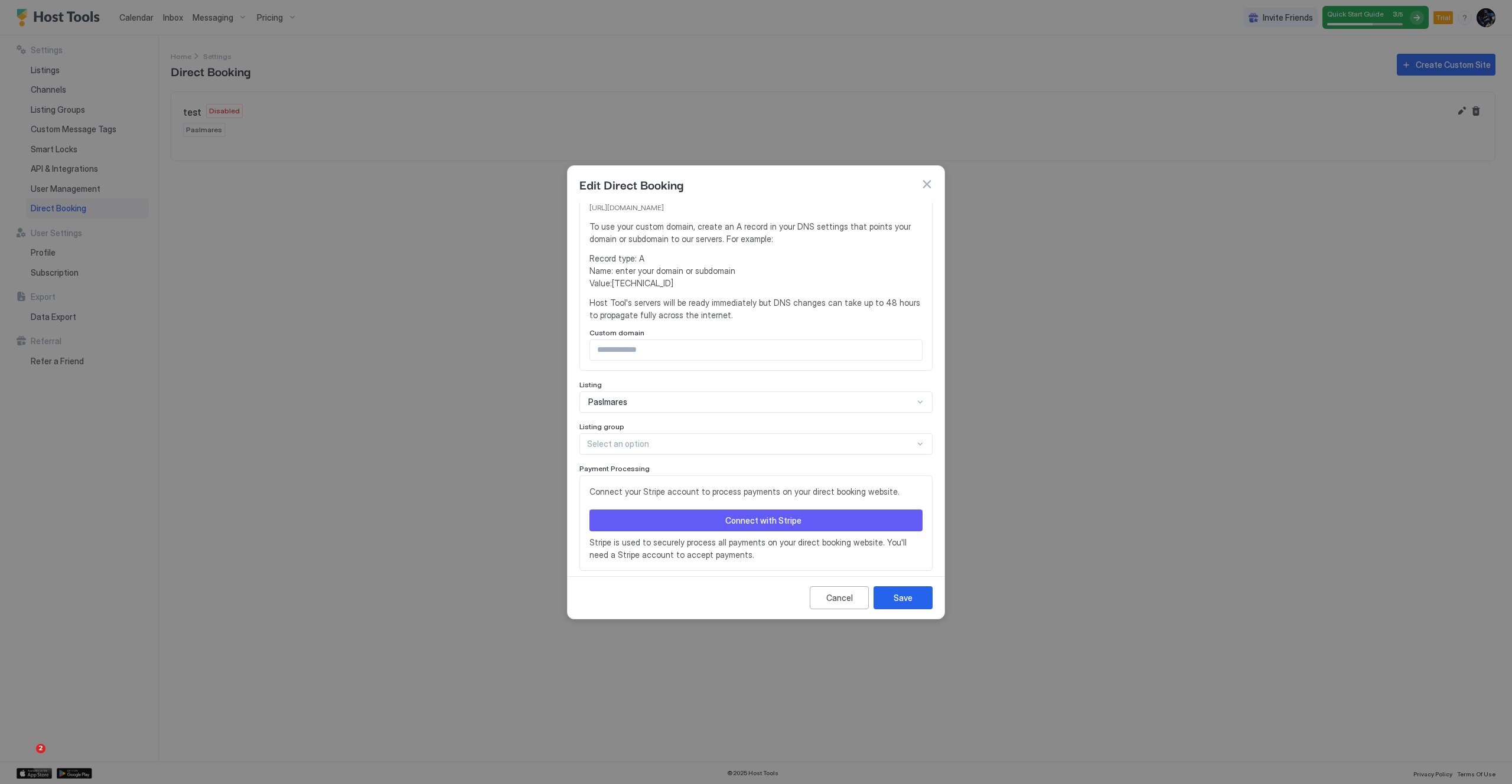
scroll to position [232, 0]
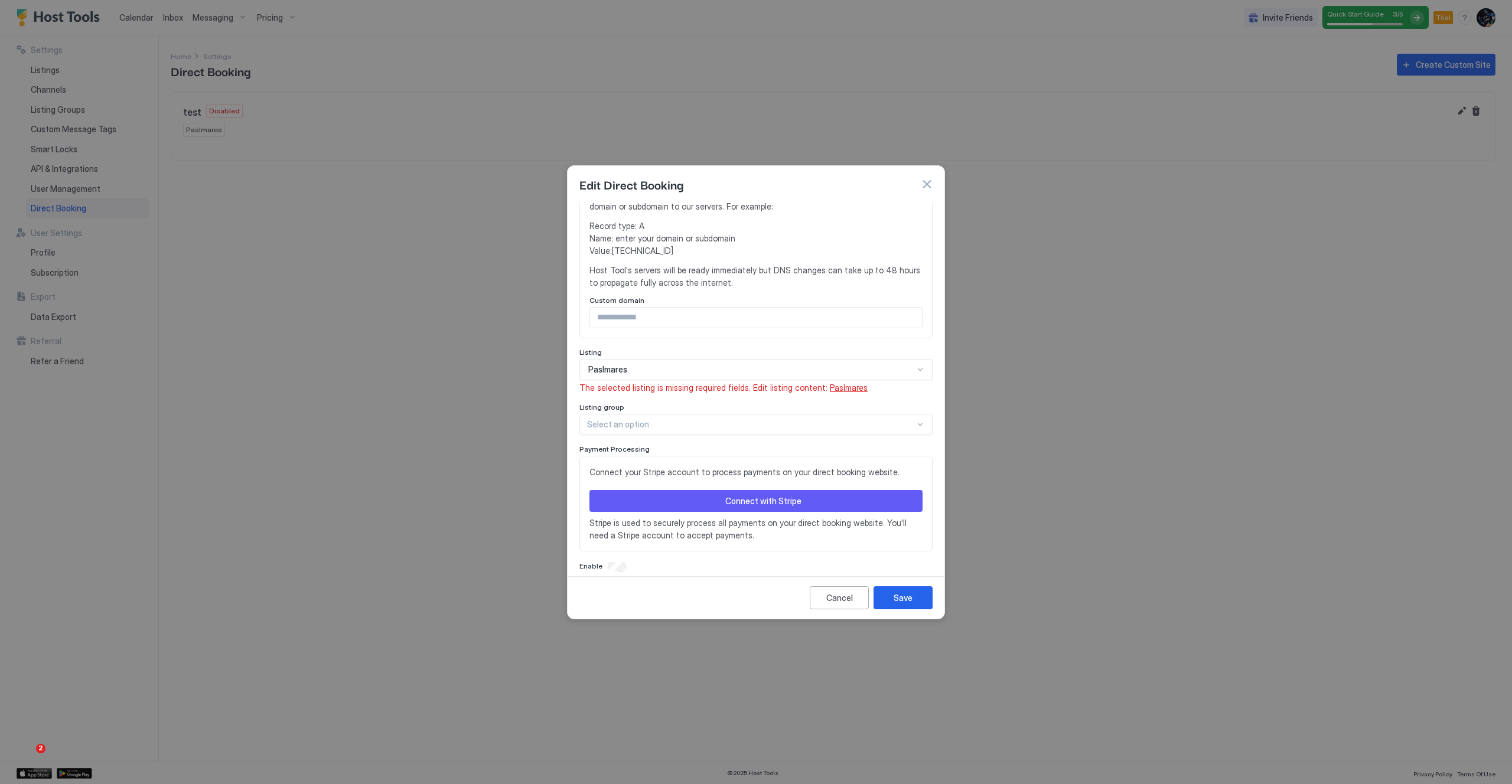
click at [829, 389] on span "Paslmares" at bounding box center [848, 387] width 38 height 10
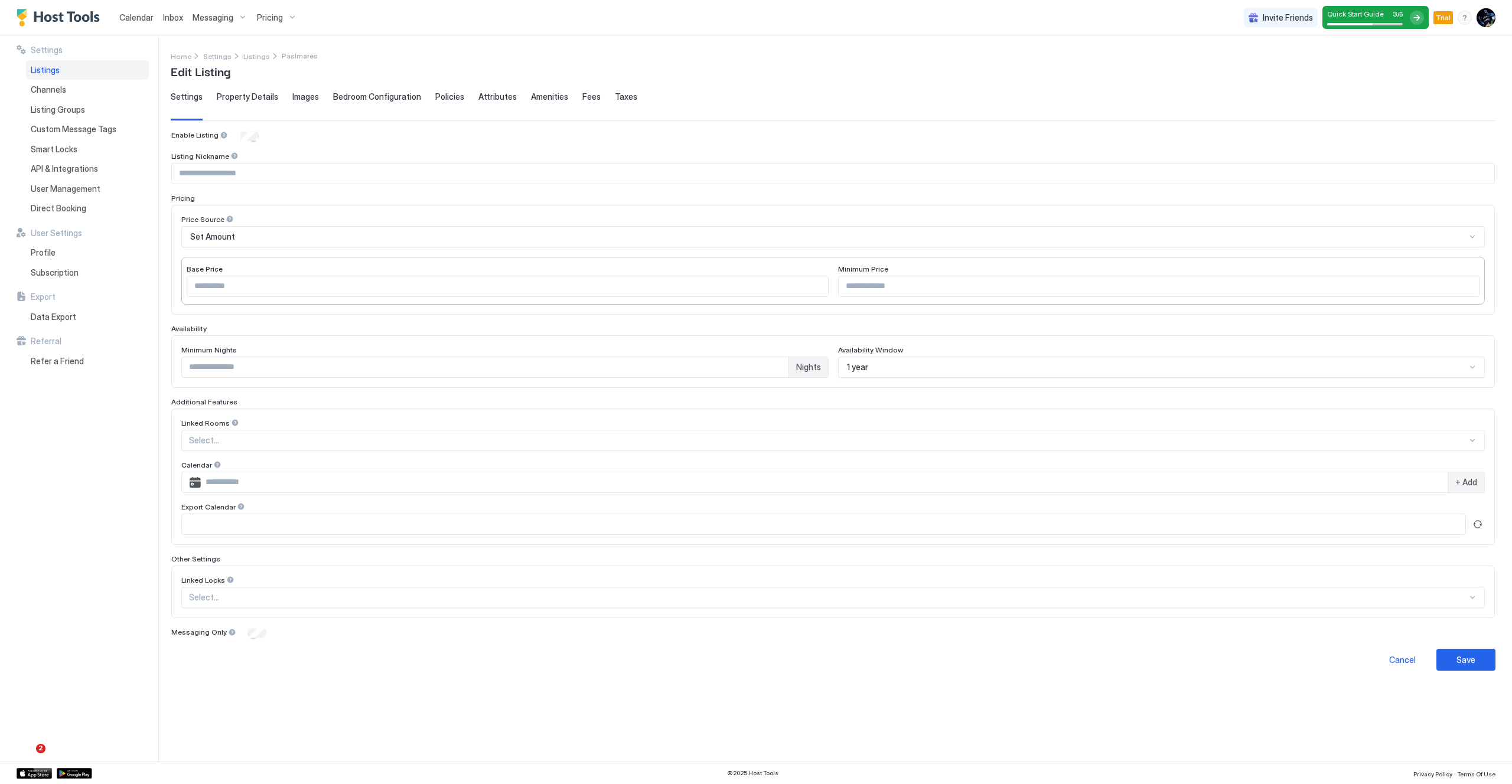
click at [241, 98] on span "Property Details" at bounding box center [247, 96] width 62 height 10
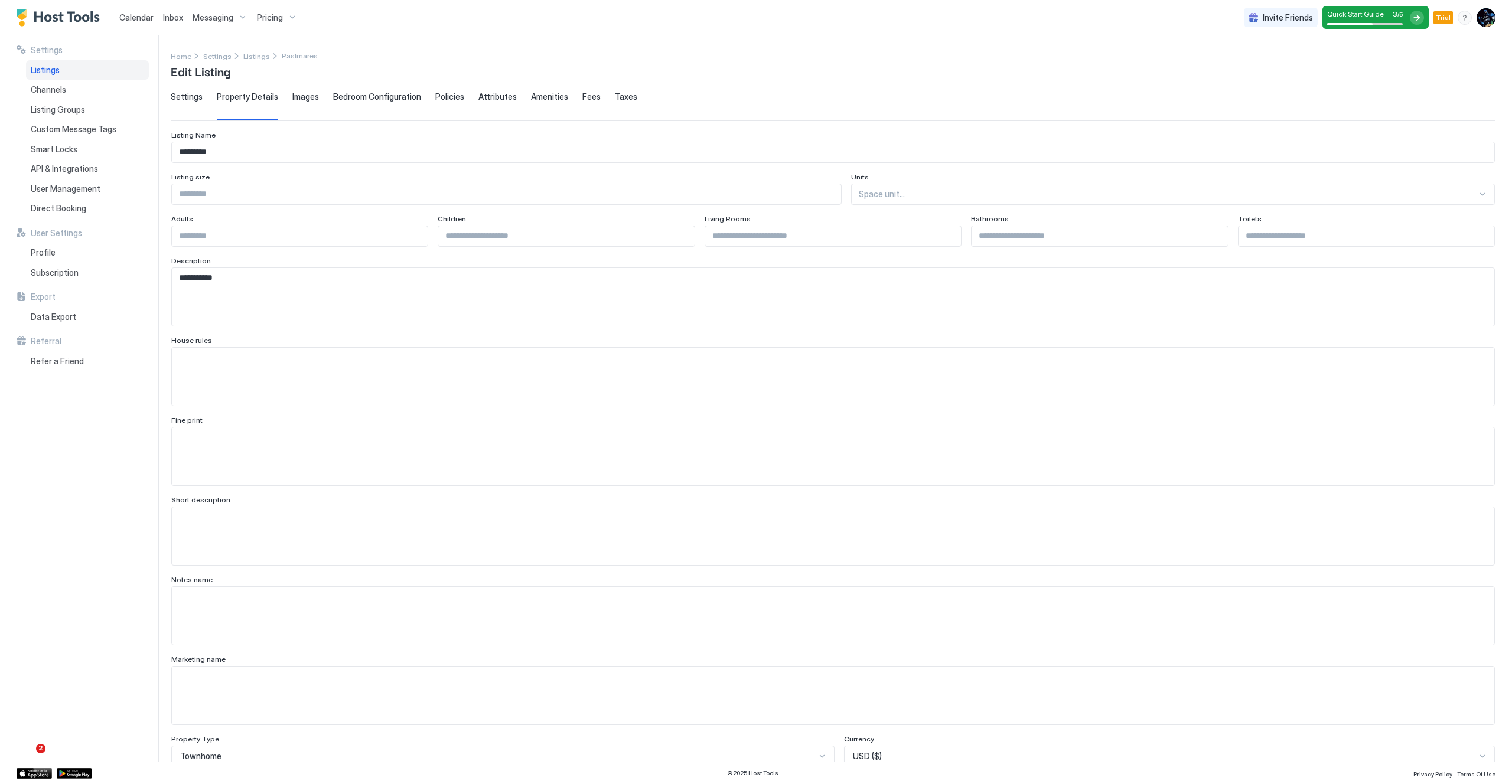
click at [306, 102] on span "Images" at bounding box center [306, 96] width 27 height 10
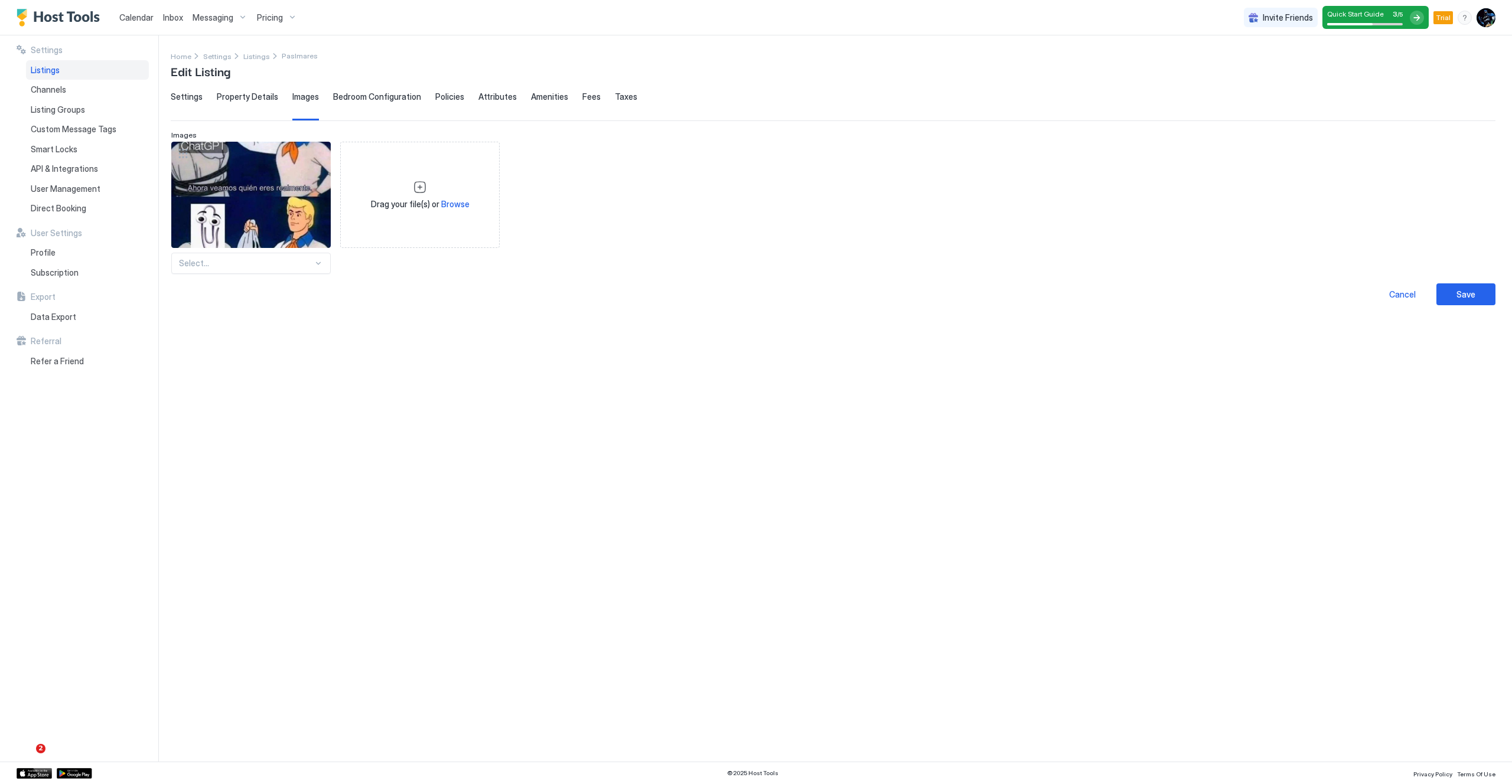
click at [353, 103] on div "Bedroom Configuration" at bounding box center [377, 105] width 88 height 28
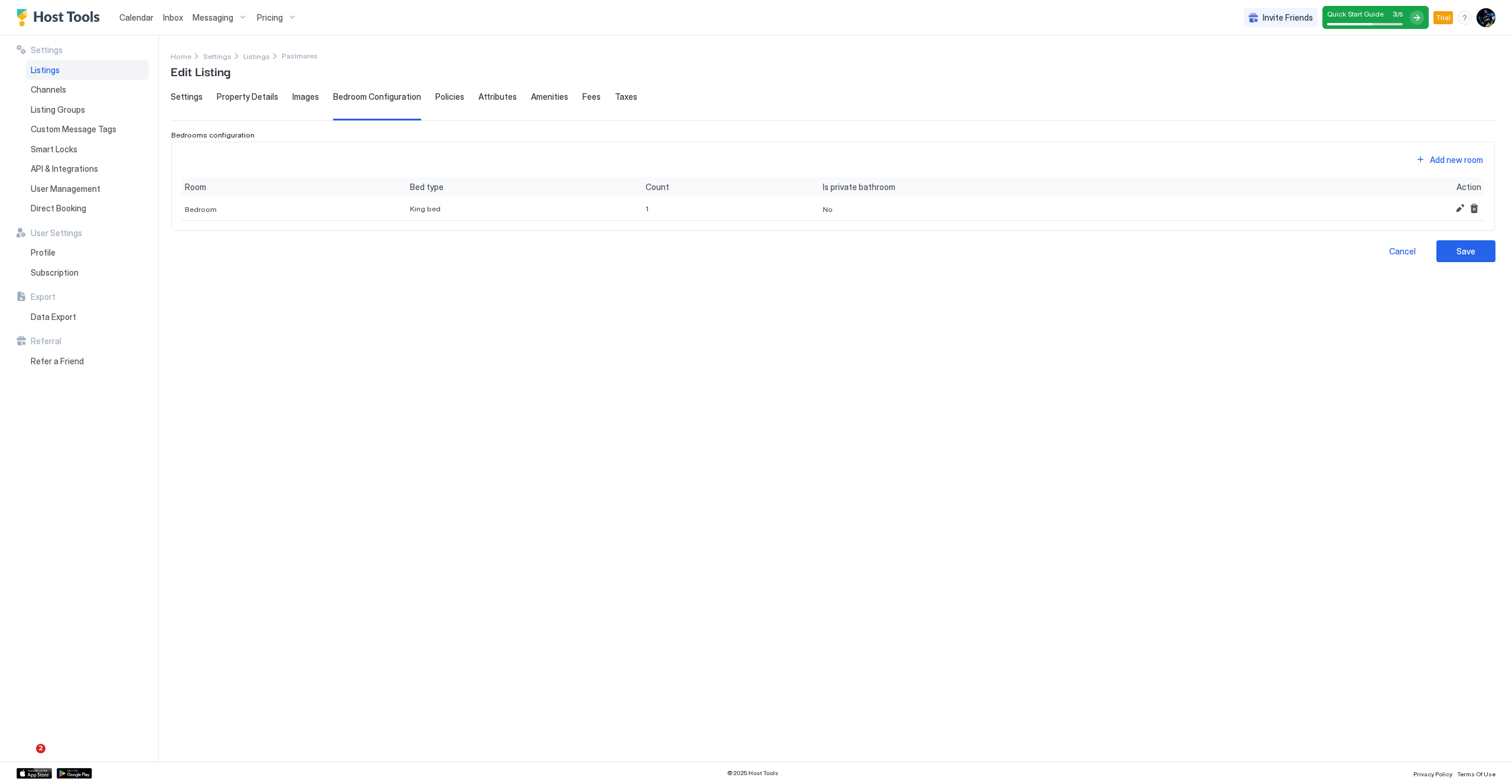
click at [457, 103] on div "Policies" at bounding box center [449, 105] width 28 height 28
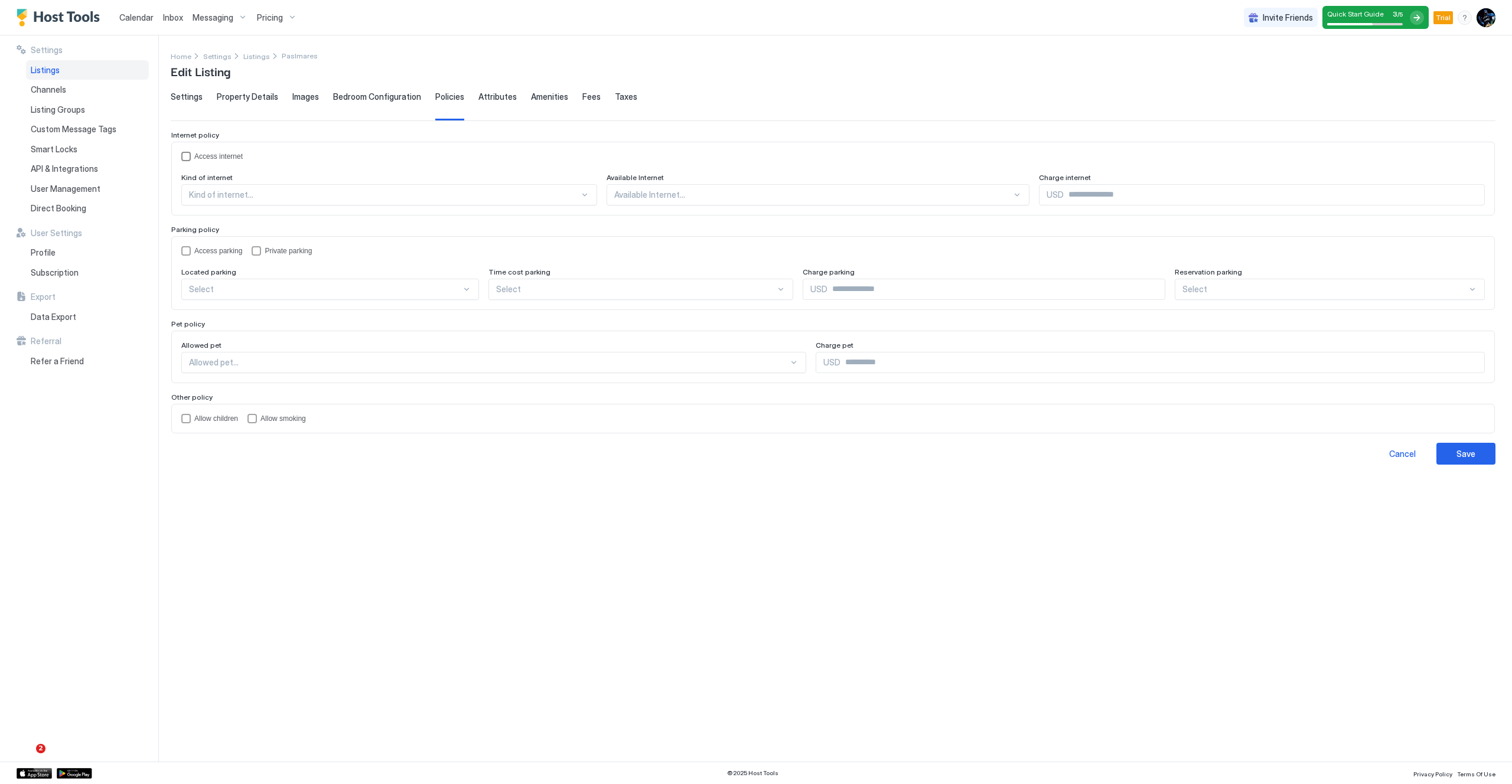
click at [185, 158] on div "accessInternet" at bounding box center [186, 157] width 9 height 9
click at [486, 99] on span "Attributes" at bounding box center [498, 96] width 38 height 10
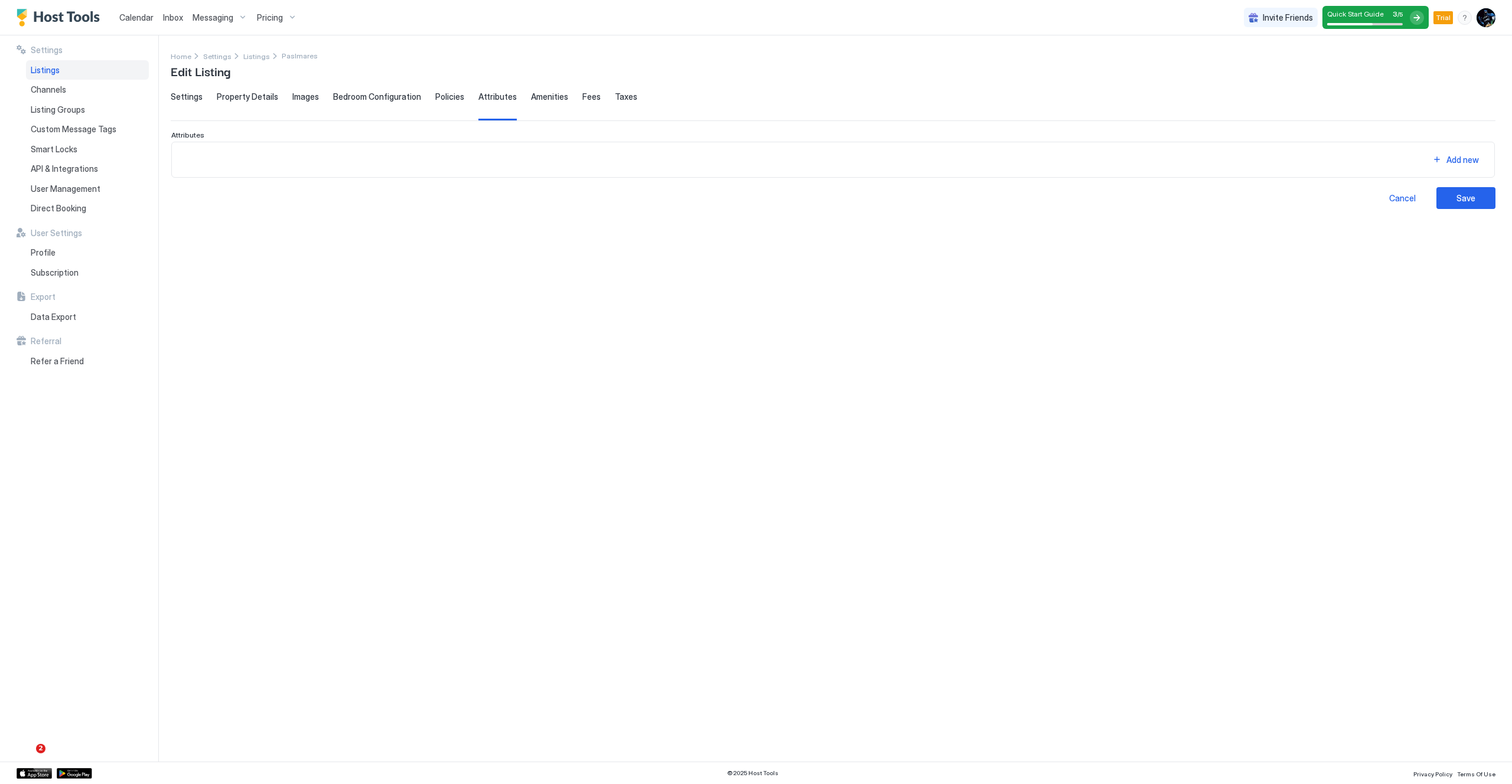
click at [539, 101] on span "Amenities" at bounding box center [549, 96] width 37 height 10
click at [582, 98] on span "Fees" at bounding box center [591, 96] width 18 height 10
drag, startPoint x: 611, startPoint y: 98, endPoint x: 600, endPoint y: 99, distance: 11.0
click at [614, 98] on span "Taxes" at bounding box center [626, 96] width 23 height 10
click at [582, 103] on div "Fees" at bounding box center [591, 105] width 18 height 28
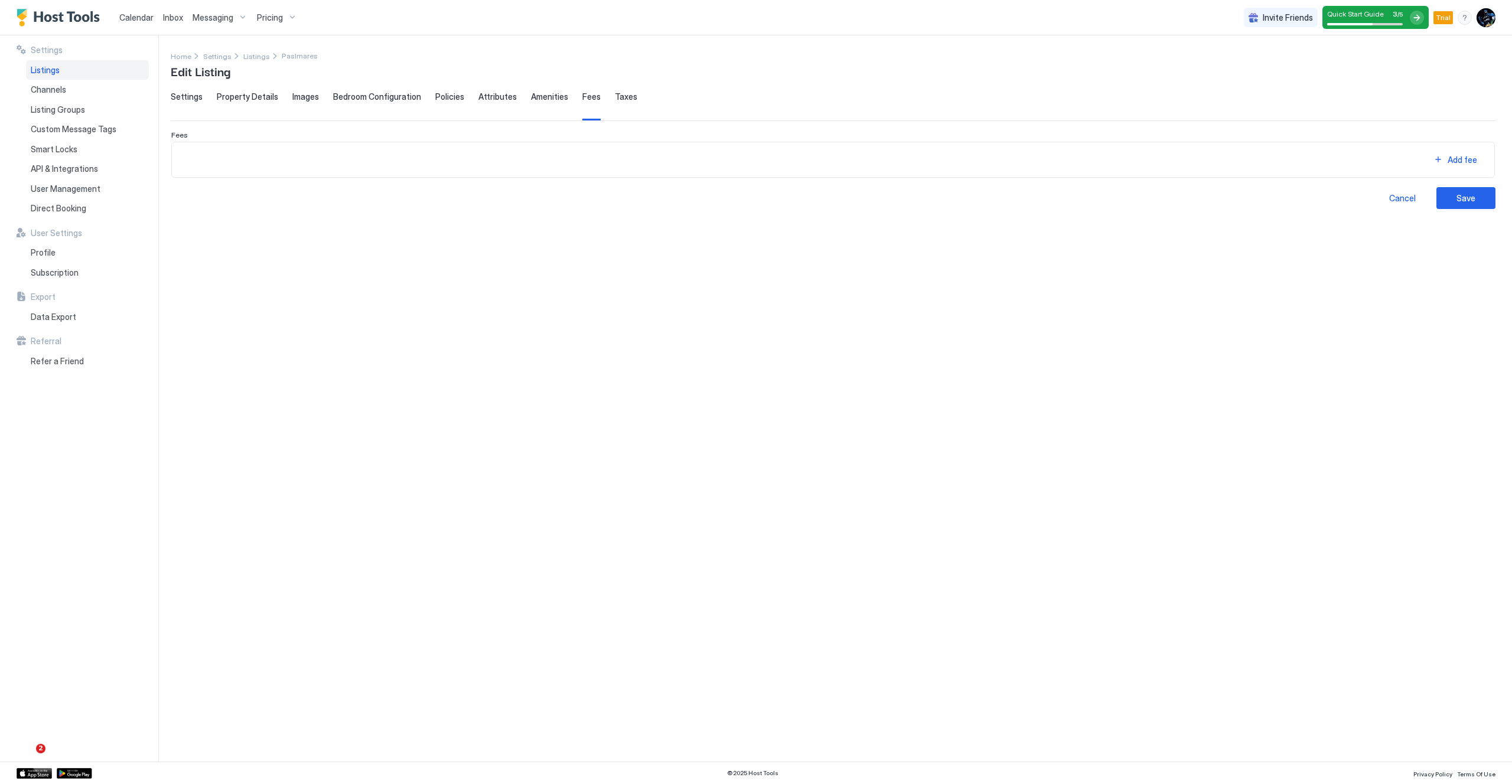
click at [533, 106] on div "Amenities" at bounding box center [549, 105] width 37 height 28
click at [1474, 203] on div "Save" at bounding box center [1465, 197] width 19 height 12
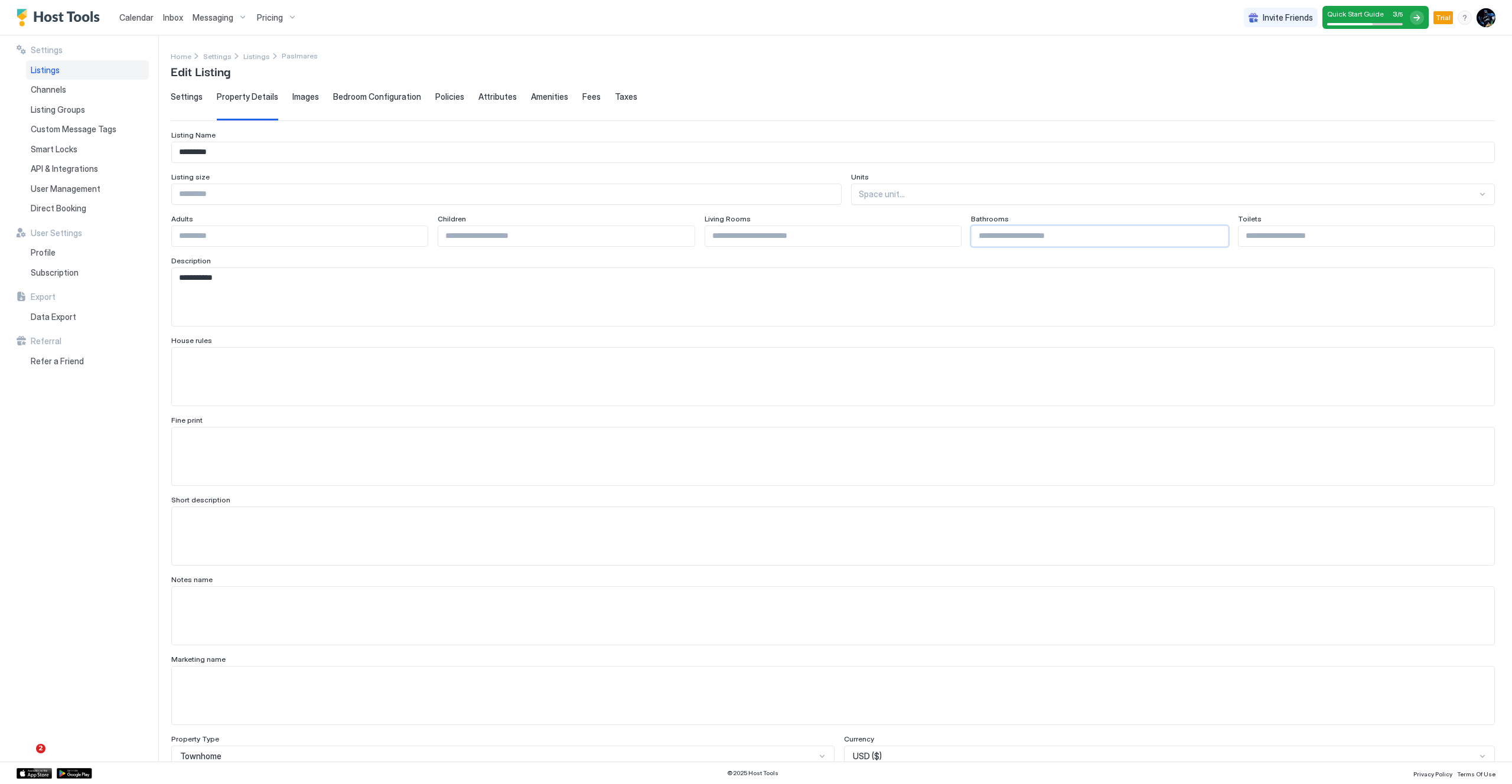
type input "*"
click at [1214, 233] on input "*" at bounding box center [1099, 235] width 255 height 20
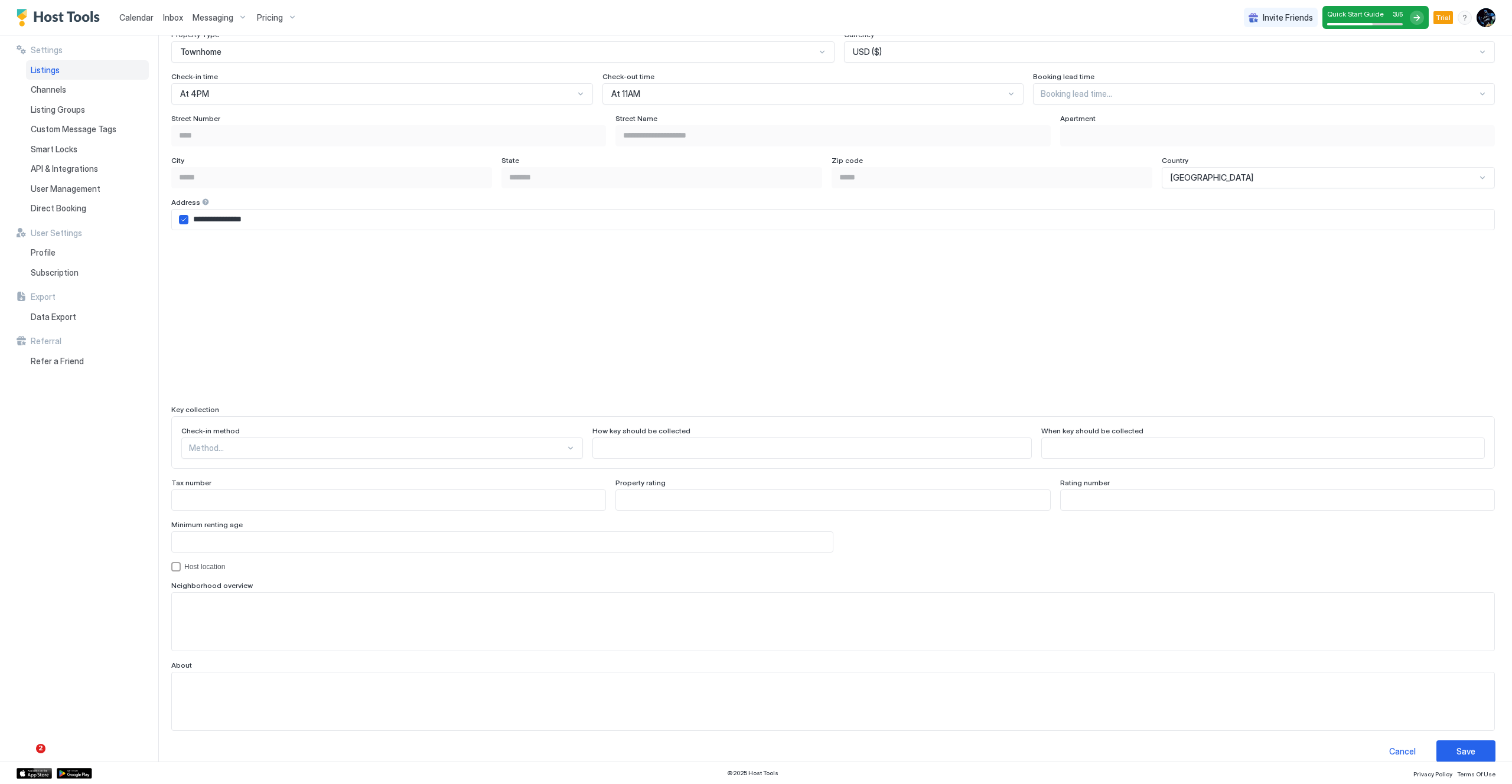
scroll to position [719, 0]
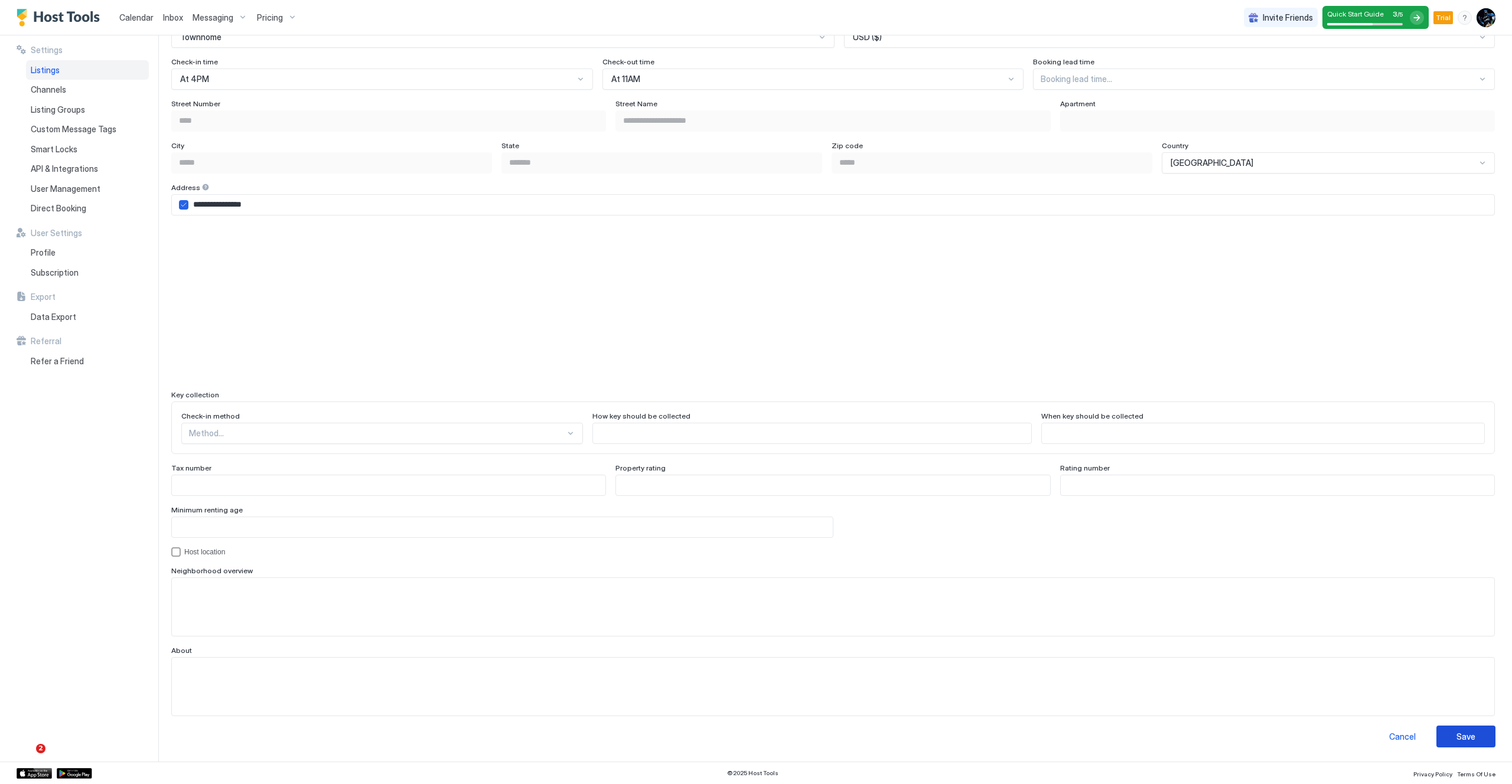
click at [1446, 731] on button "Save" at bounding box center [1465, 736] width 59 height 22
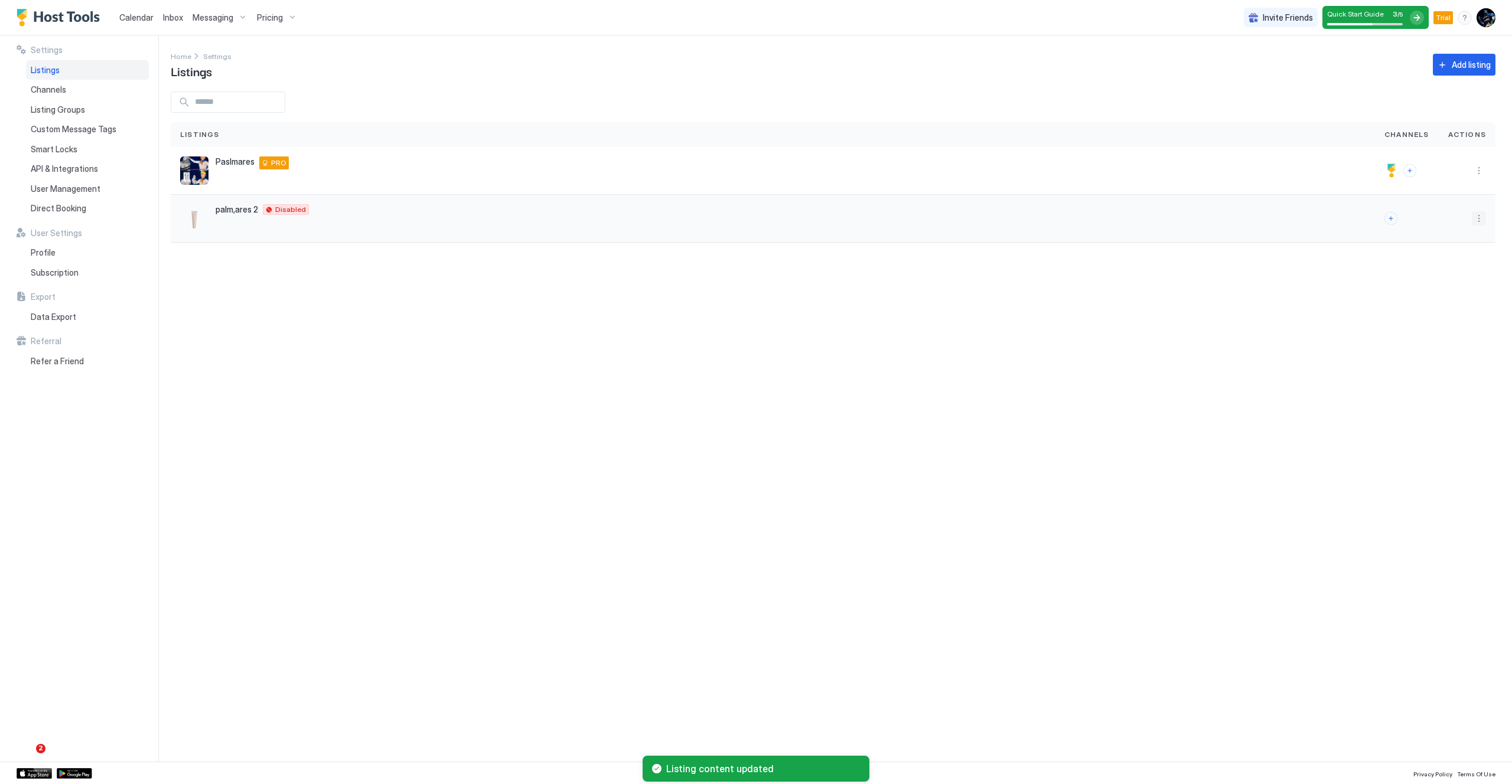
click at [1479, 217] on button "More options" at bounding box center [1478, 218] width 14 height 14
click at [888, 153] on div at bounding box center [756, 392] width 1512 height 784
click at [72, 205] on span "Direct Booking" at bounding box center [58, 208] width 55 height 10
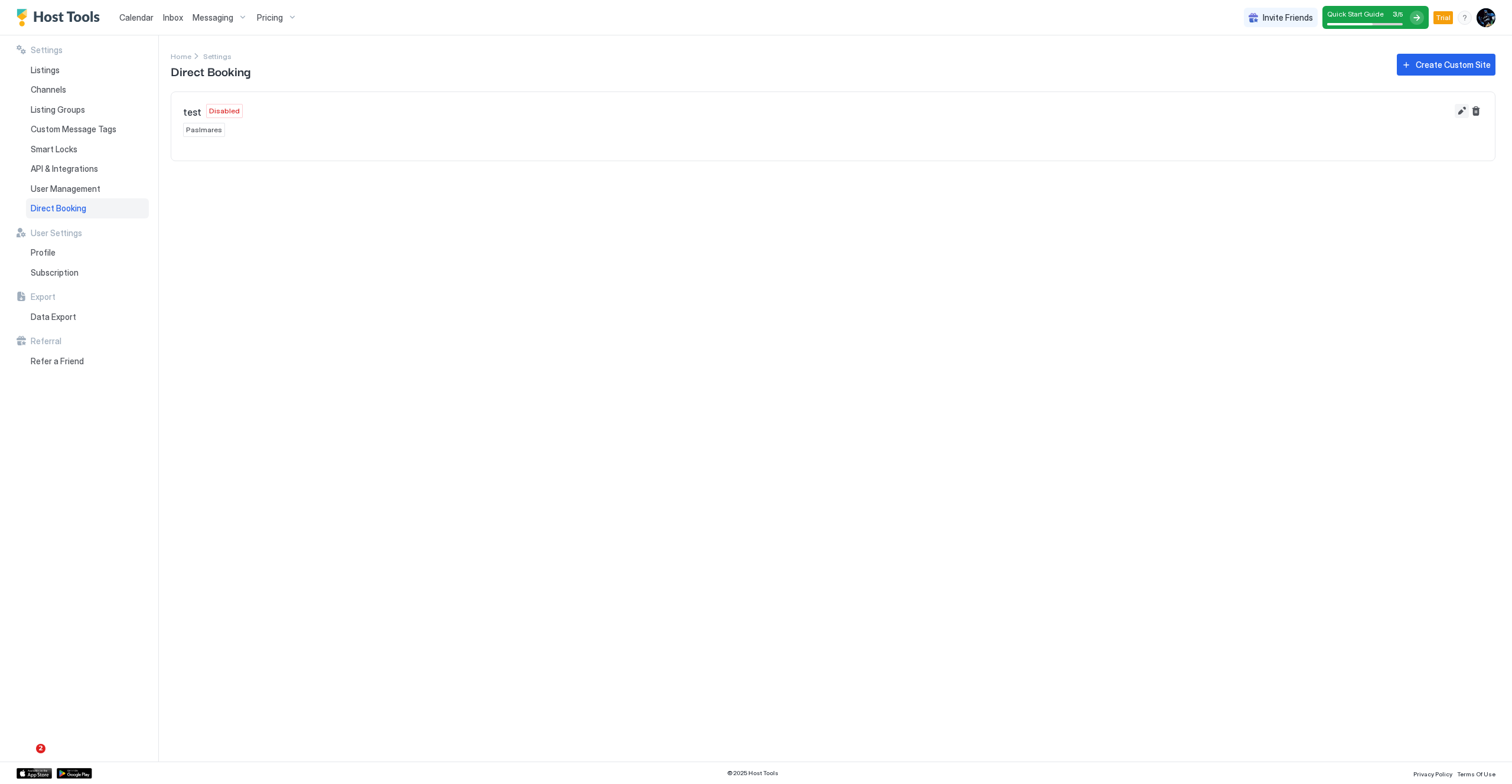
click at [1460, 112] on button "Edit" at bounding box center [1461, 110] width 14 height 14
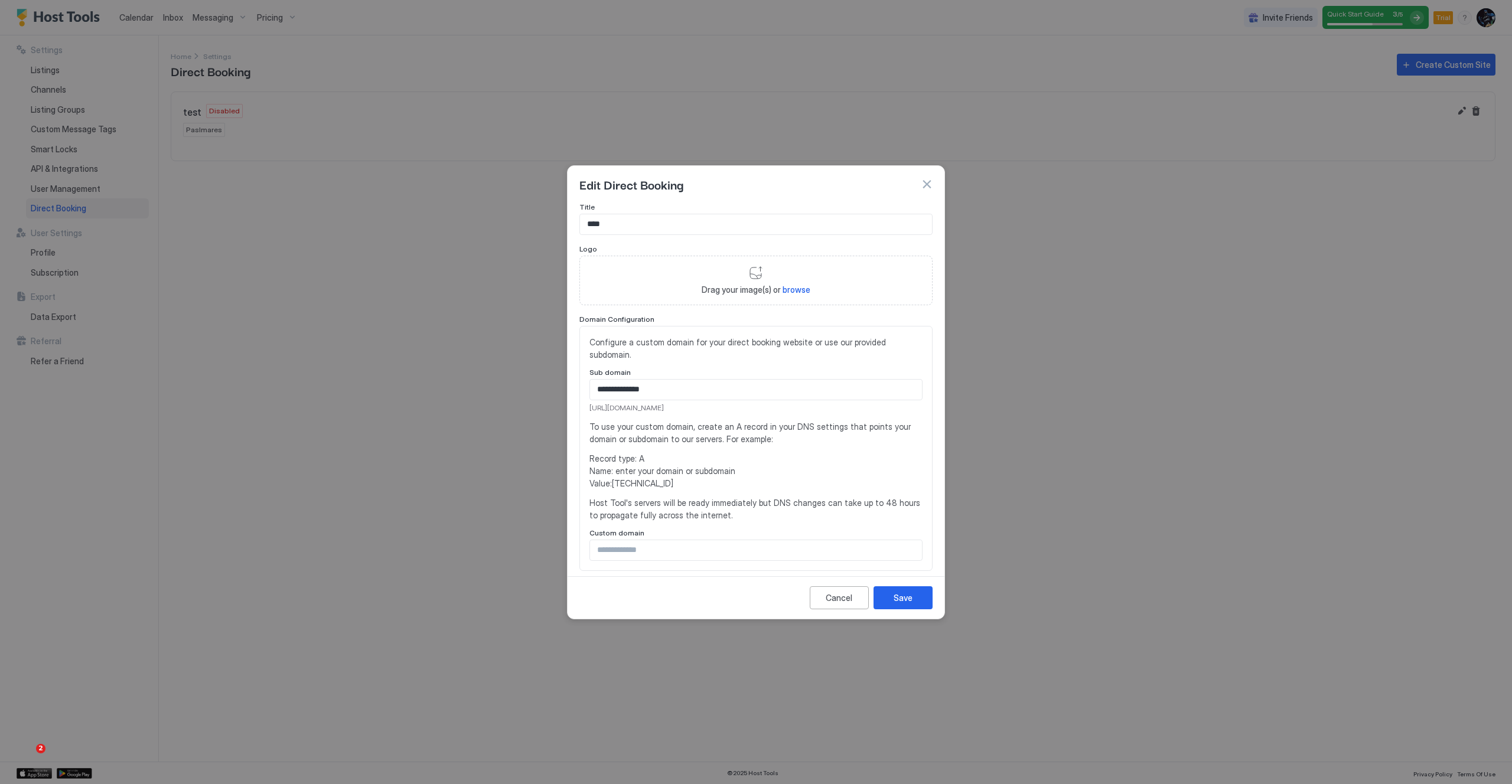
scroll to position [232, 0]
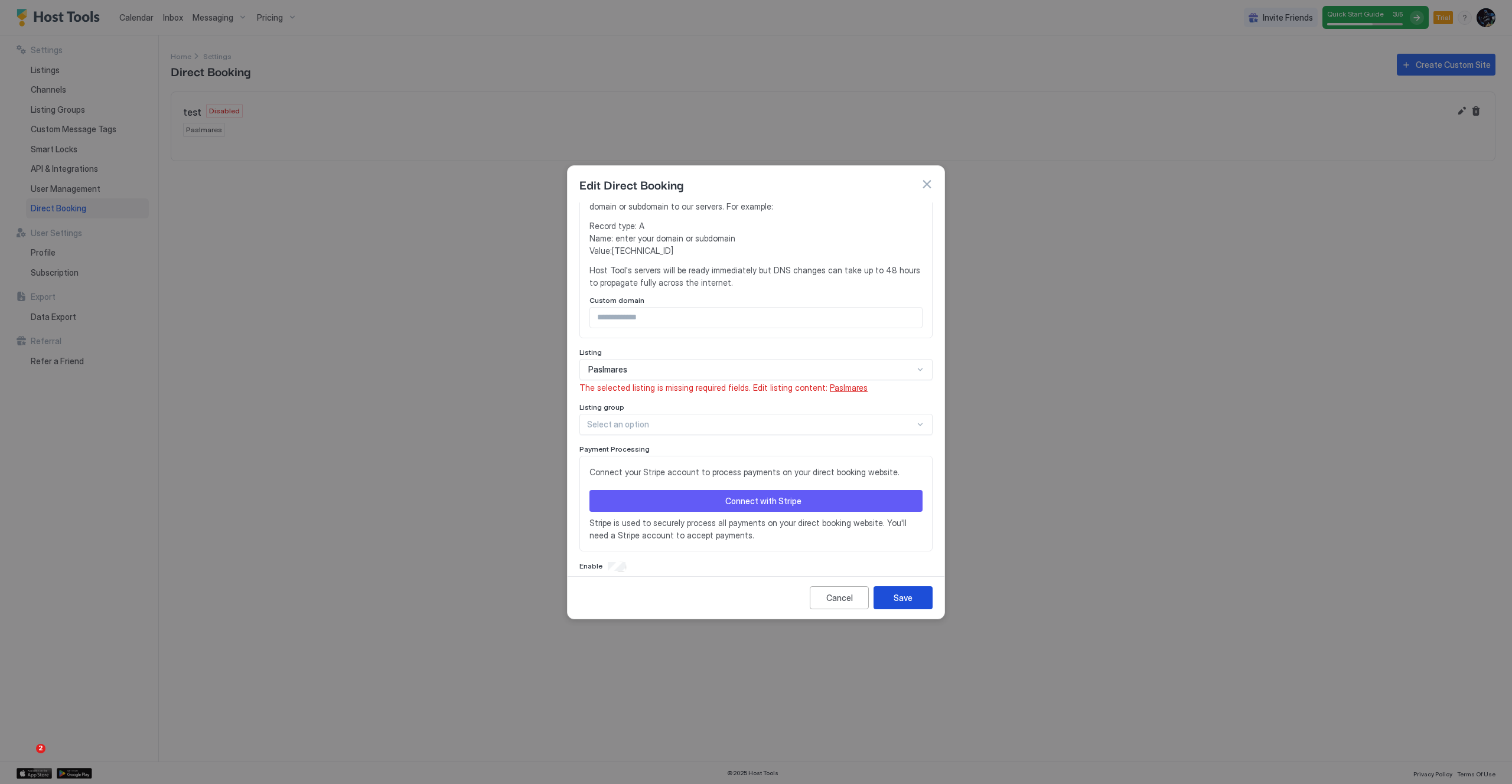
click at [892, 599] on button "Save" at bounding box center [902, 597] width 59 height 23
click at [897, 600] on div "Save" at bounding box center [903, 597] width 19 height 12
drag, startPoint x: 780, startPoint y: 399, endPoint x: 808, endPoint y: 389, distance: 29.7
click at [780, 399] on div "**********" at bounding box center [756, 279] width 353 height 617
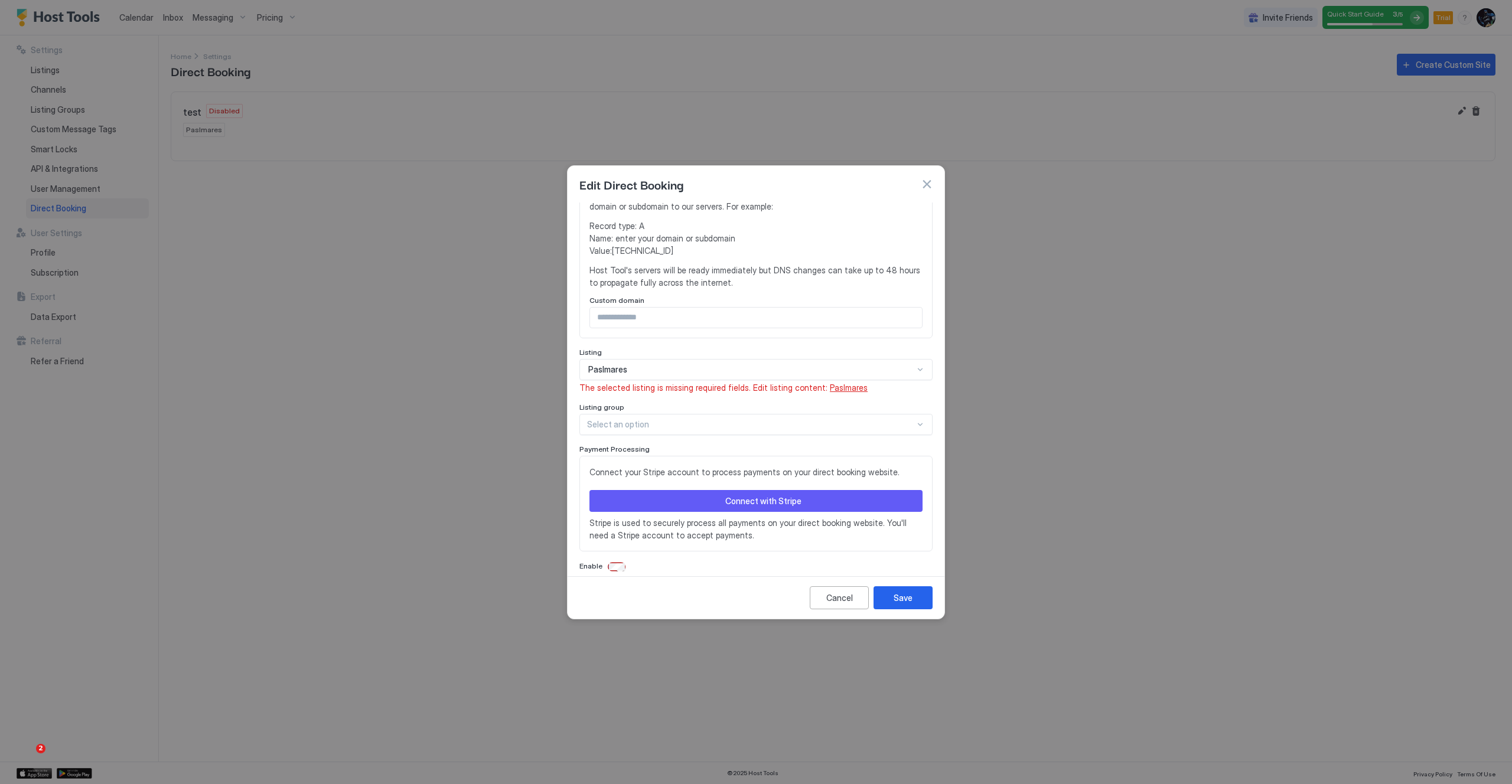
click at [829, 388] on span "Paslmares" at bounding box center [848, 387] width 38 height 10
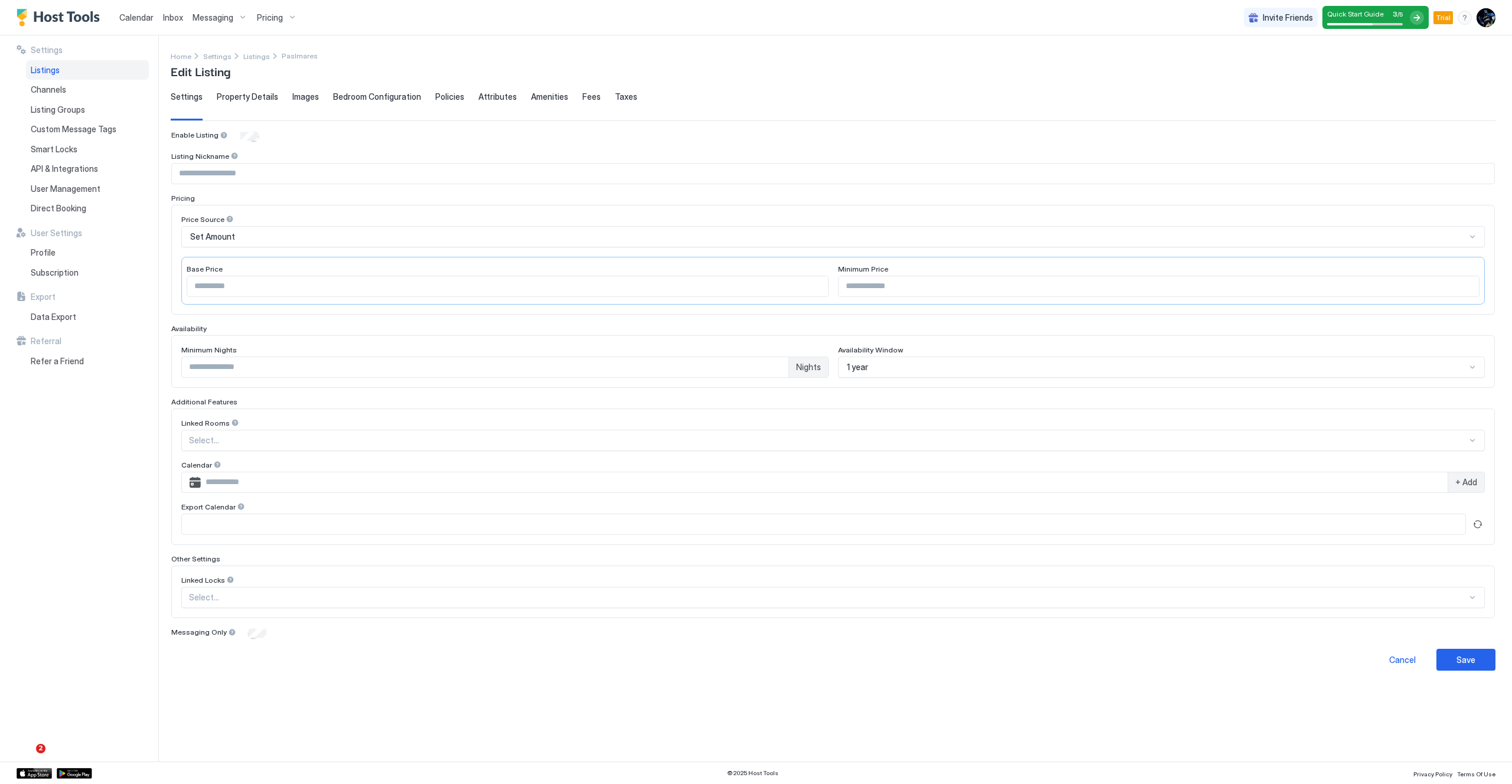
type input "*"
click at [1476, 647] on div "**********" at bounding box center [833, 381] width 1324 height 579
click at [1471, 659] on div "Save" at bounding box center [1465, 659] width 19 height 12
click at [260, 100] on span "Property Details" at bounding box center [247, 96] width 62 height 10
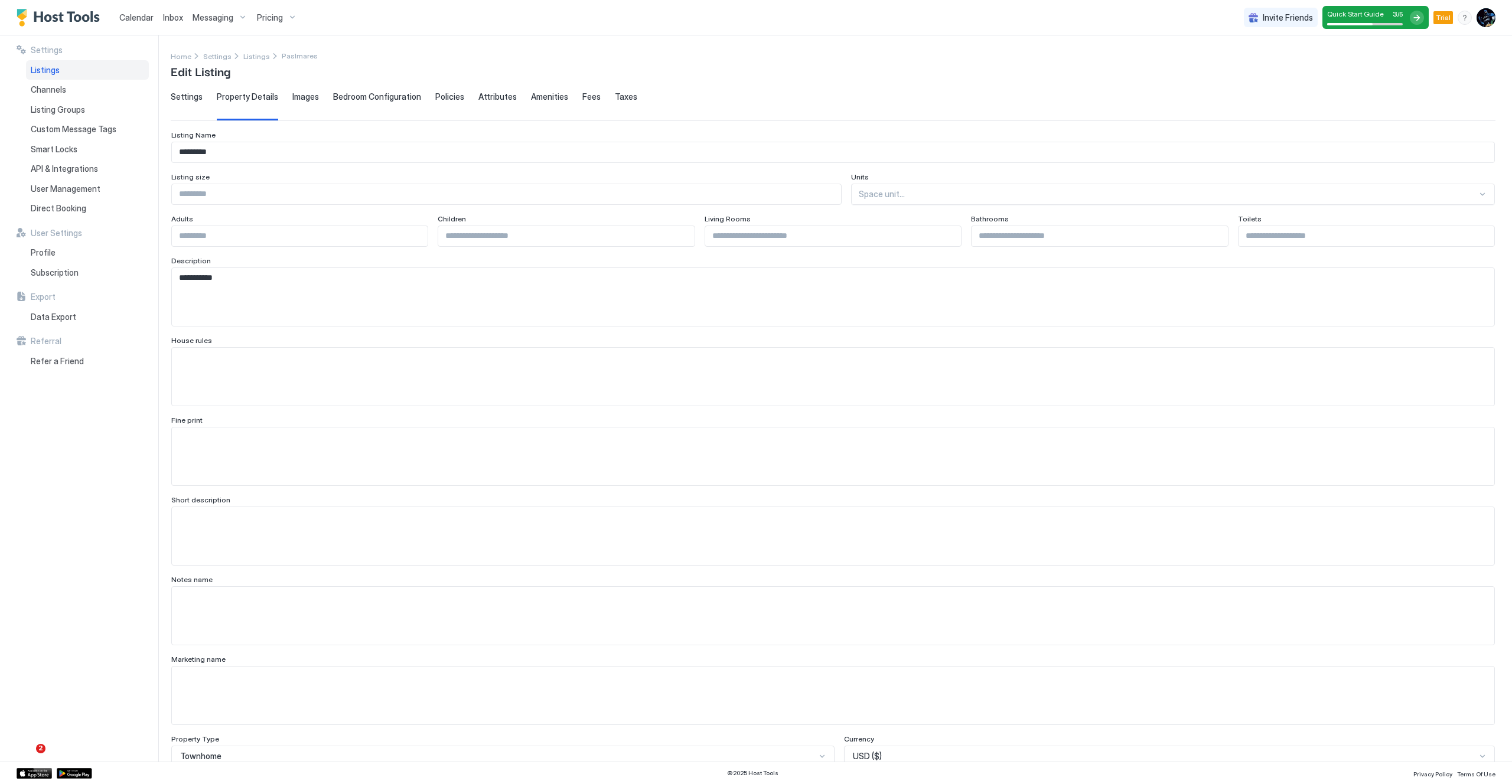
drag, startPoint x: 319, startPoint y: 100, endPoint x: 307, endPoint y: 103, distance: 12.4
click at [319, 100] on div "Settings Property Details Images Bedroom Configuration Policies Attributes Amen…" at bounding box center [833, 105] width 1324 height 28
click at [305, 103] on div "Images" at bounding box center [306, 105] width 27 height 28
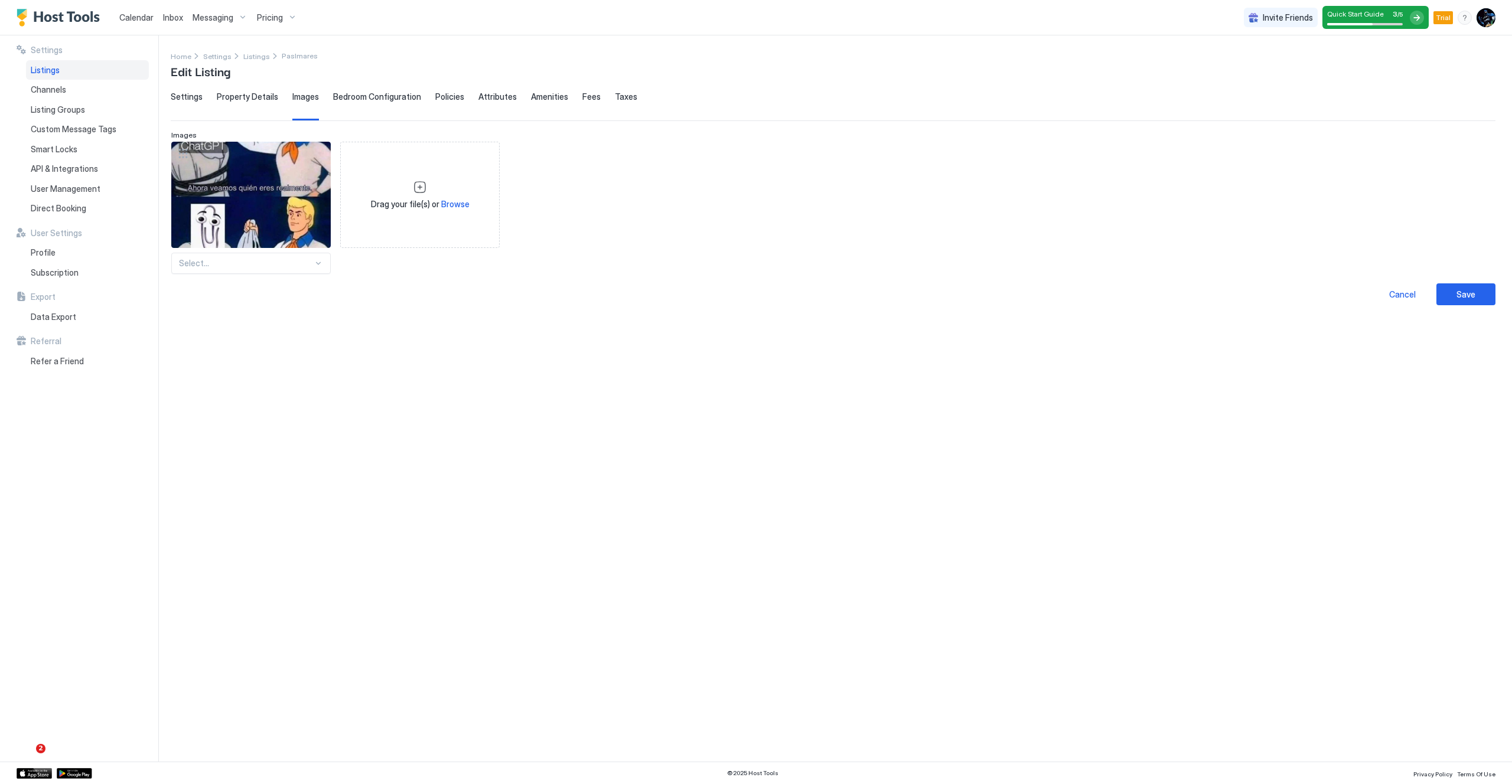
drag, startPoint x: 350, startPoint y: 97, endPoint x: 362, endPoint y: 101, distance: 12.6
click at [350, 98] on span "Bedroom Configuration" at bounding box center [377, 96] width 88 height 10
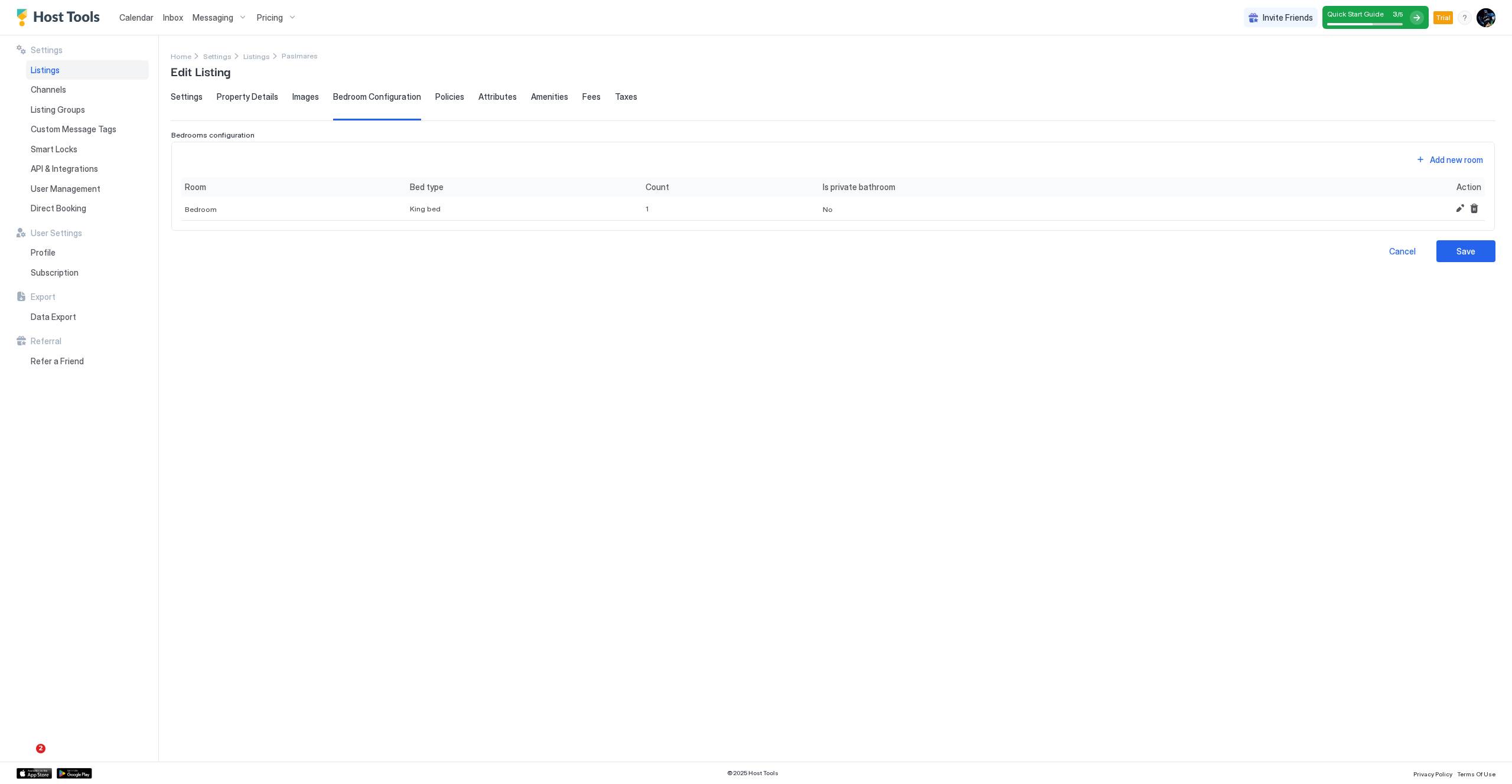
click at [436, 98] on span "Policies" at bounding box center [449, 96] width 28 height 10
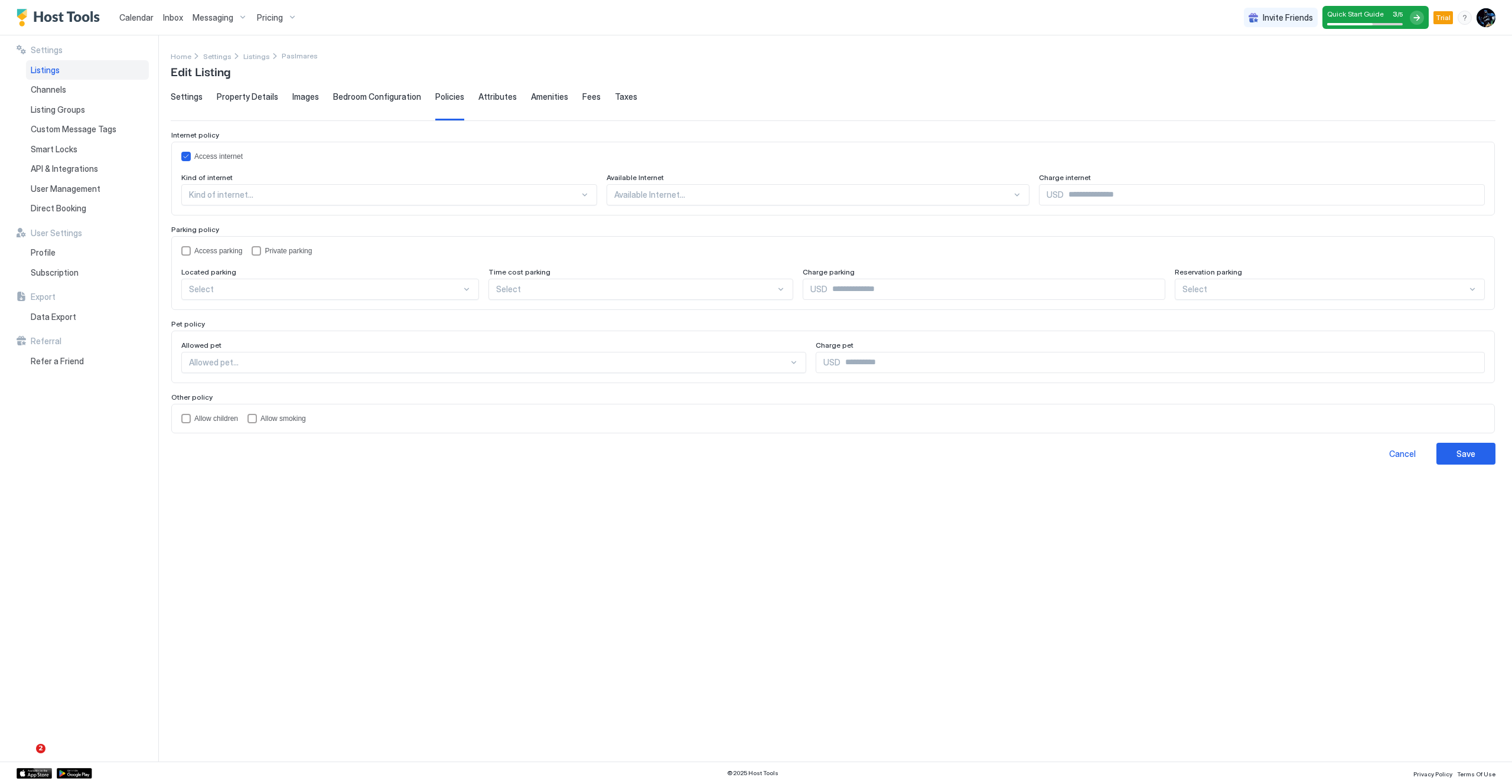
click at [490, 97] on span "Attributes" at bounding box center [498, 96] width 38 height 10
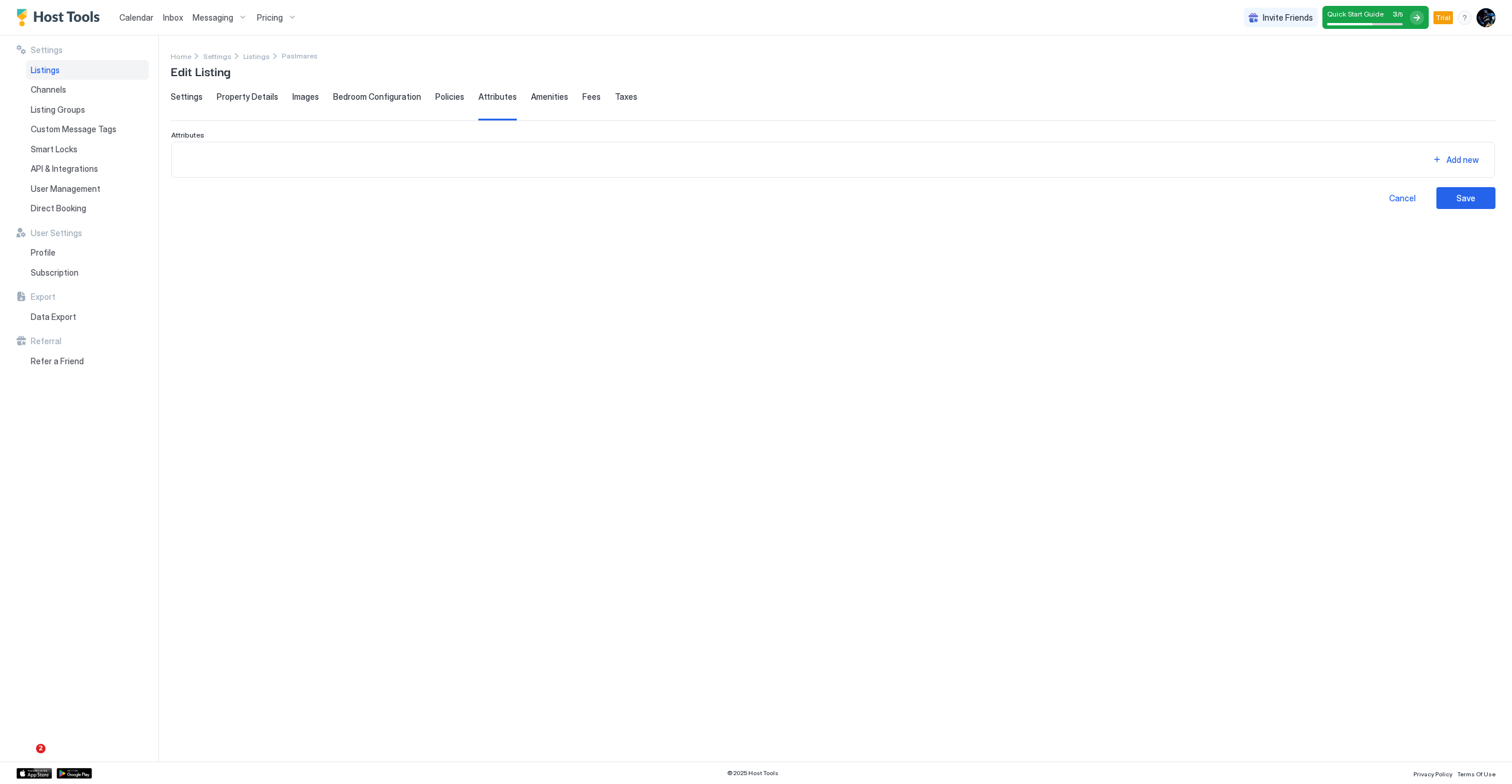
click at [542, 101] on span "Amenities" at bounding box center [549, 96] width 37 height 10
click at [582, 98] on span "Fees" at bounding box center [591, 96] width 18 height 10
drag, startPoint x: 633, startPoint y: 105, endPoint x: 626, endPoint y: 106, distance: 7.1
click at [632, 105] on div "Settings Property Details Images Bedroom Configuration Policies Attributes Amen…" at bounding box center [833, 105] width 1324 height 28
click at [501, 103] on div "Attributes" at bounding box center [498, 105] width 38 height 28
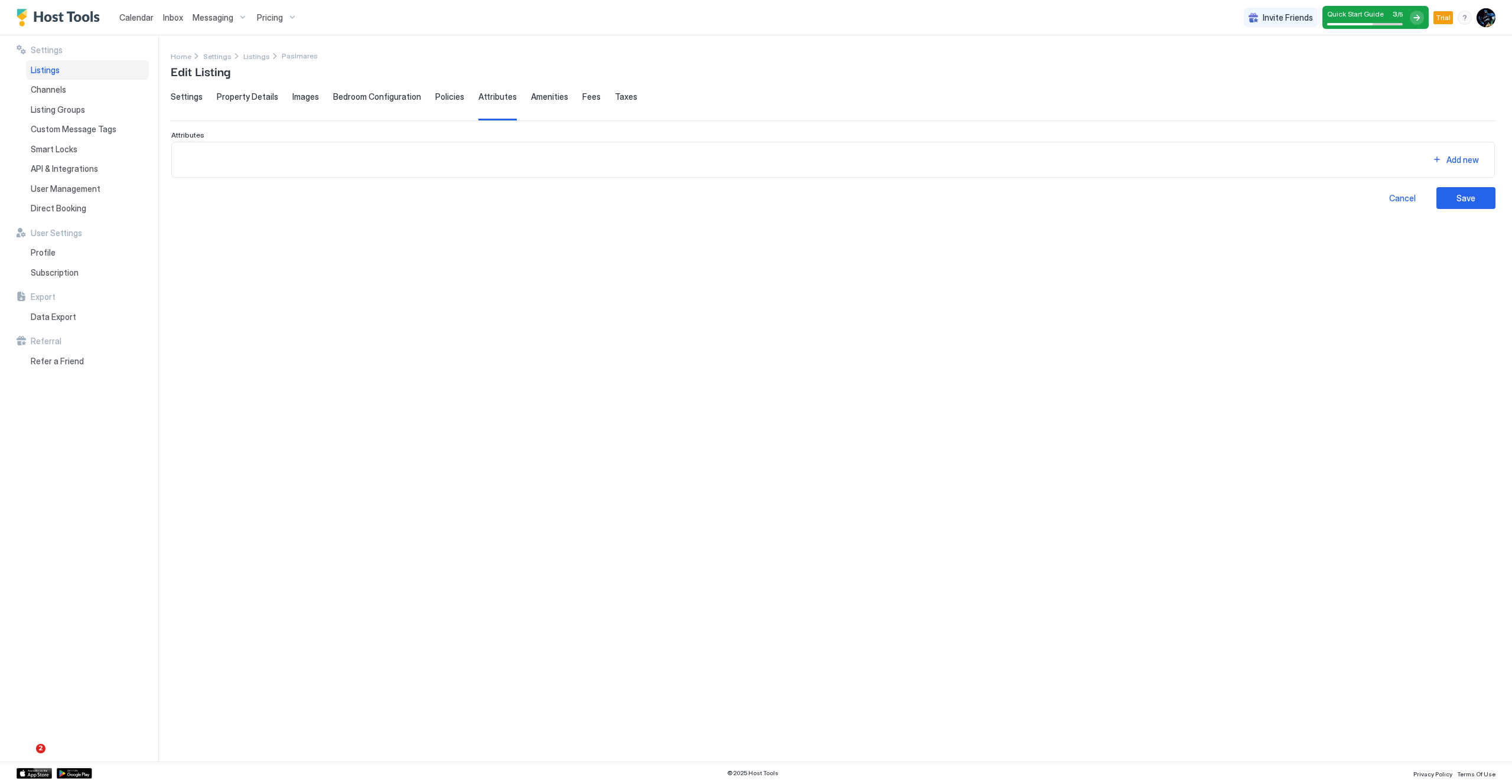
drag, startPoint x: 430, startPoint y: 143, endPoint x: 424, endPoint y: 149, distance: 8.5
click at [430, 143] on div "Add new" at bounding box center [832, 159] width 1323 height 36
drag, startPoint x: 424, startPoint y: 150, endPoint x: 396, endPoint y: 152, distance: 28.1
click at [418, 152] on div "Add new" at bounding box center [832, 159] width 1323 height 36
drag, startPoint x: 392, startPoint y: 151, endPoint x: 378, endPoint y: 156, distance: 14.9
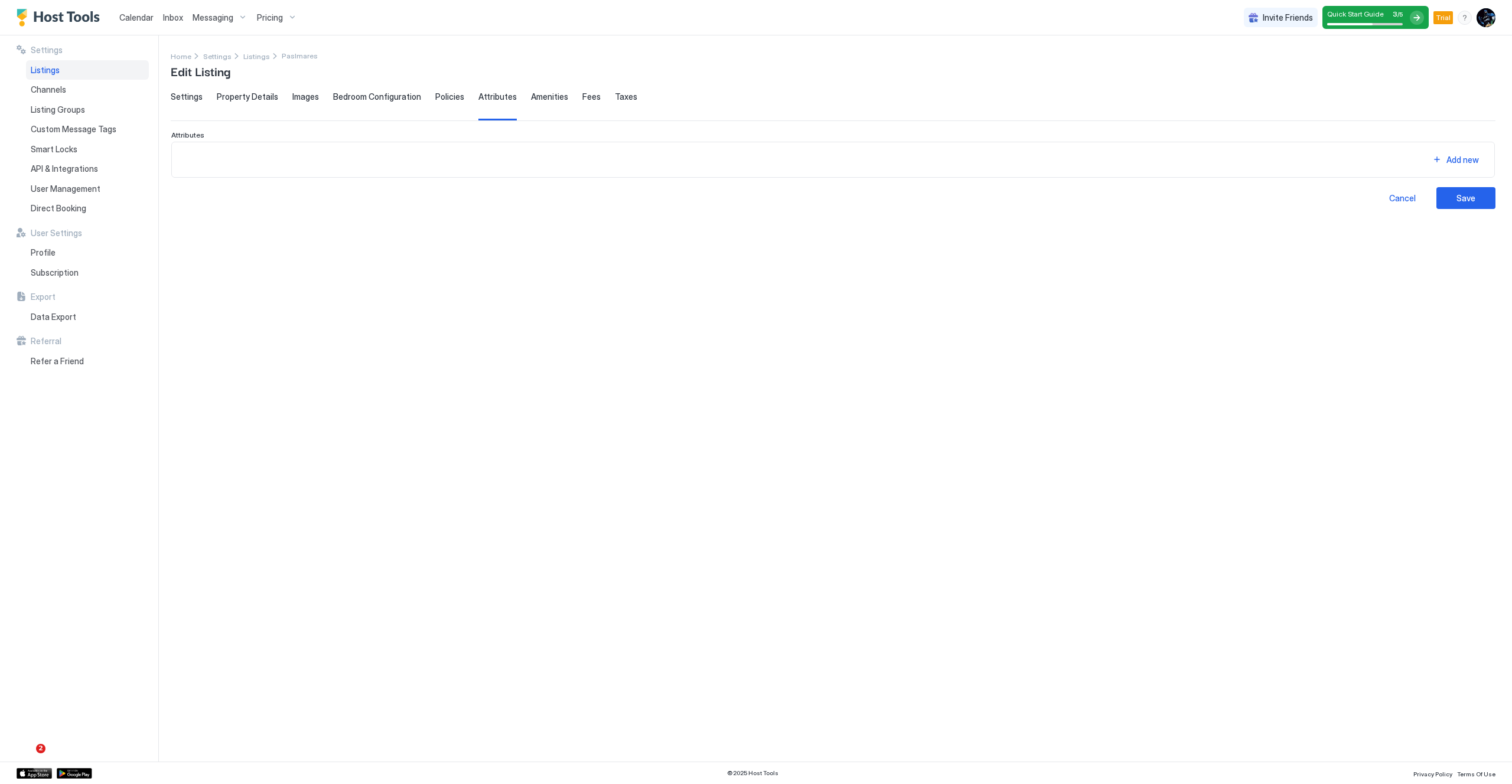
click at [391, 152] on div "Add new" at bounding box center [833, 159] width 1303 height 16
drag, startPoint x: 378, startPoint y: 156, endPoint x: 422, endPoint y: 155, distance: 44.0
click at [381, 156] on div "Add new" at bounding box center [833, 159] width 1303 height 16
click at [1456, 160] on div "Add new" at bounding box center [1462, 159] width 32 height 12
click at [217, 186] on div at bounding box center [208, 186] width 30 height 10
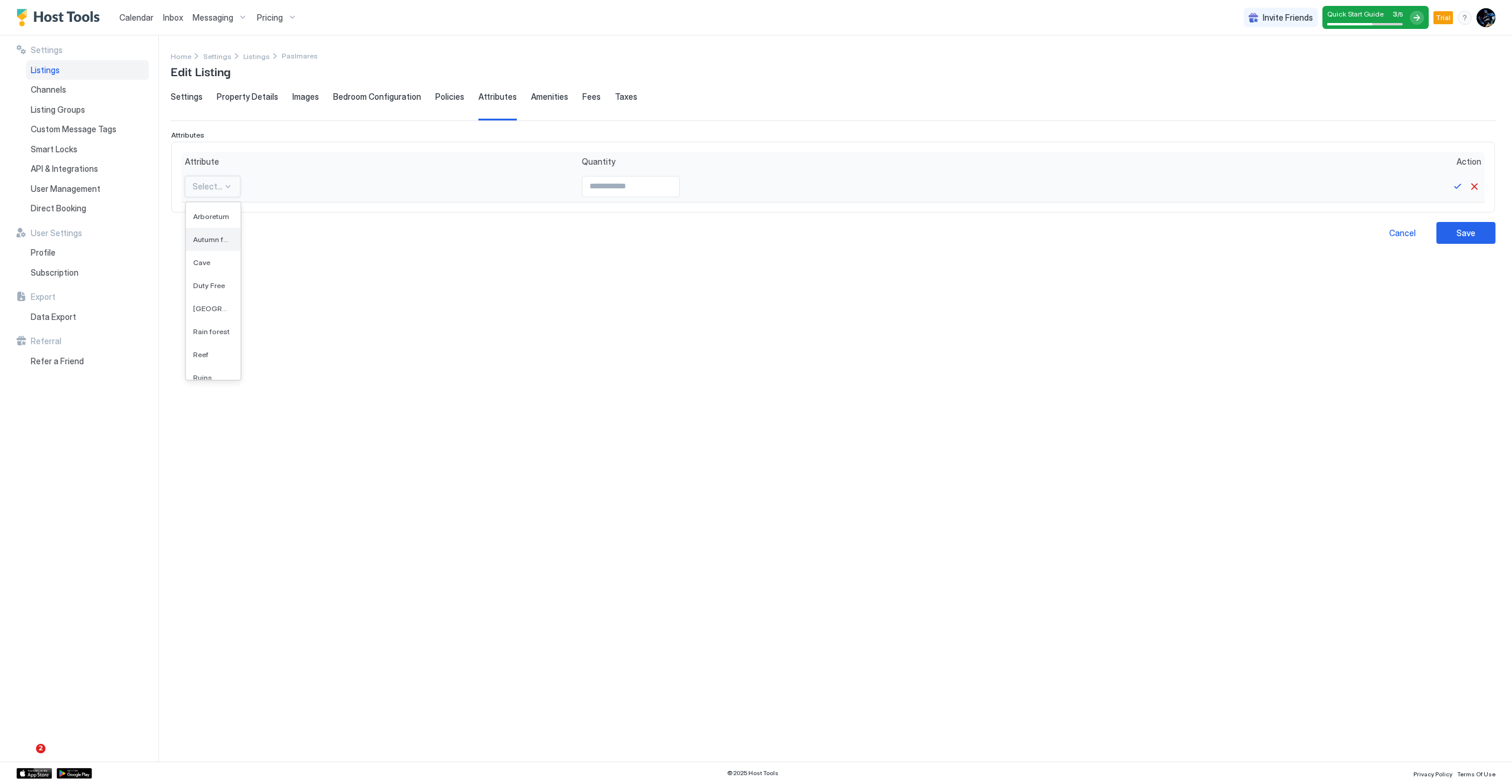
click at [207, 236] on span "Autumn foliage" at bounding box center [212, 238] width 38 height 9
click at [735, 179] on input "Input Field" at bounding box center [745, 186] width 97 height 20
type input "*"
click at [1452, 185] on button "Save" at bounding box center [1457, 186] width 14 height 14
click at [1467, 252] on div "Save" at bounding box center [1465, 251] width 19 height 12
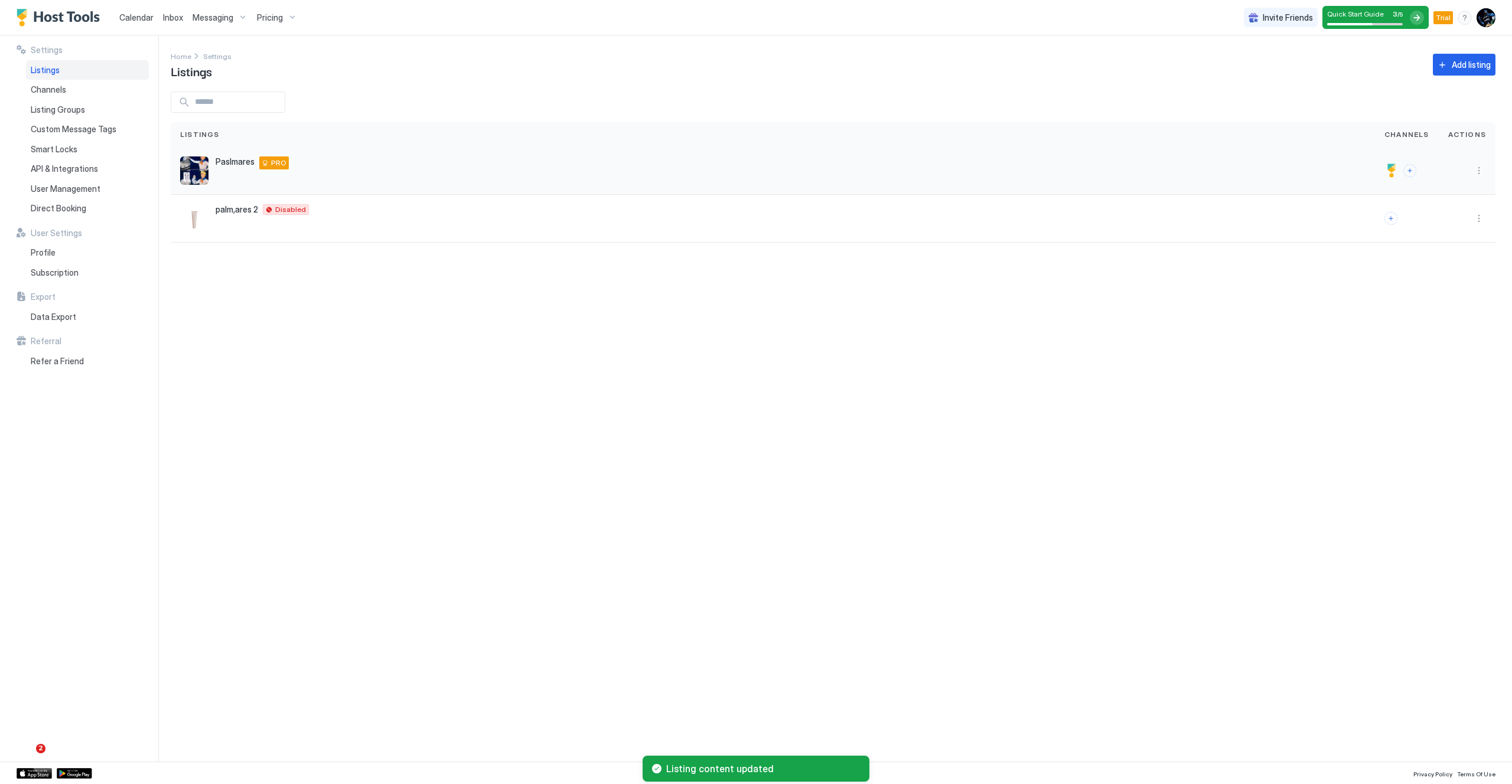
click at [324, 175] on div "Paslmares 1970 NW 82ND AVE PRO" at bounding box center [773, 171] width 1185 height 28
click at [1475, 174] on button "More options" at bounding box center [1478, 170] width 14 height 14
click at [1257, 185] on div at bounding box center [756, 392] width 1512 height 784
click at [1394, 169] on div at bounding box center [1390, 170] width 14 height 14
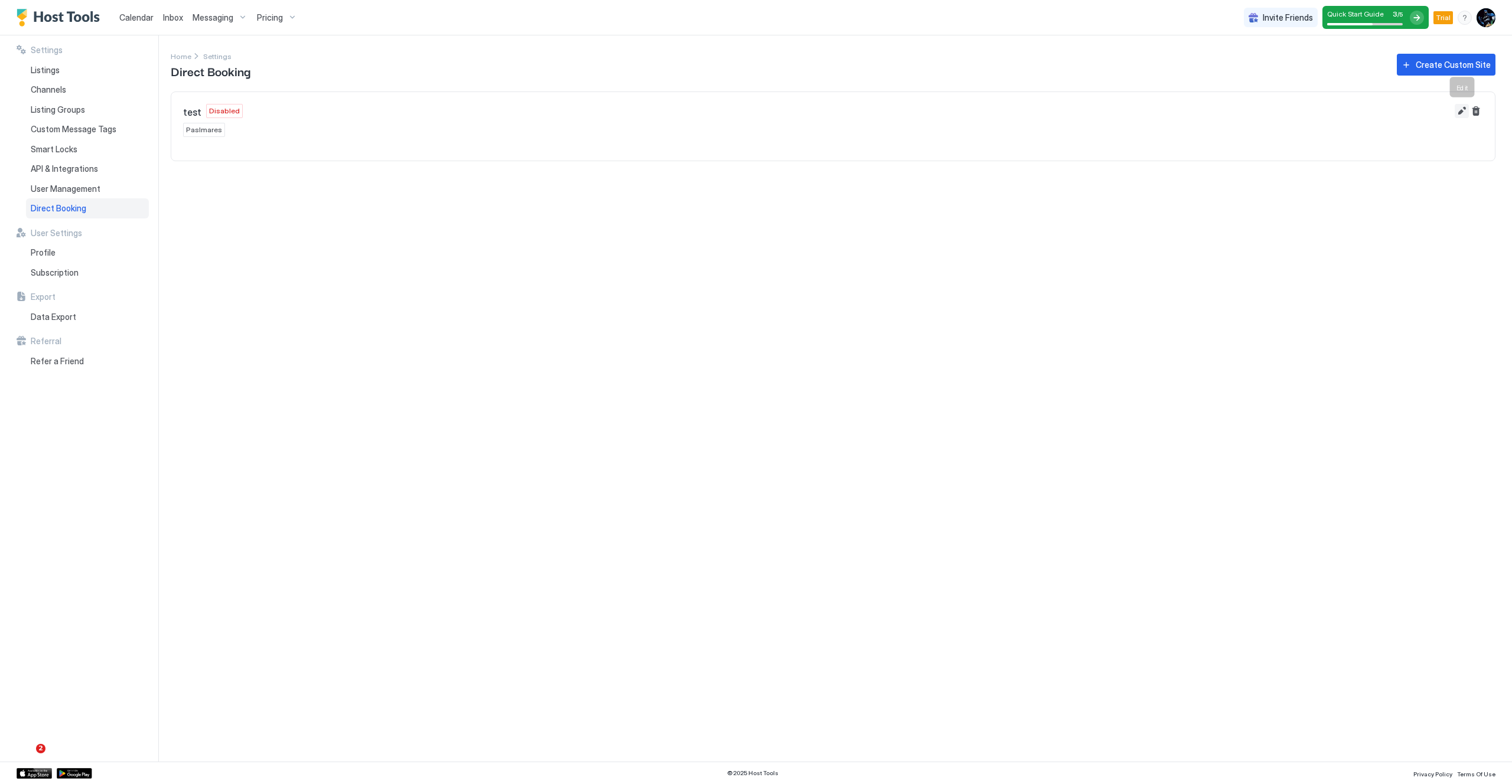
click at [1462, 111] on button "Edit" at bounding box center [1461, 110] width 14 height 14
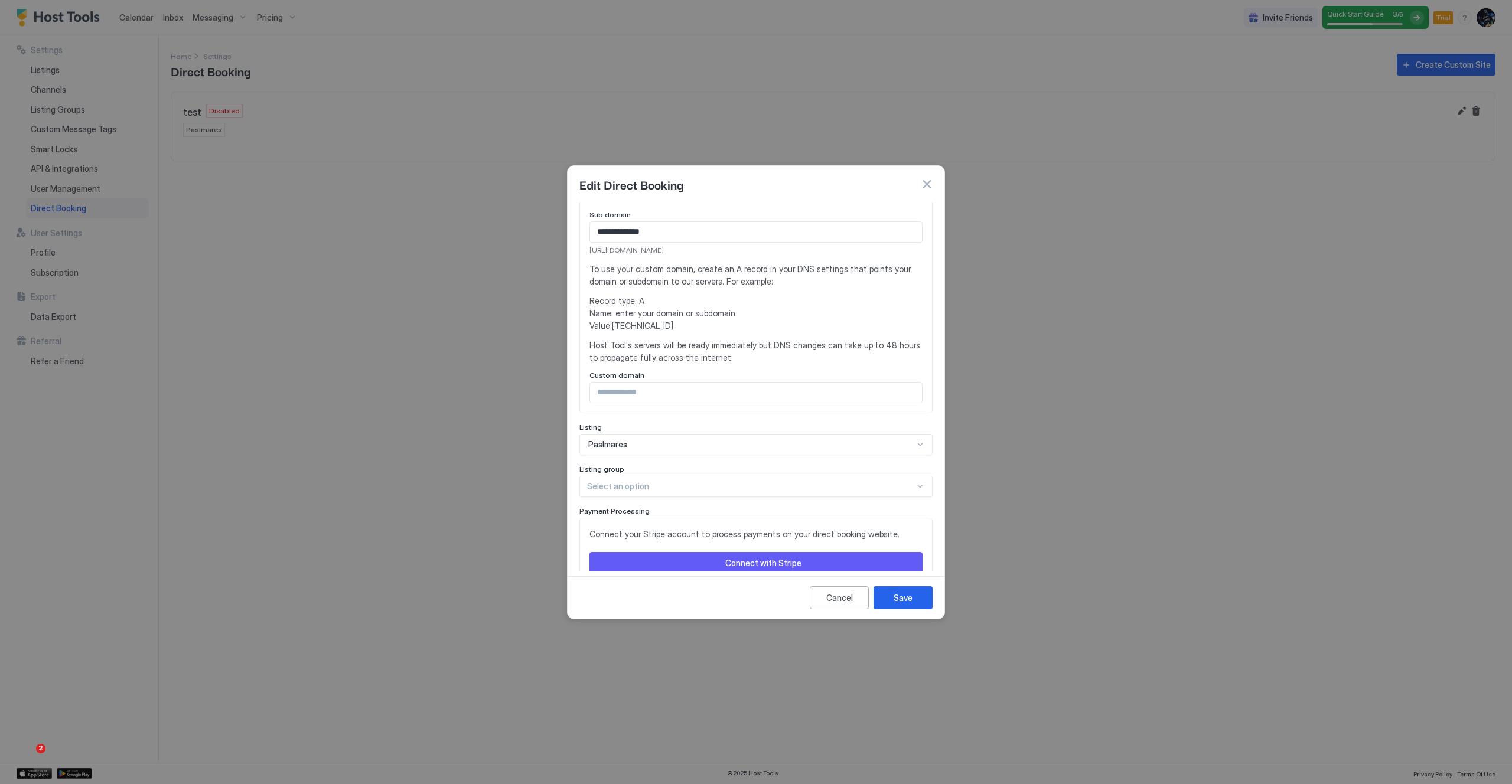
scroll to position [232, 0]
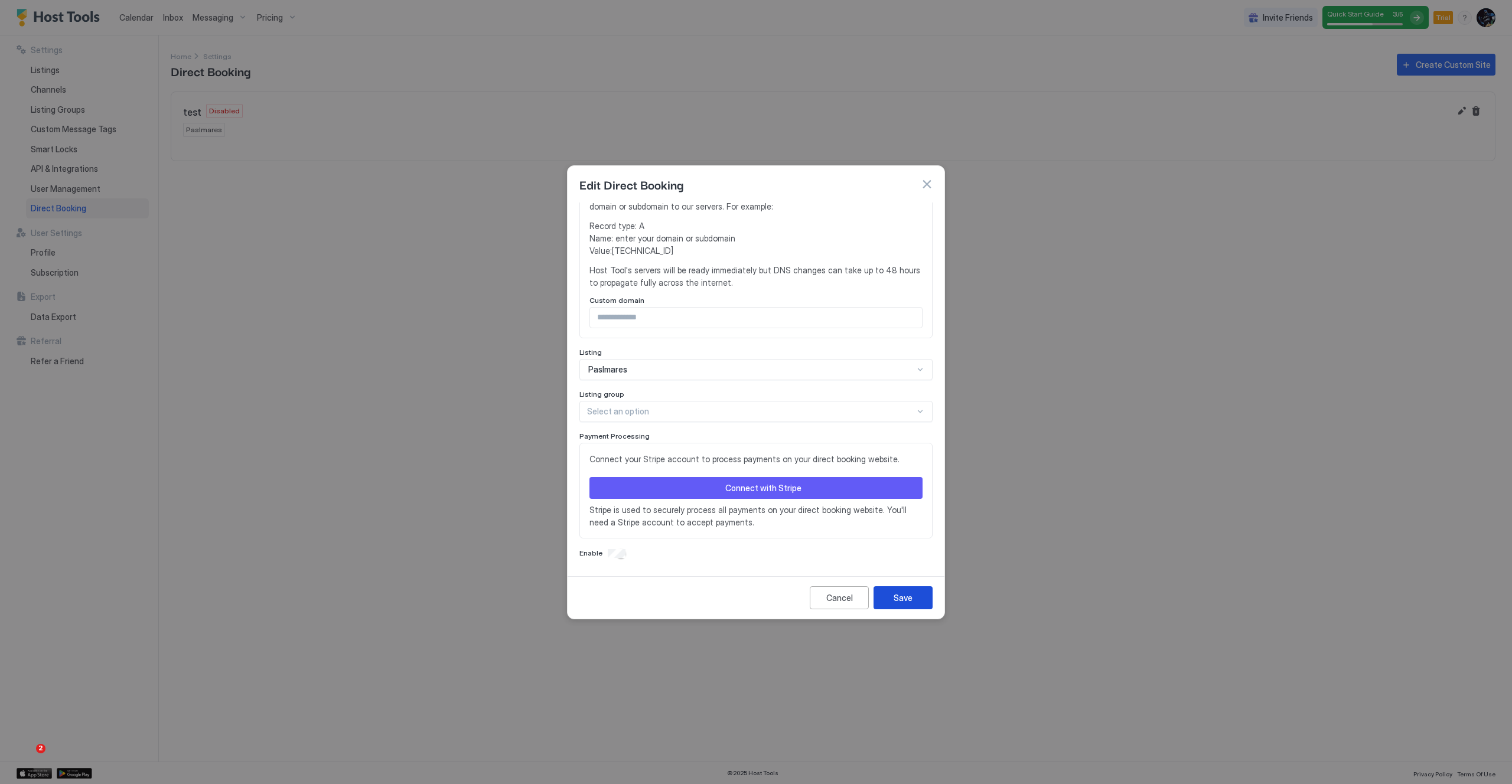
click at [918, 598] on button "Save" at bounding box center [902, 597] width 59 height 23
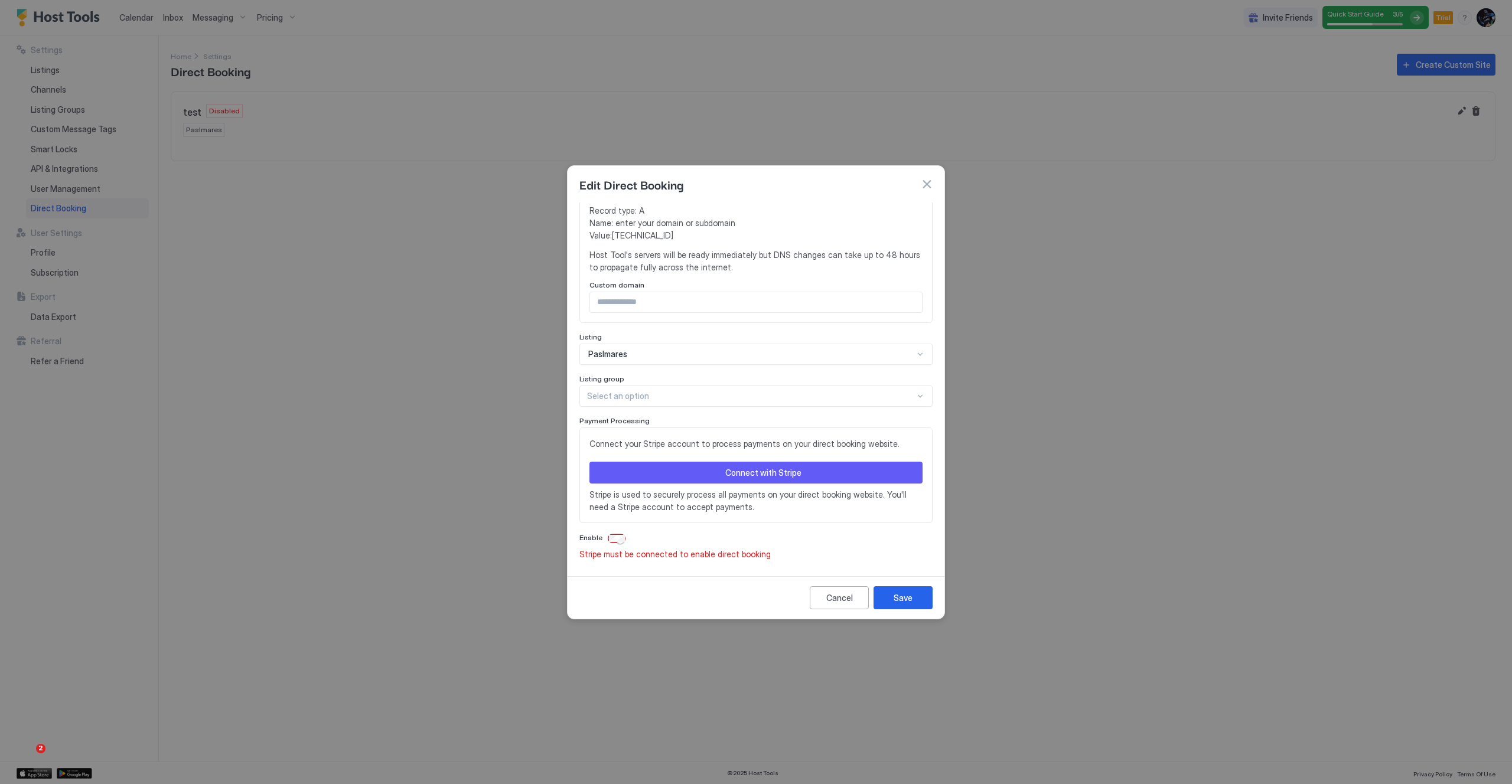
drag, startPoint x: 709, startPoint y: 558, endPoint x: 765, endPoint y: 557, distance: 56.0
click at [710, 559] on span "Stripe must be connected to enable direct booking" at bounding box center [674, 553] width 191 height 10
click at [697, 544] on div "Enable Stripe must be connected to enable direct booking" at bounding box center [756, 546] width 353 height 28
click at [632, 539] on div "Enable" at bounding box center [756, 538] width 353 height 11
click at [586, 534] on span "Enable" at bounding box center [591, 536] width 23 height 9
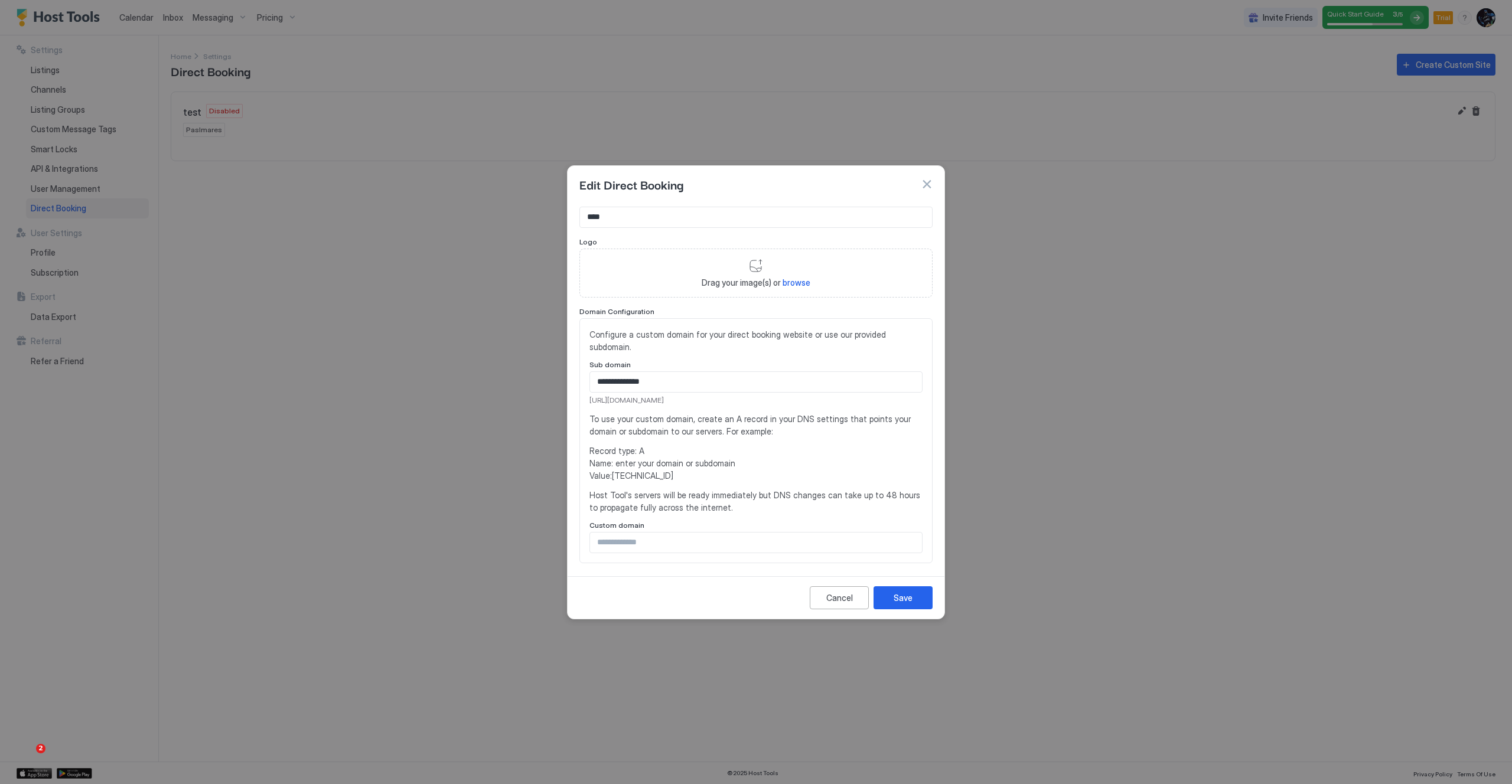
scroll to position [0, 0]
drag, startPoint x: 724, startPoint y: 408, endPoint x: 589, endPoint y: 407, distance: 135.0
click at [589, 407] on span "https://direct.hosttools.com/testing-shioon" at bounding box center [755, 406] width 333 height 10
copy span "https://direct.hosttools.com/testing-shioon"
click at [841, 367] on div "Sub domain" at bounding box center [755, 373] width 333 height 11
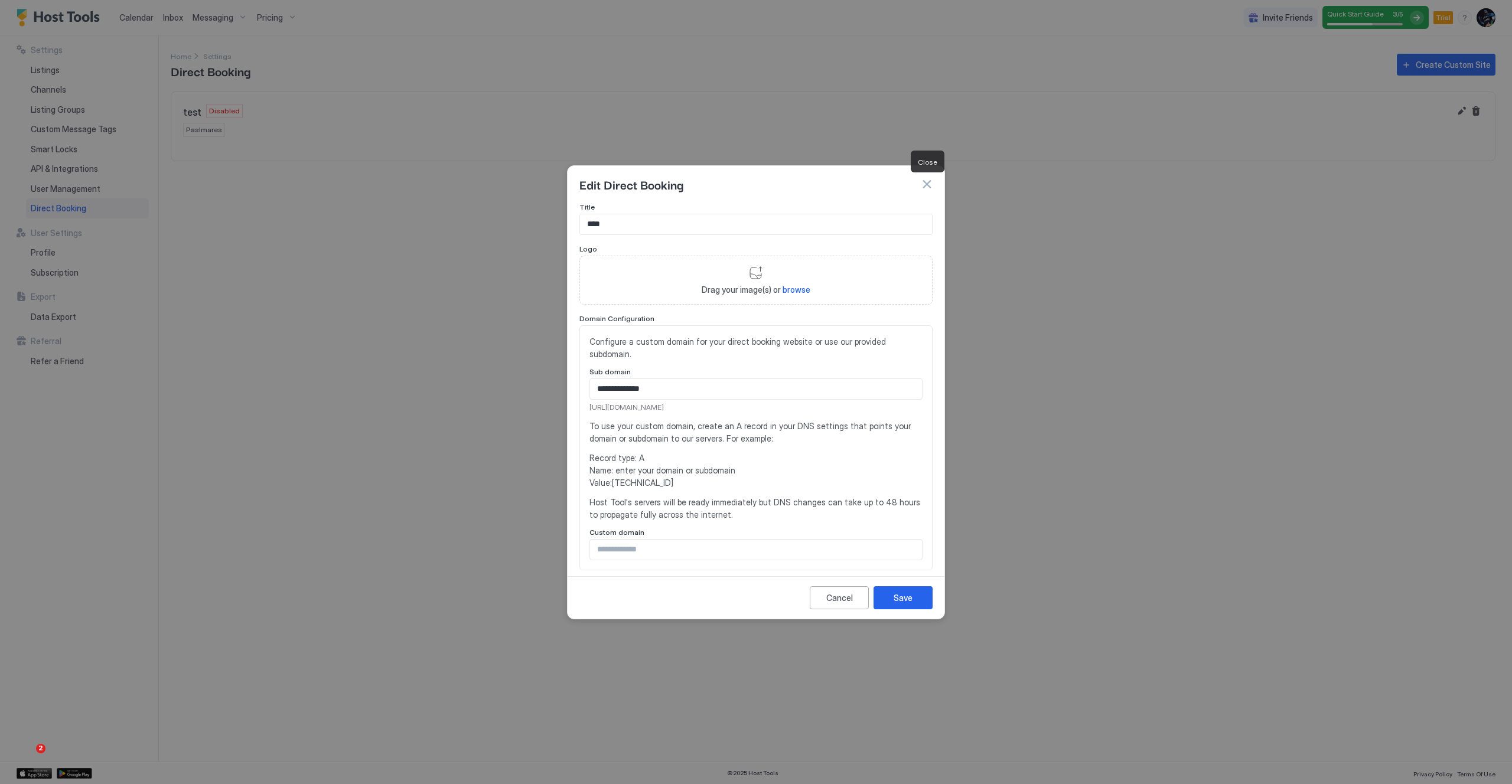
click at [930, 183] on button "button" at bounding box center [926, 184] width 11 height 11
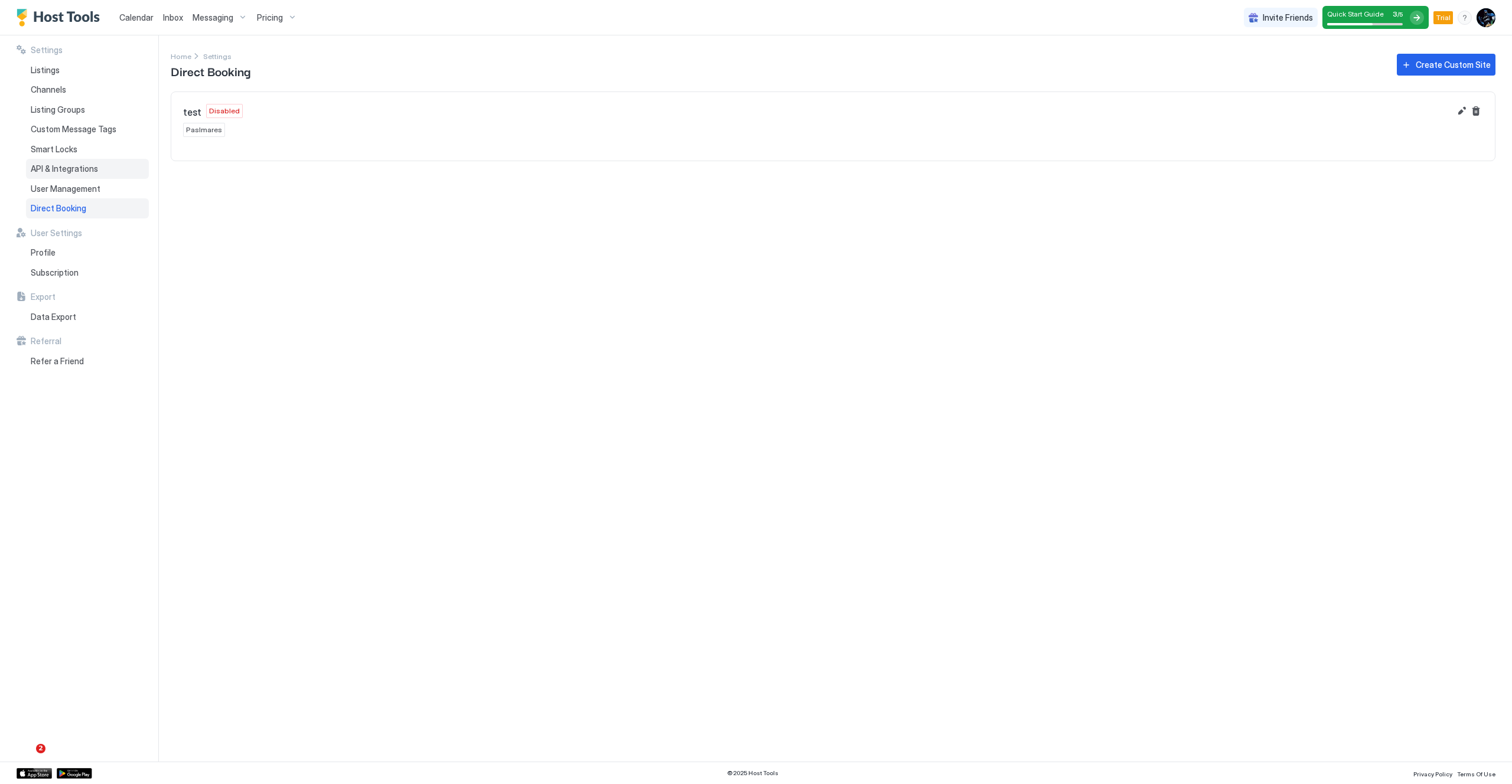
click at [74, 170] on span "API & Integrations" at bounding box center [64, 168] width 67 height 10
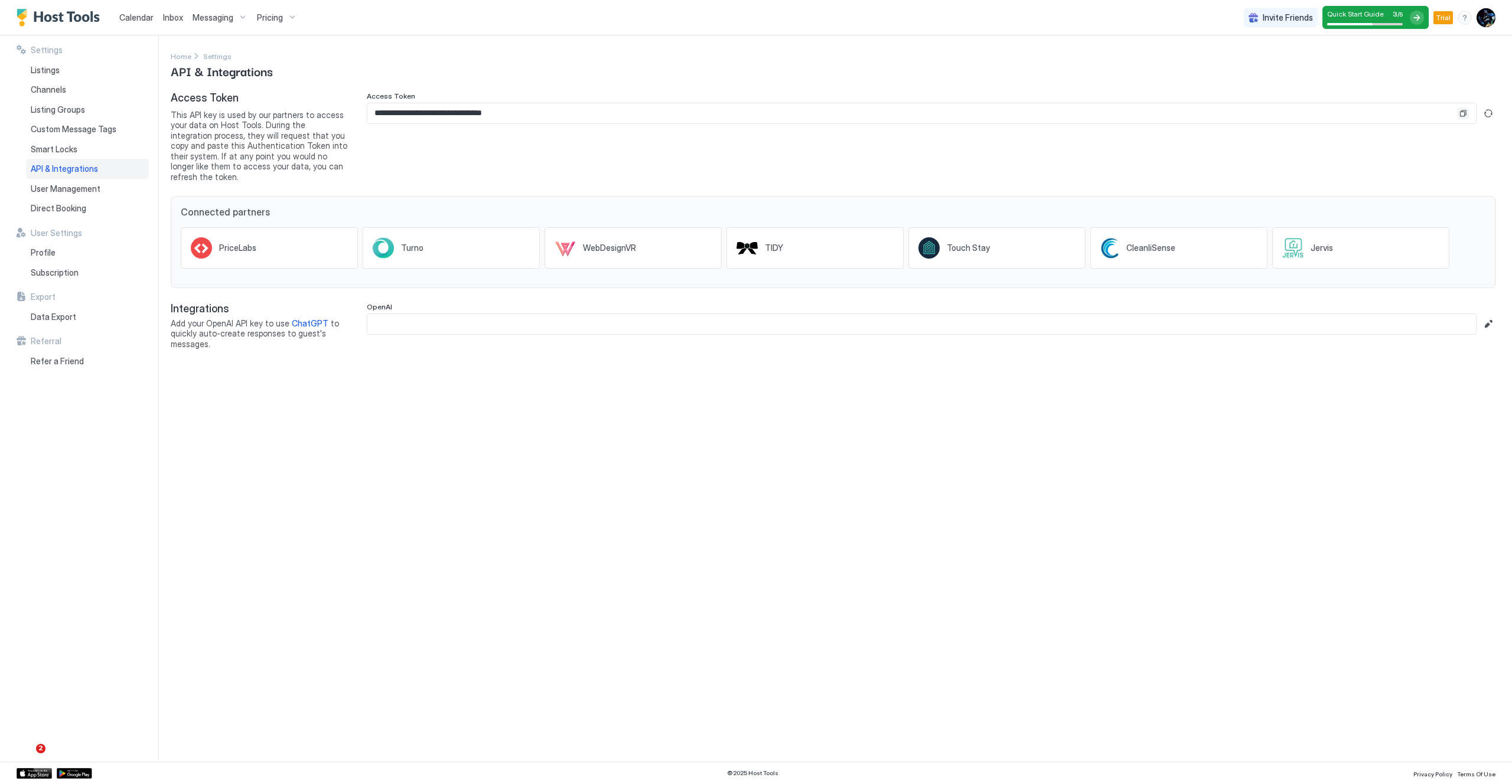
click at [1465, 113] on button "Copy" at bounding box center [1463, 113] width 11 height 11
click at [578, 110] on input "**********" at bounding box center [912, 113] width 1089 height 20
